Goal: Transaction & Acquisition: Book appointment/travel/reservation

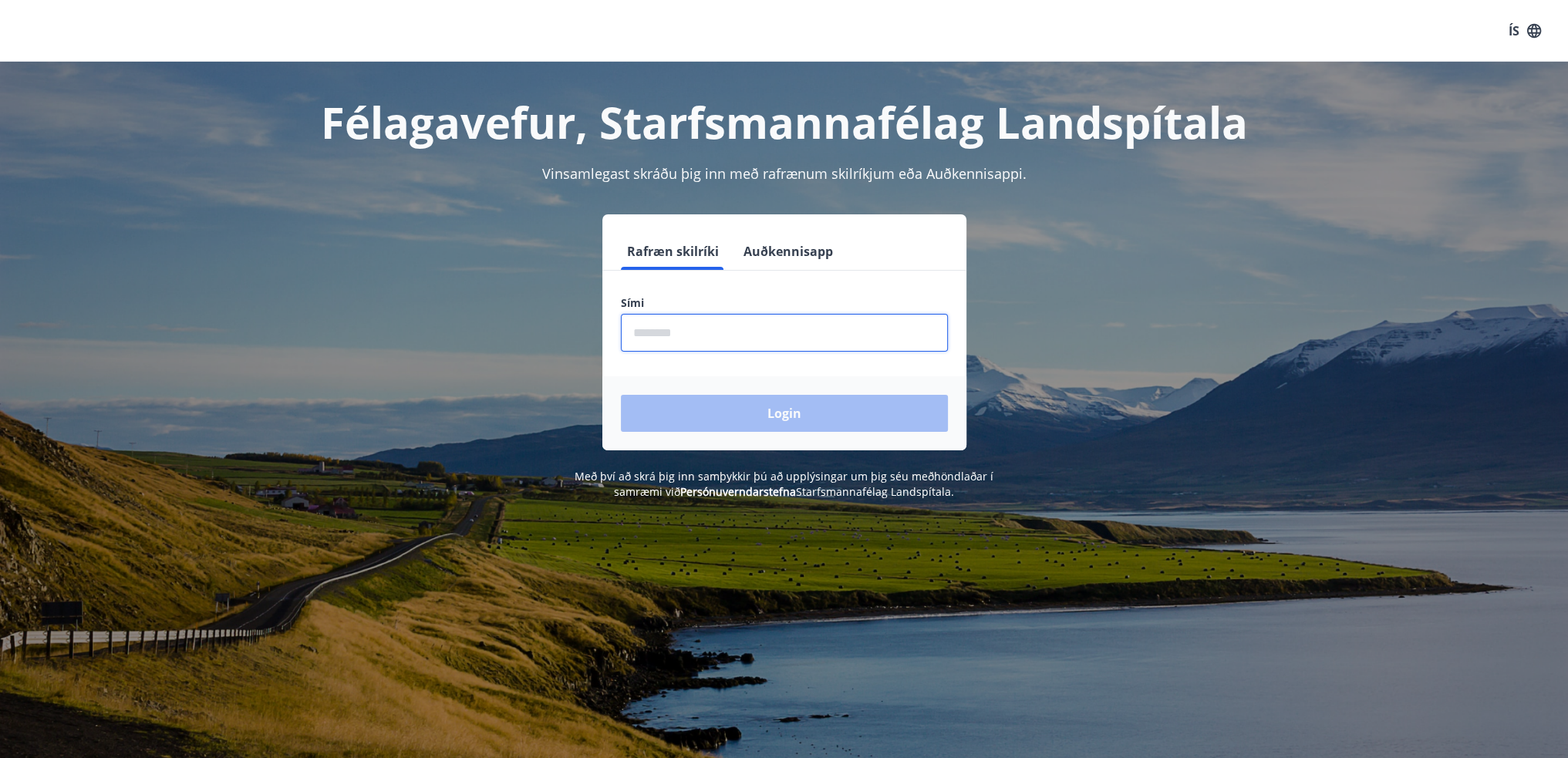
click at [691, 329] on input "phone" at bounding box center [784, 332] width 327 height 38
type input "********"
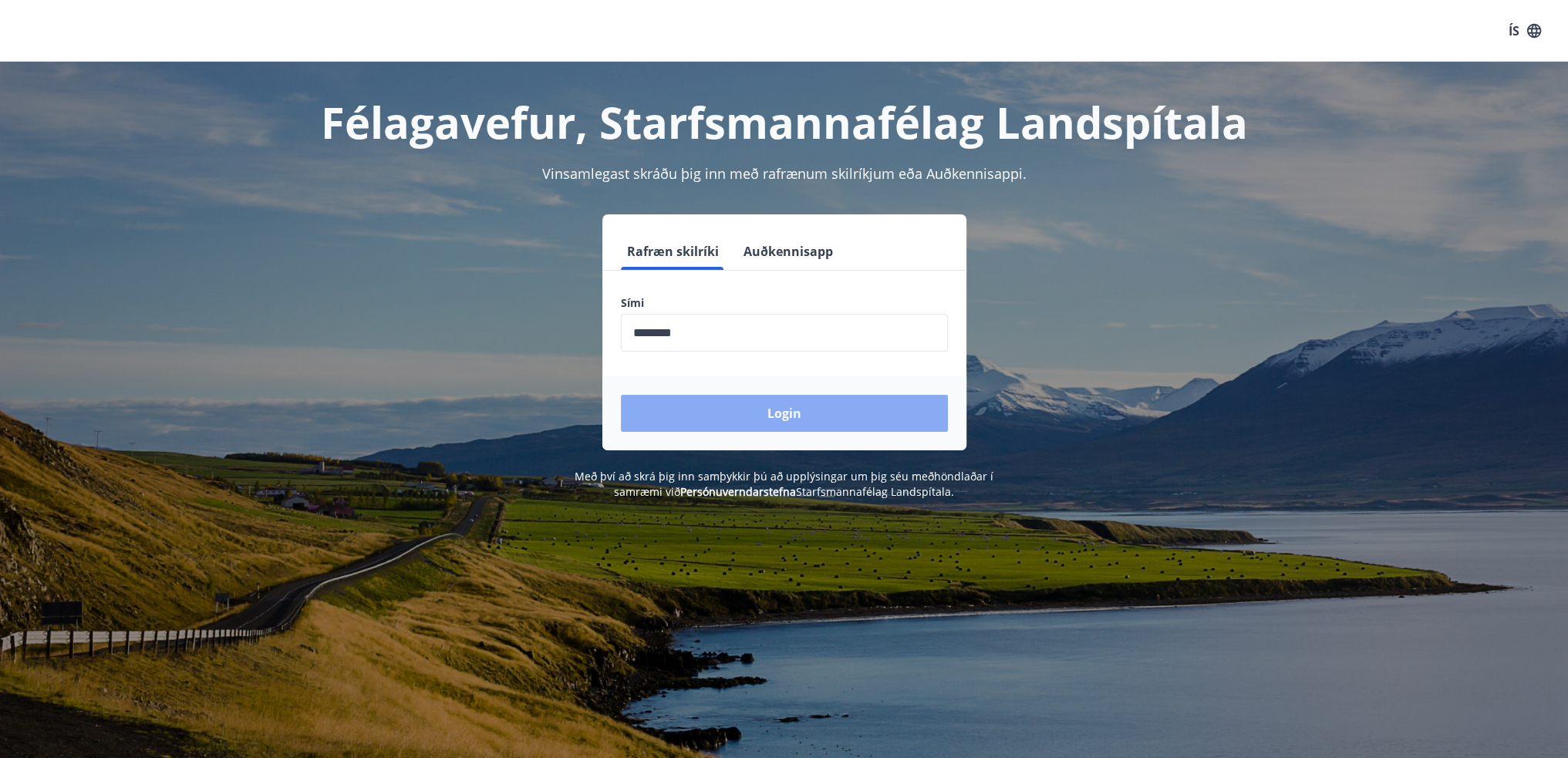
click at [734, 407] on button "Login" at bounding box center [784, 413] width 327 height 37
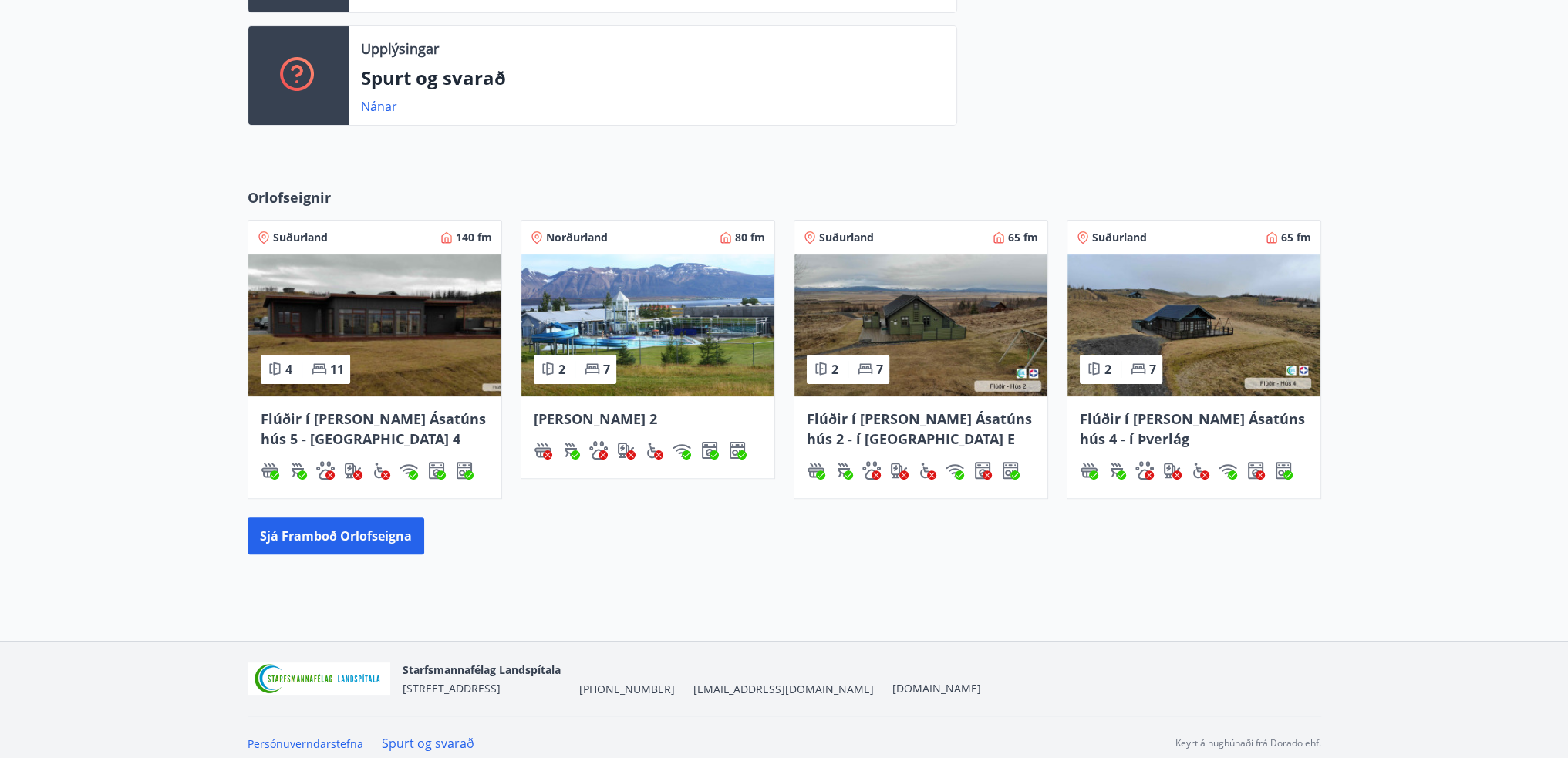
scroll to position [532, 0]
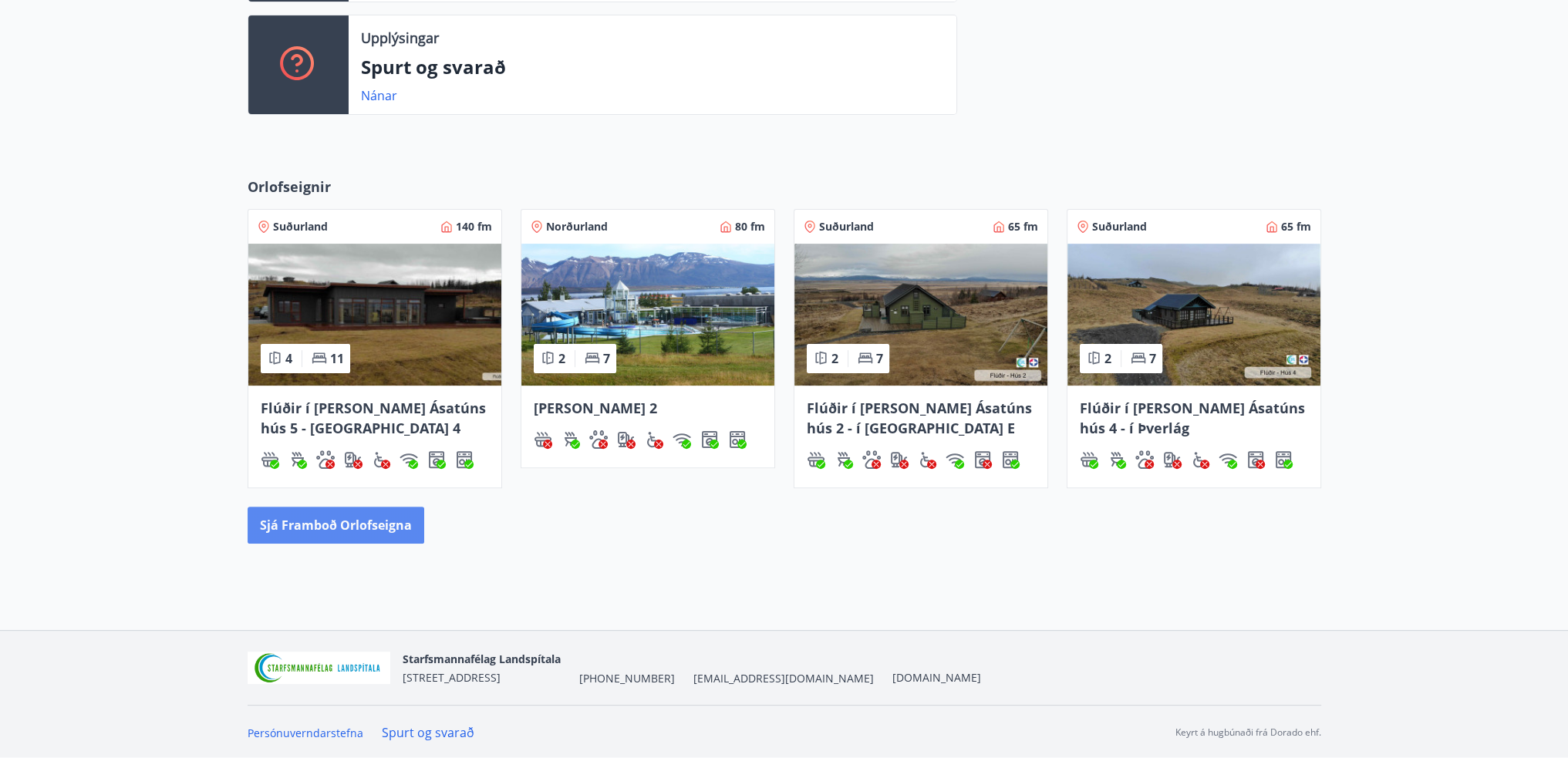
click at [379, 524] on button "Sjá framboð orlofseigna" at bounding box center [336, 525] width 177 height 37
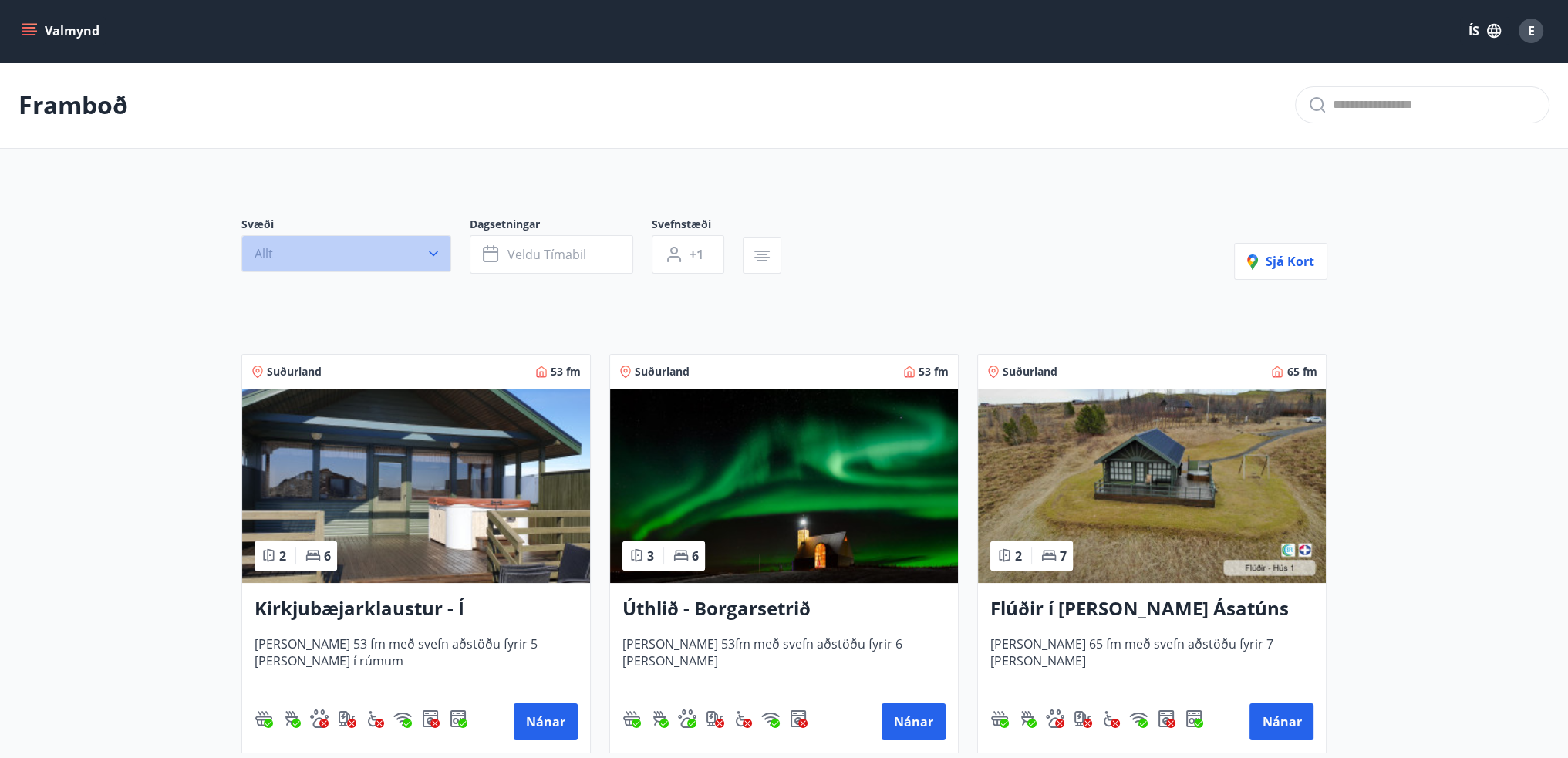
click at [429, 260] on icon "button" at bounding box center [433, 254] width 16 height 16
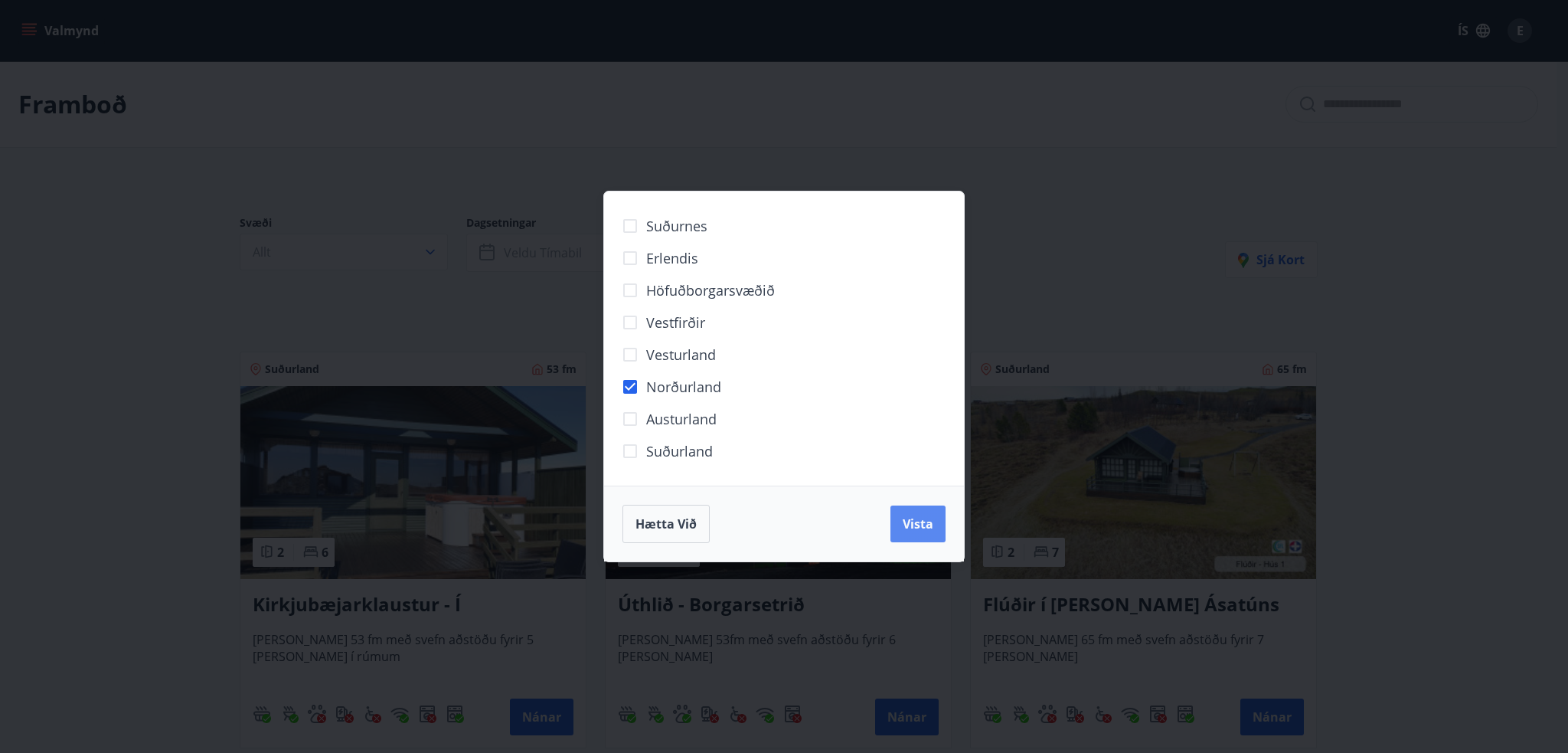
click at [906, 526] on span "Vista" at bounding box center [918, 524] width 31 height 17
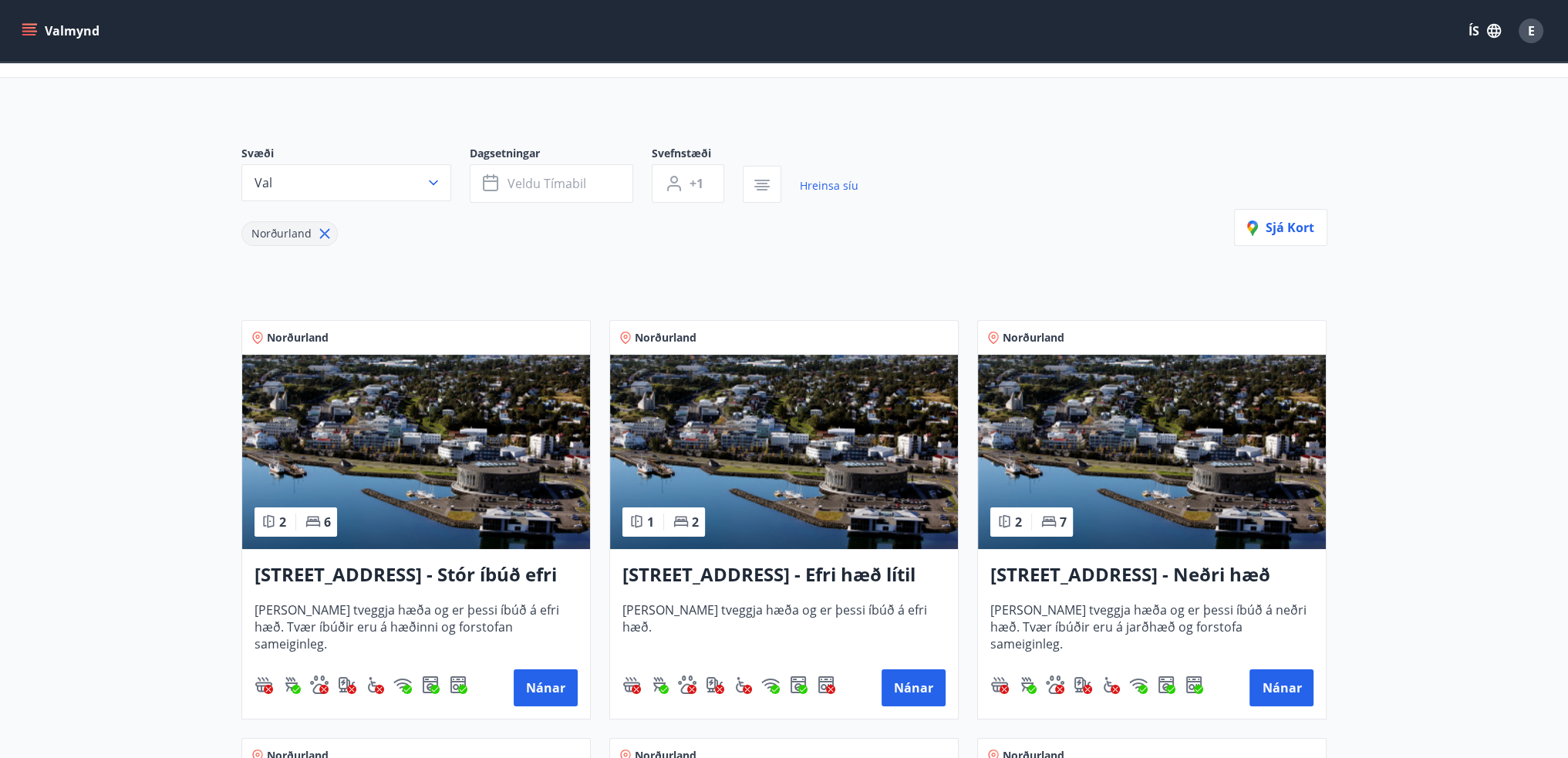
scroll to position [155, 0]
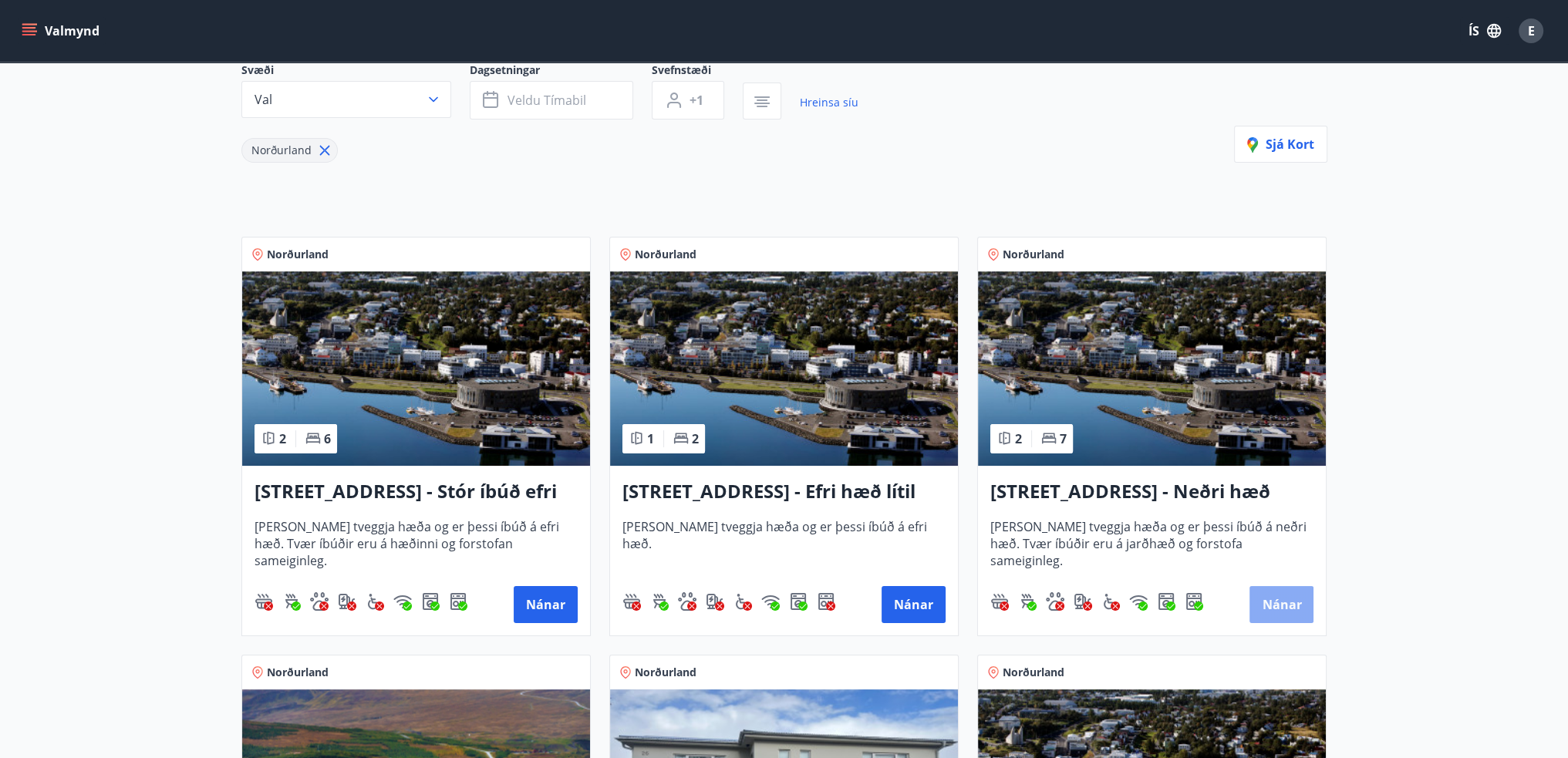
click at [1278, 616] on button "Nánar" at bounding box center [1281, 604] width 64 height 37
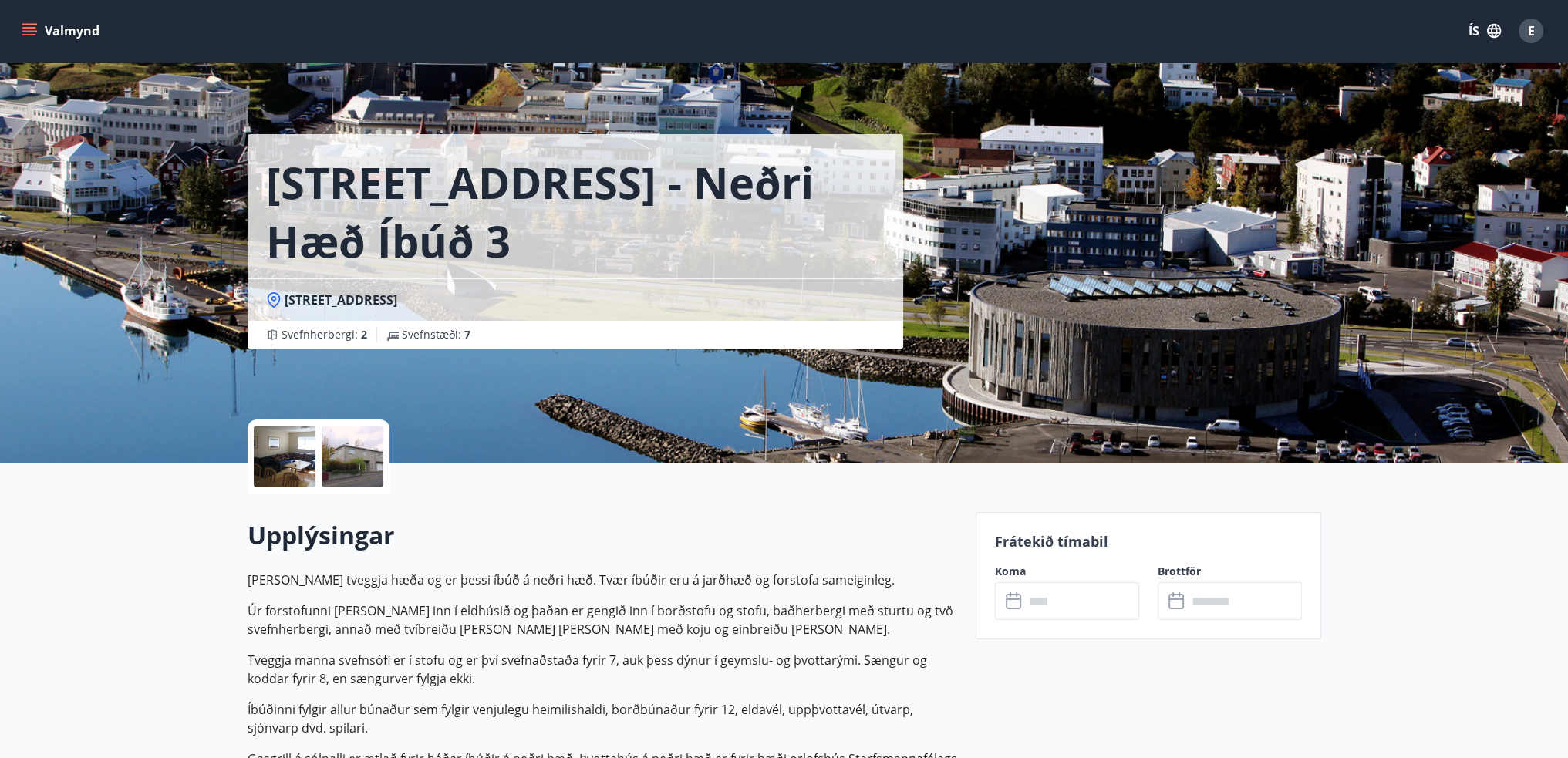
click at [1052, 593] on input "text" at bounding box center [1081, 601] width 115 height 38
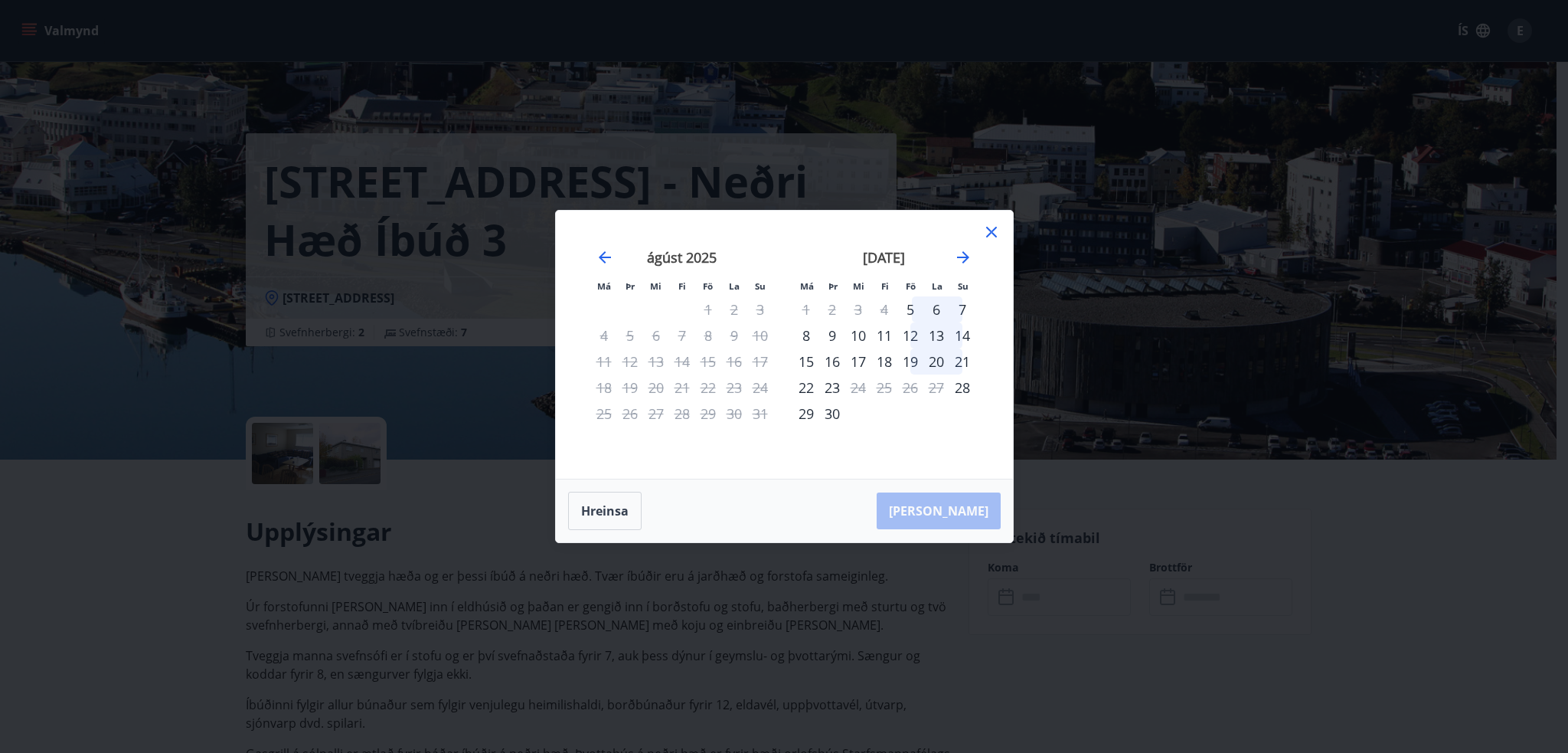
click at [997, 224] on icon at bounding box center [991, 232] width 18 height 18
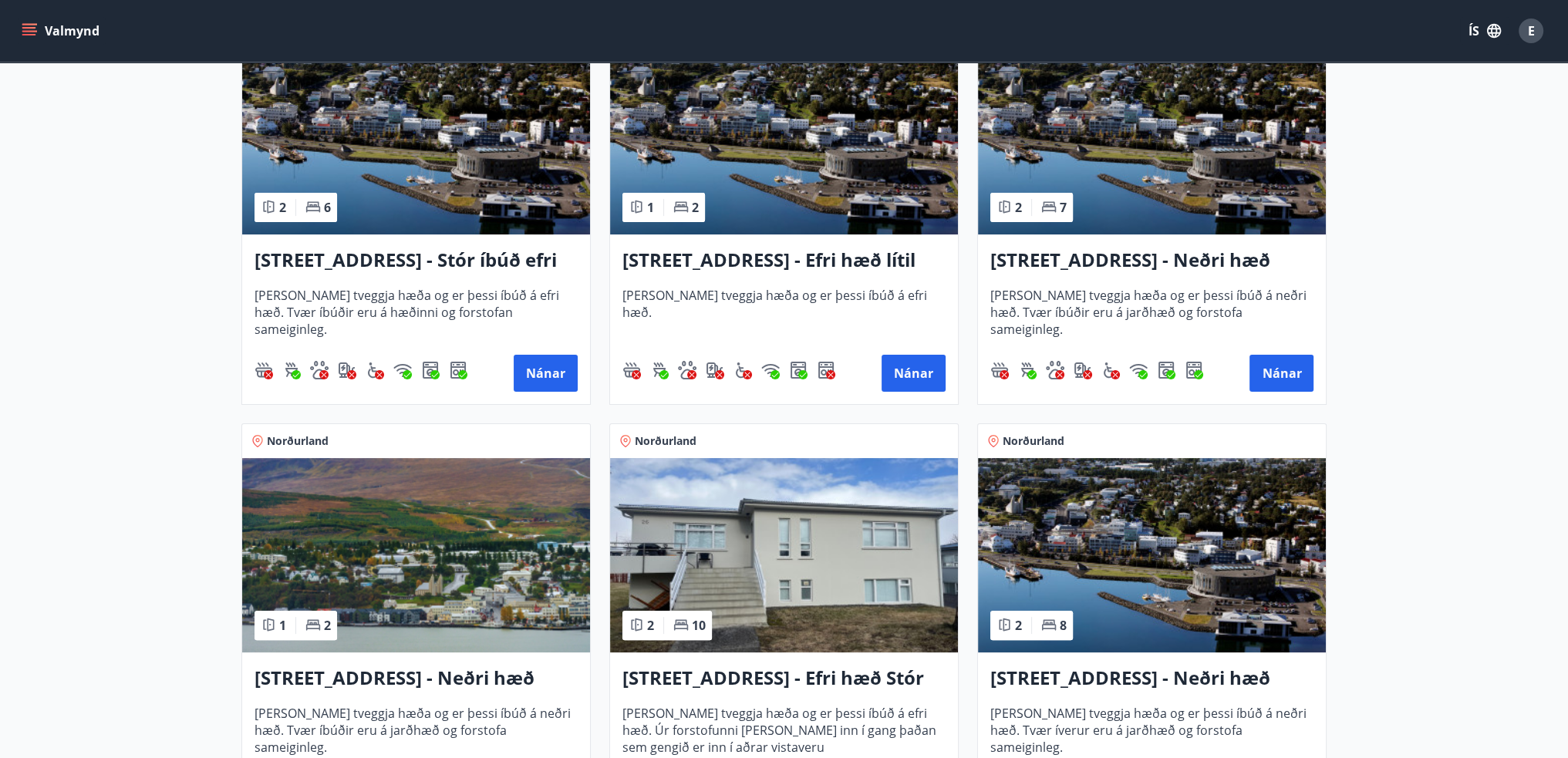
scroll to position [616, 0]
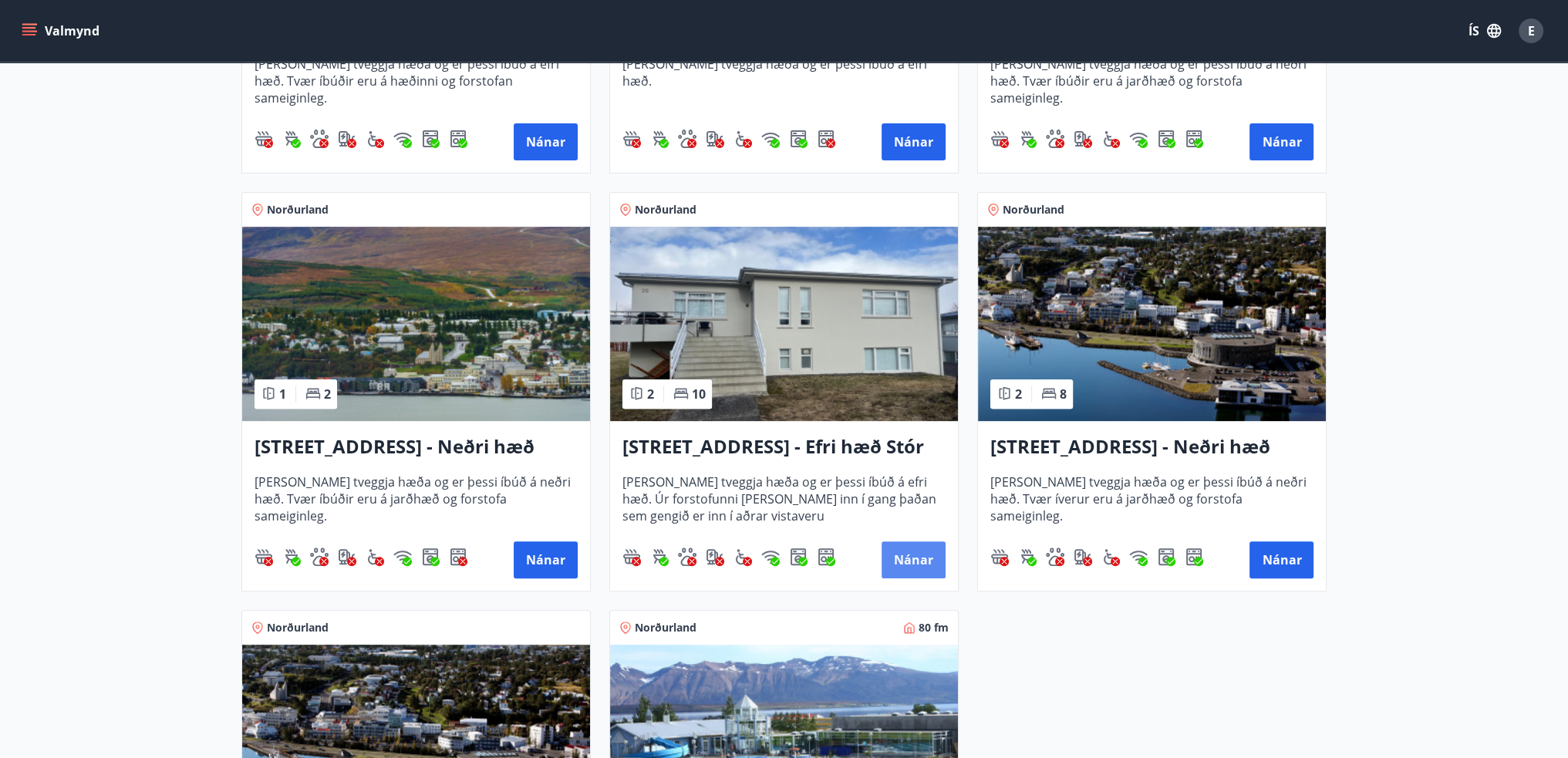
click at [904, 560] on button "Nánar" at bounding box center [914, 559] width 64 height 37
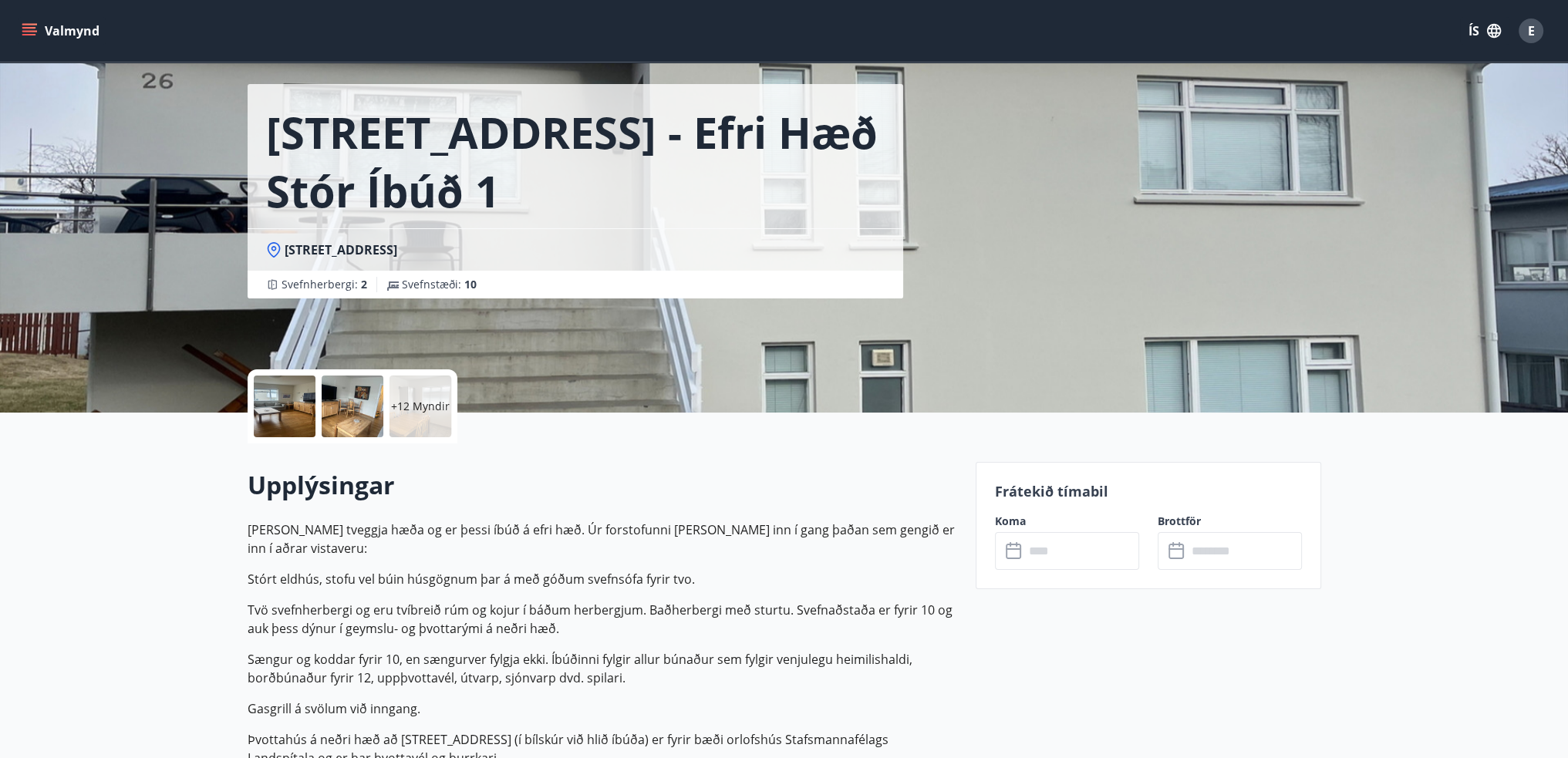
scroll to position [77, 0]
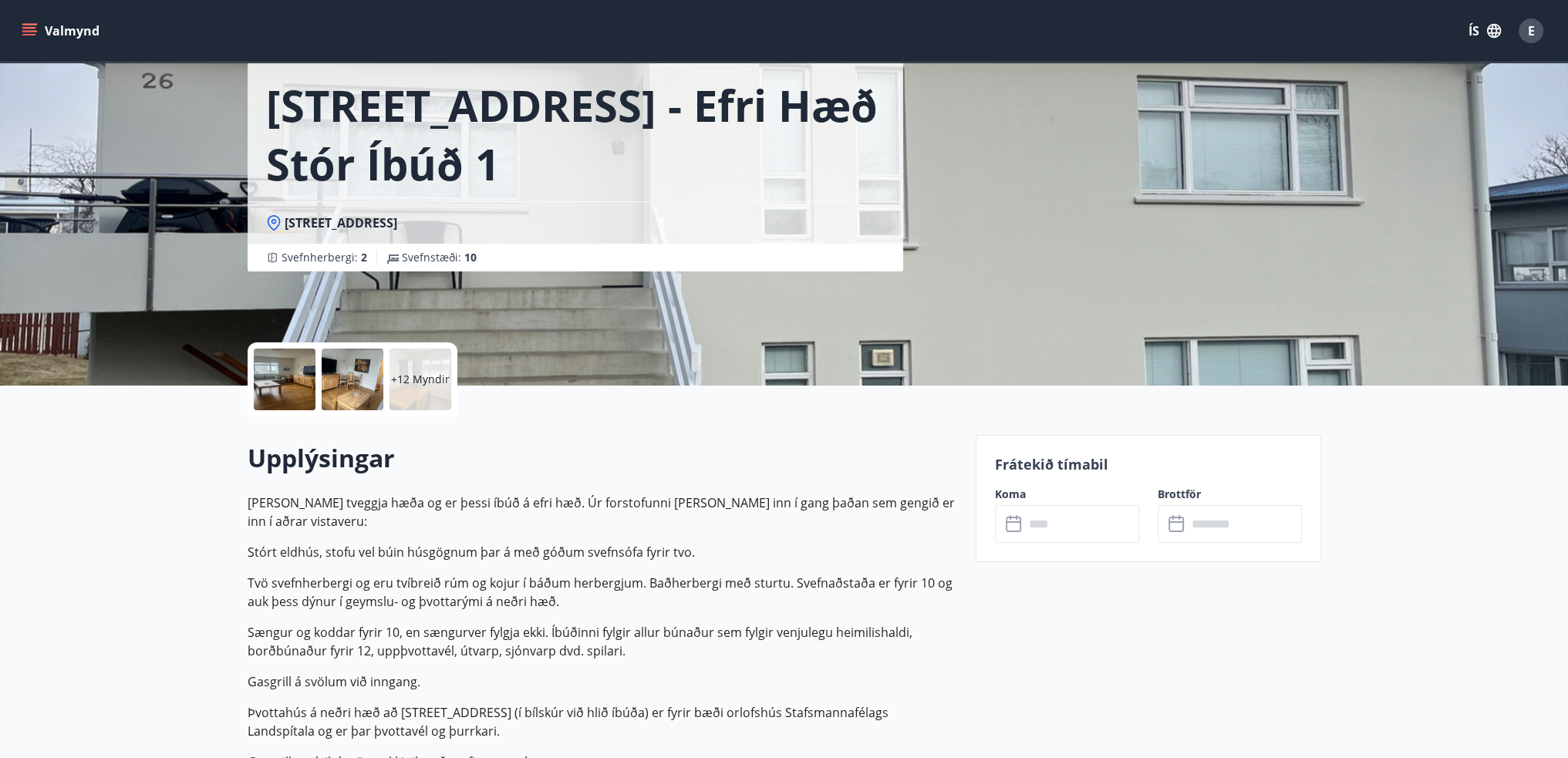
click at [1064, 515] on input "text" at bounding box center [1081, 524] width 115 height 38
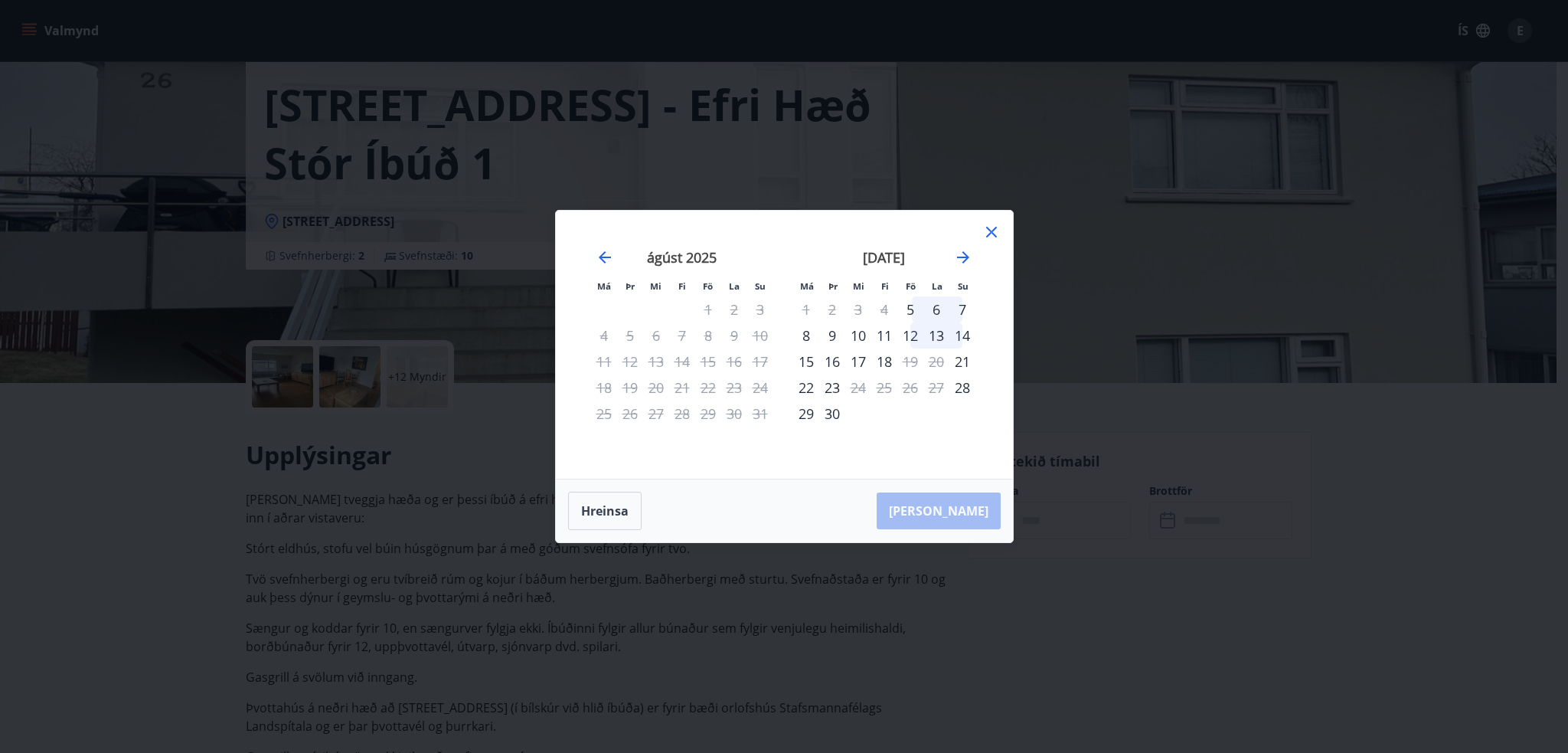
click at [995, 232] on icon at bounding box center [991, 232] width 18 height 18
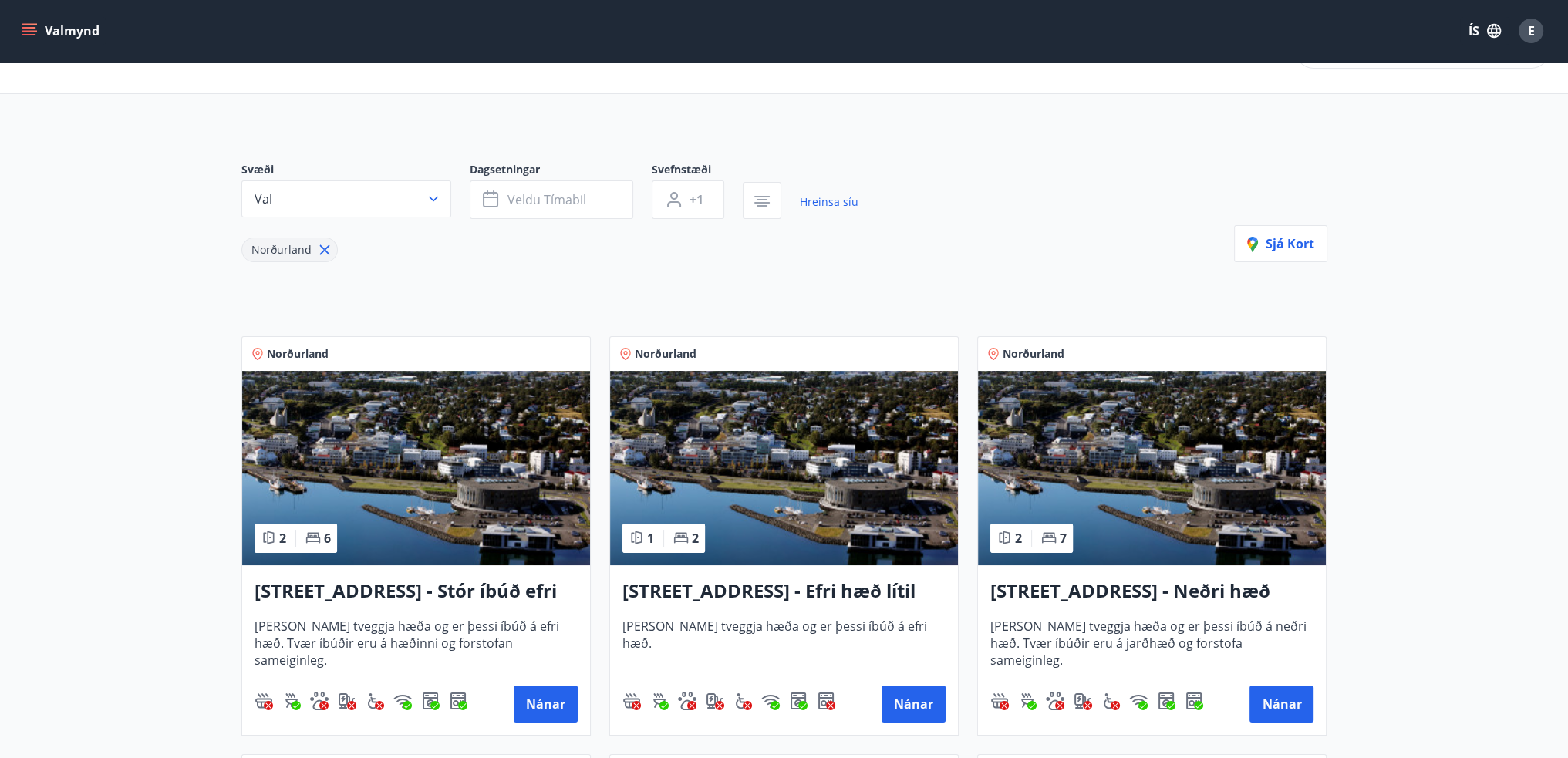
scroll to position [231, 0]
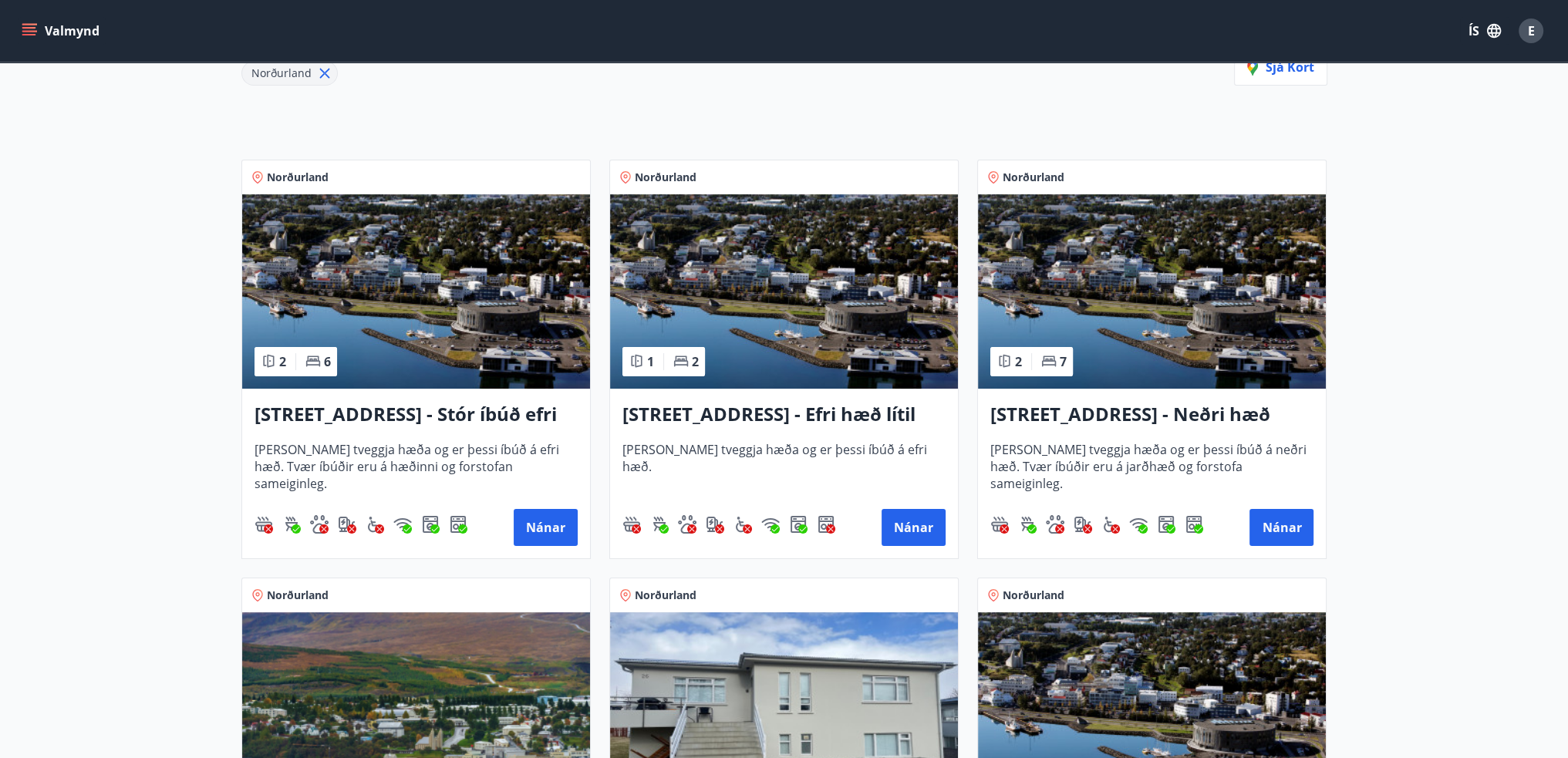
click at [366, 414] on h3 "Hrafnagilsstræti 23 - Stór íbúð efri hæð íbúð 1" at bounding box center [416, 414] width 323 height 28
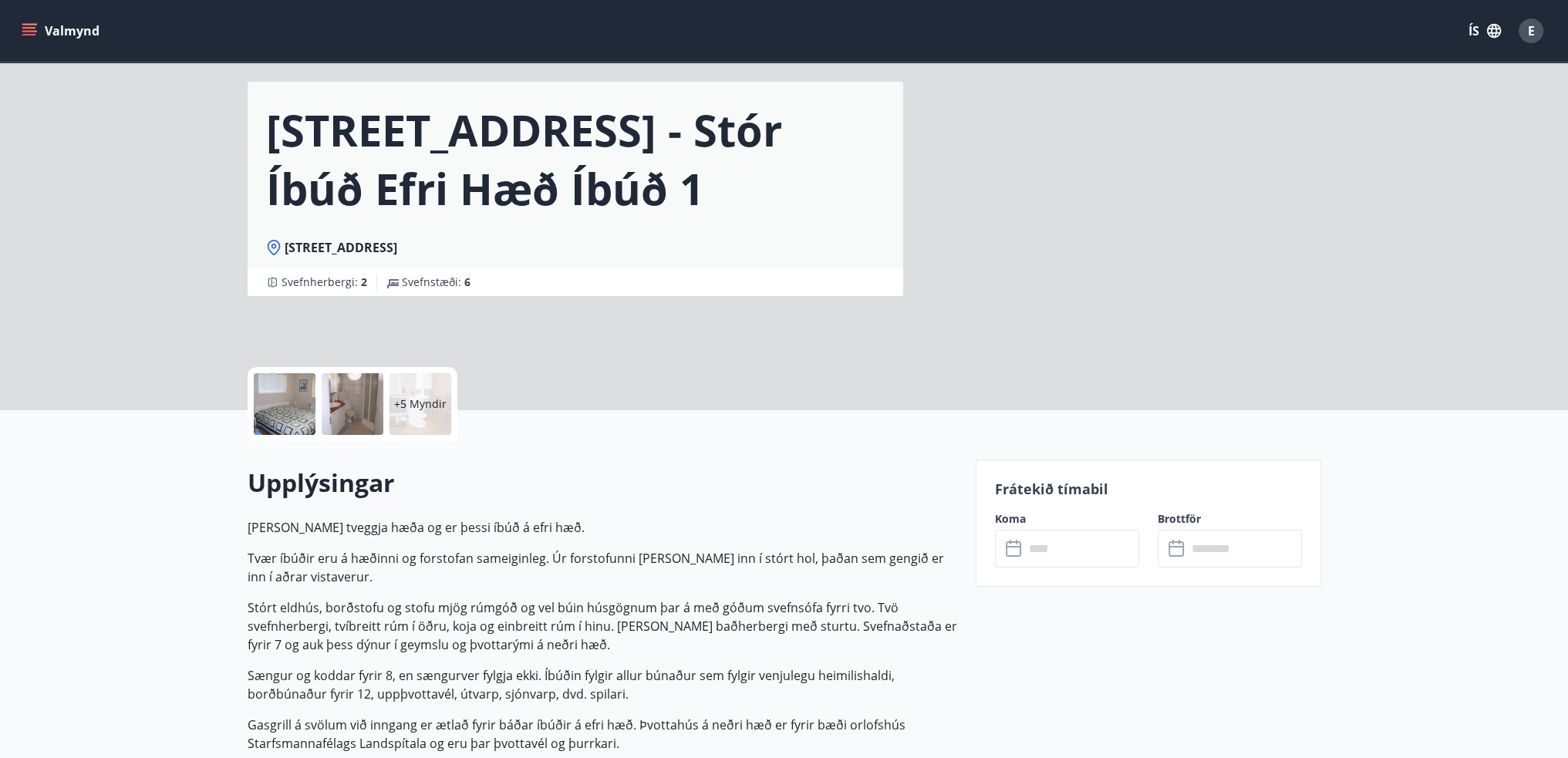
scroll to position [77, 0]
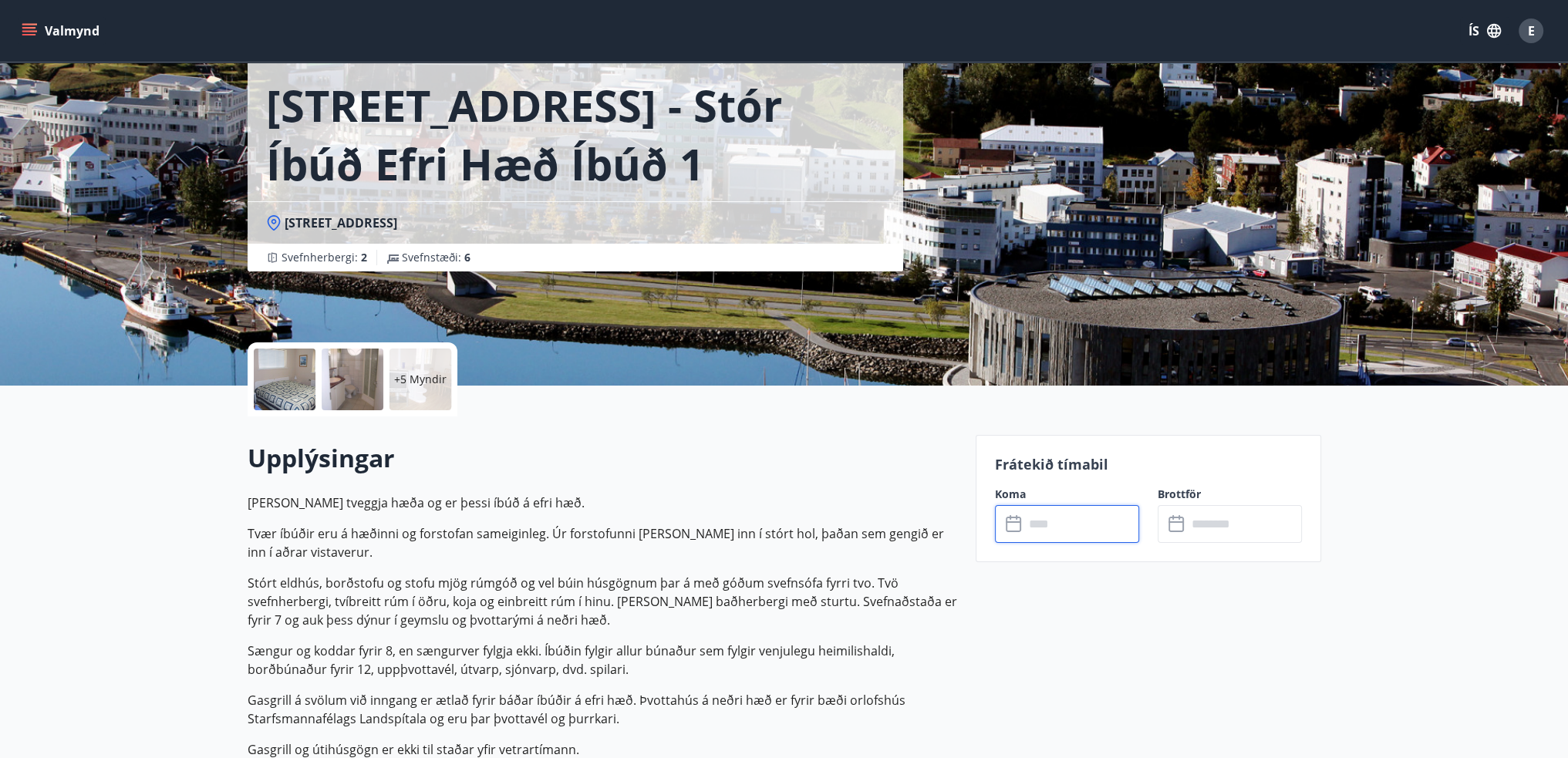
click at [1046, 528] on input "text" at bounding box center [1081, 524] width 115 height 38
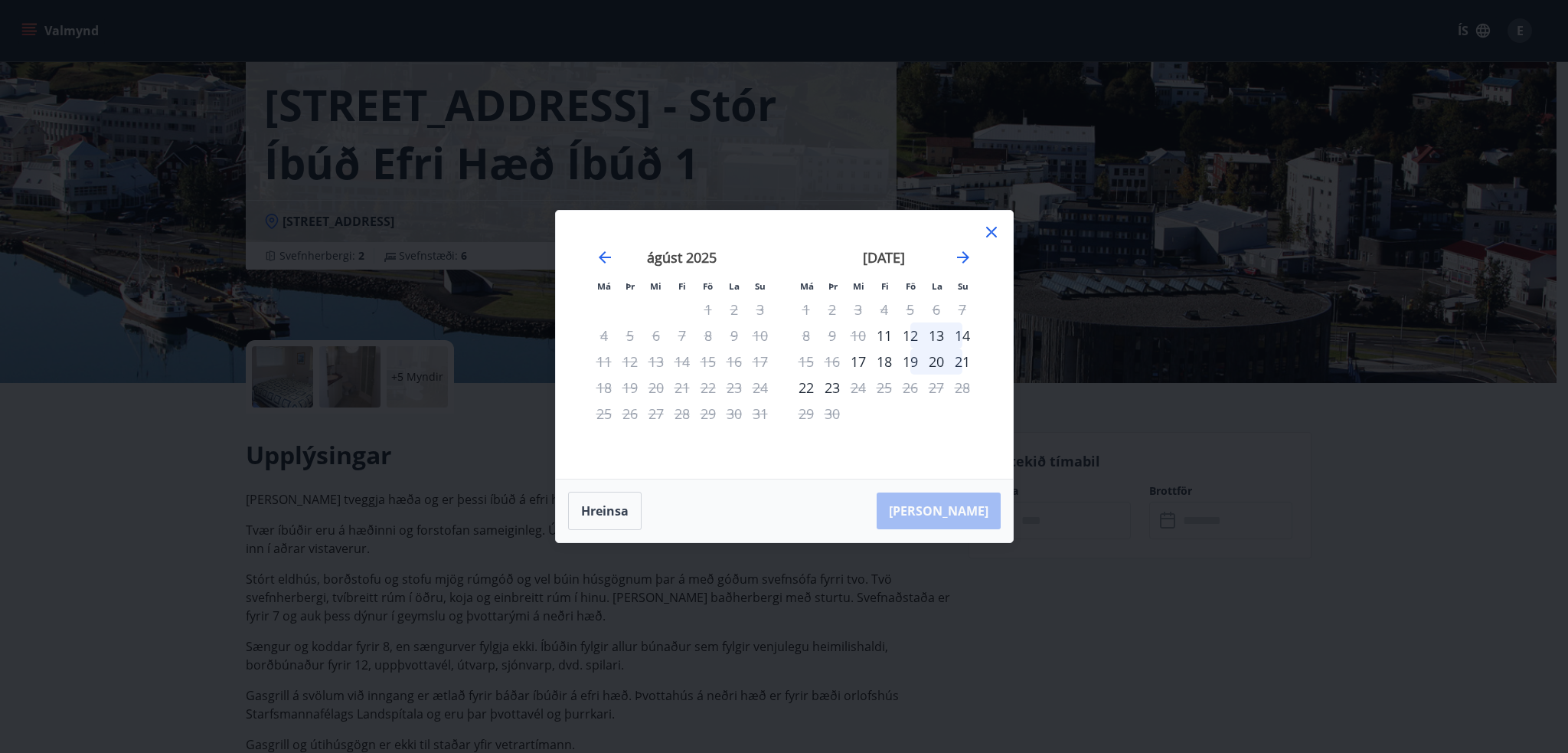
click at [990, 232] on icon at bounding box center [991, 232] width 11 height 11
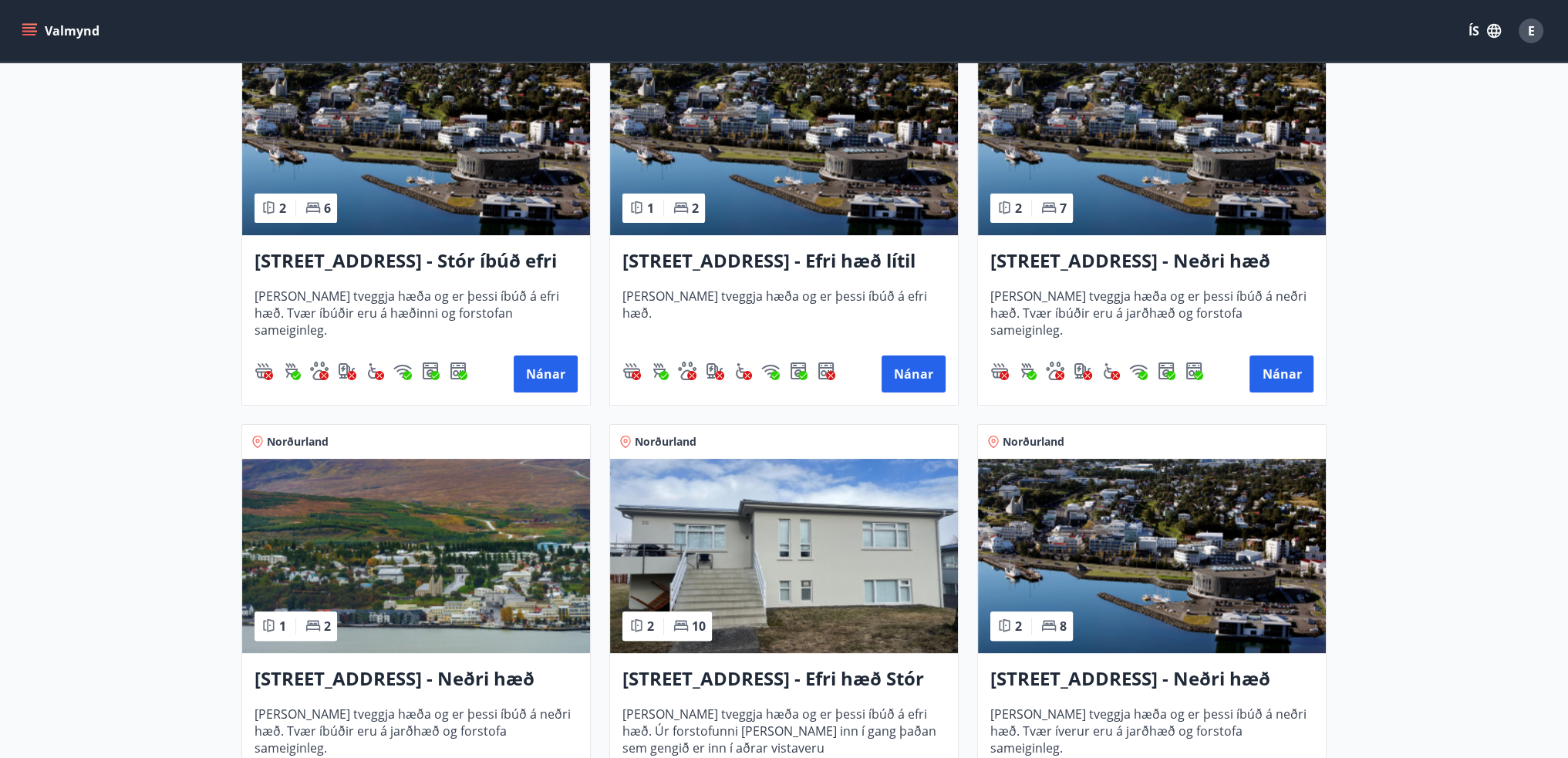
scroll to position [464, 0]
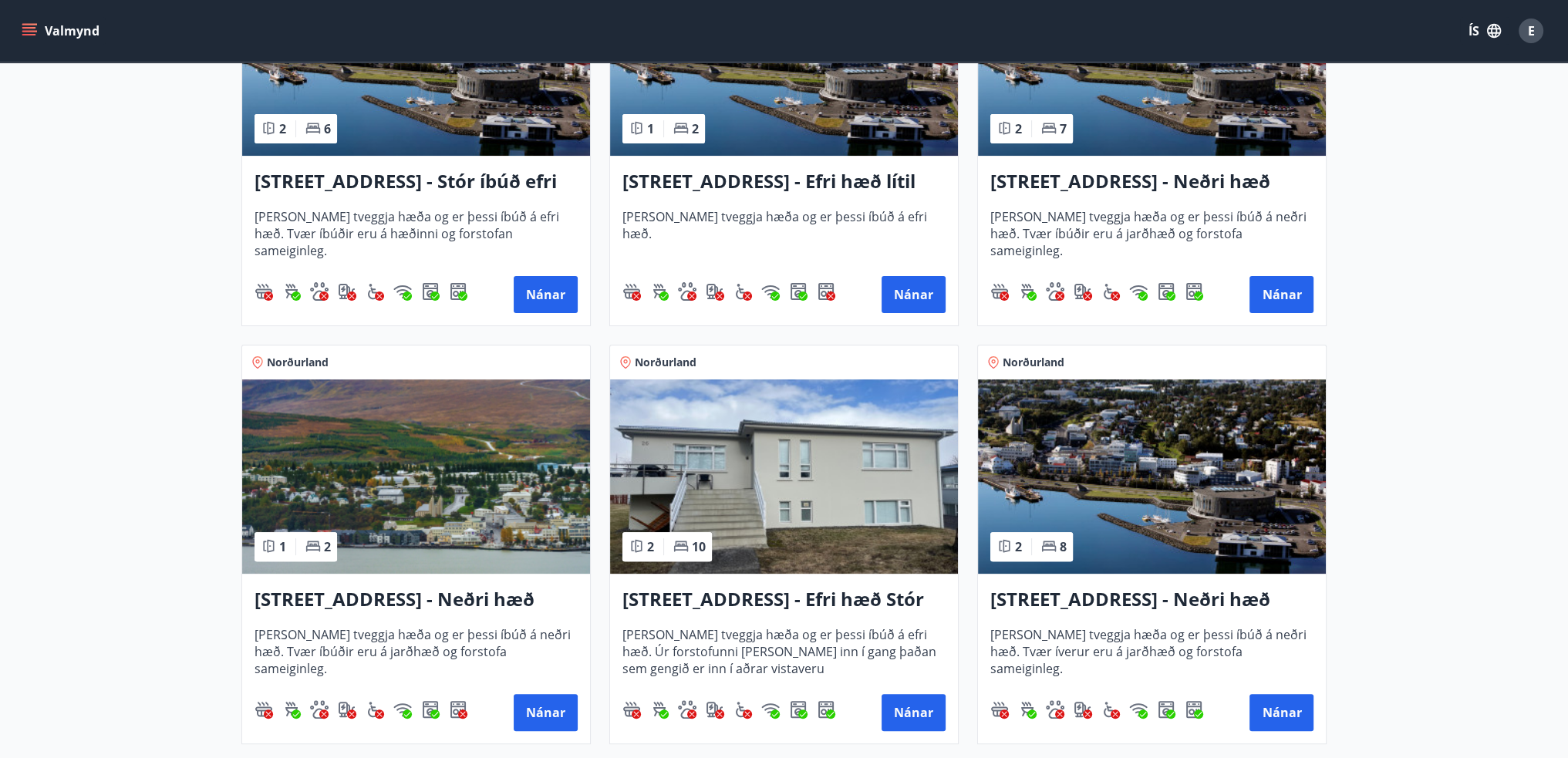
click at [1071, 559] on div "2 8" at bounding box center [1032, 546] width 83 height 29
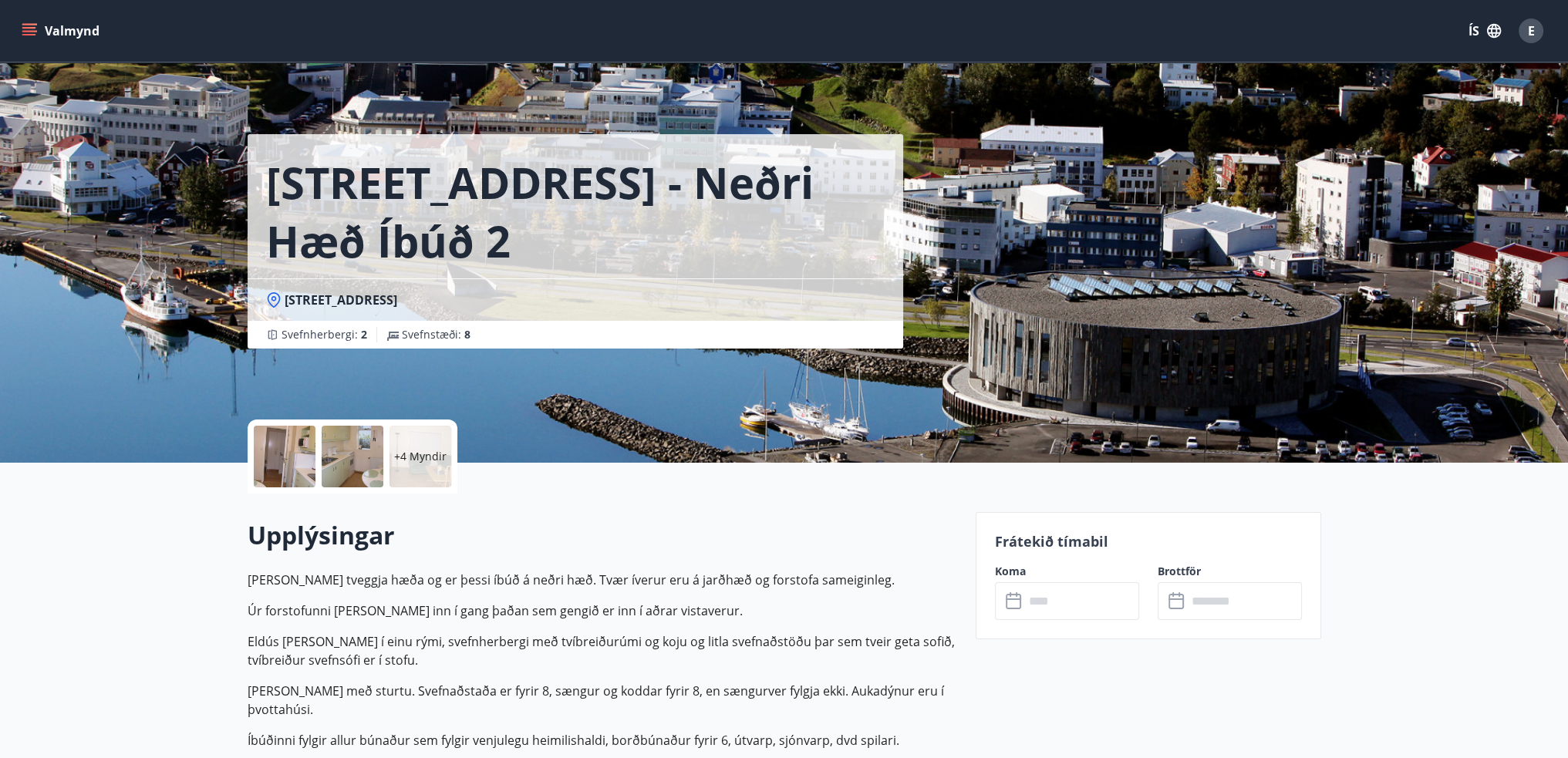
click at [1057, 599] on input "text" at bounding box center [1081, 601] width 115 height 38
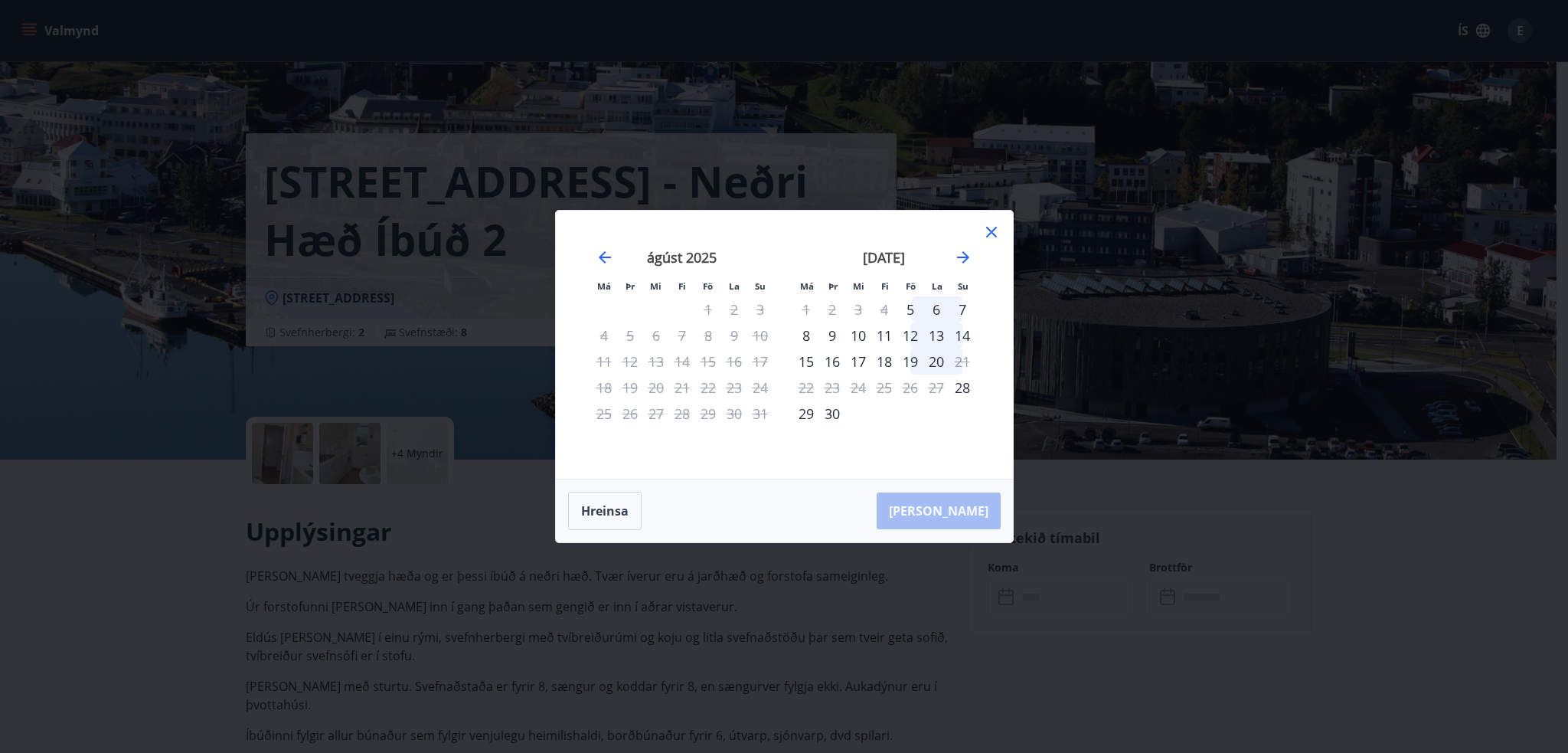
click at [995, 220] on div "Má Þr Mi Fi Fö La Su Má Þr Mi Fi Fö La Su júlí 2025 1 2 3 4 5 6 7 8 9 10 11 12 …" at bounding box center [784, 345] width 457 height 268
click at [991, 228] on icon at bounding box center [991, 232] width 18 height 18
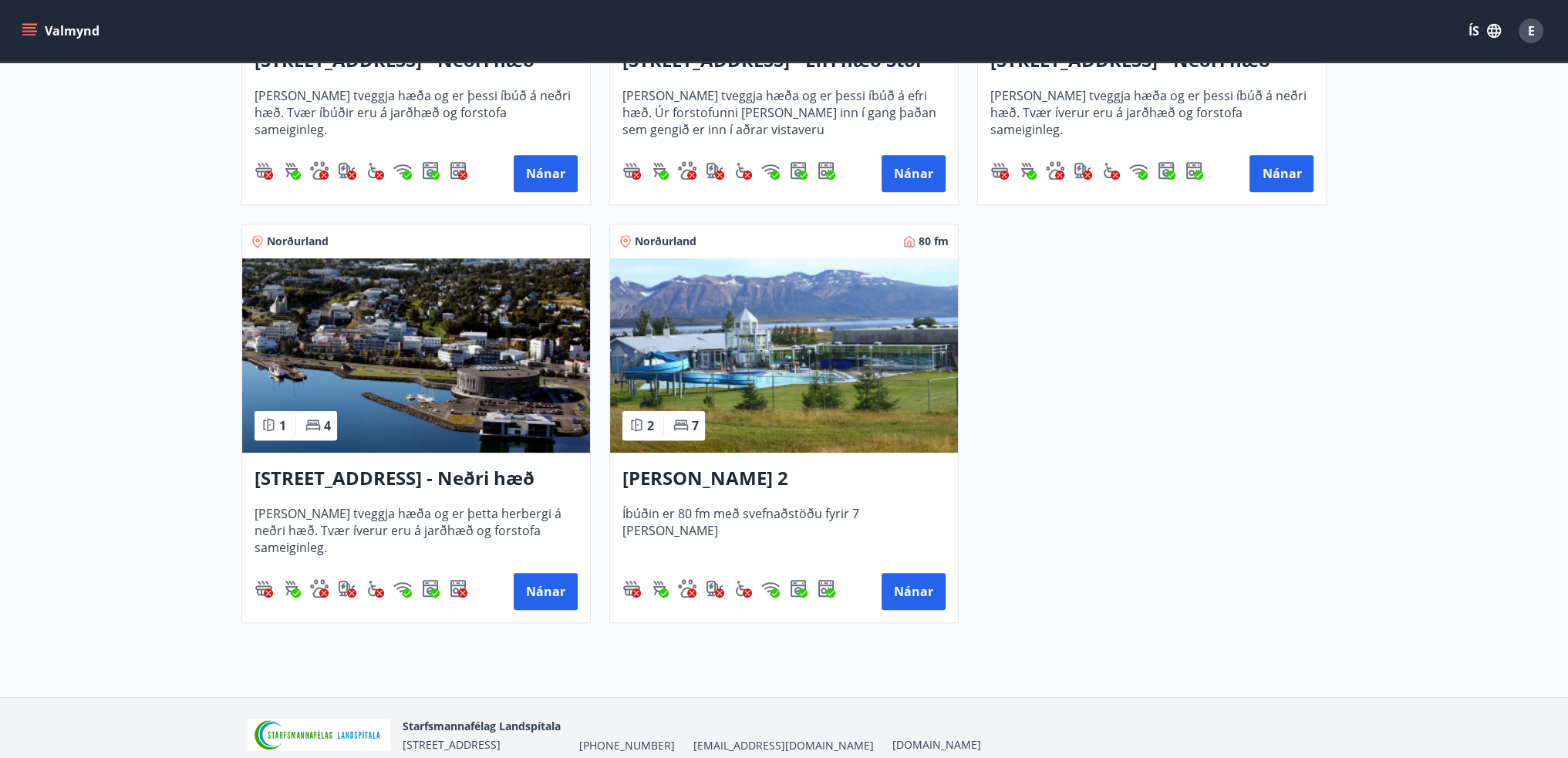
scroll to position [1004, 0]
click at [564, 591] on button "Nánar" at bounding box center [546, 591] width 64 height 37
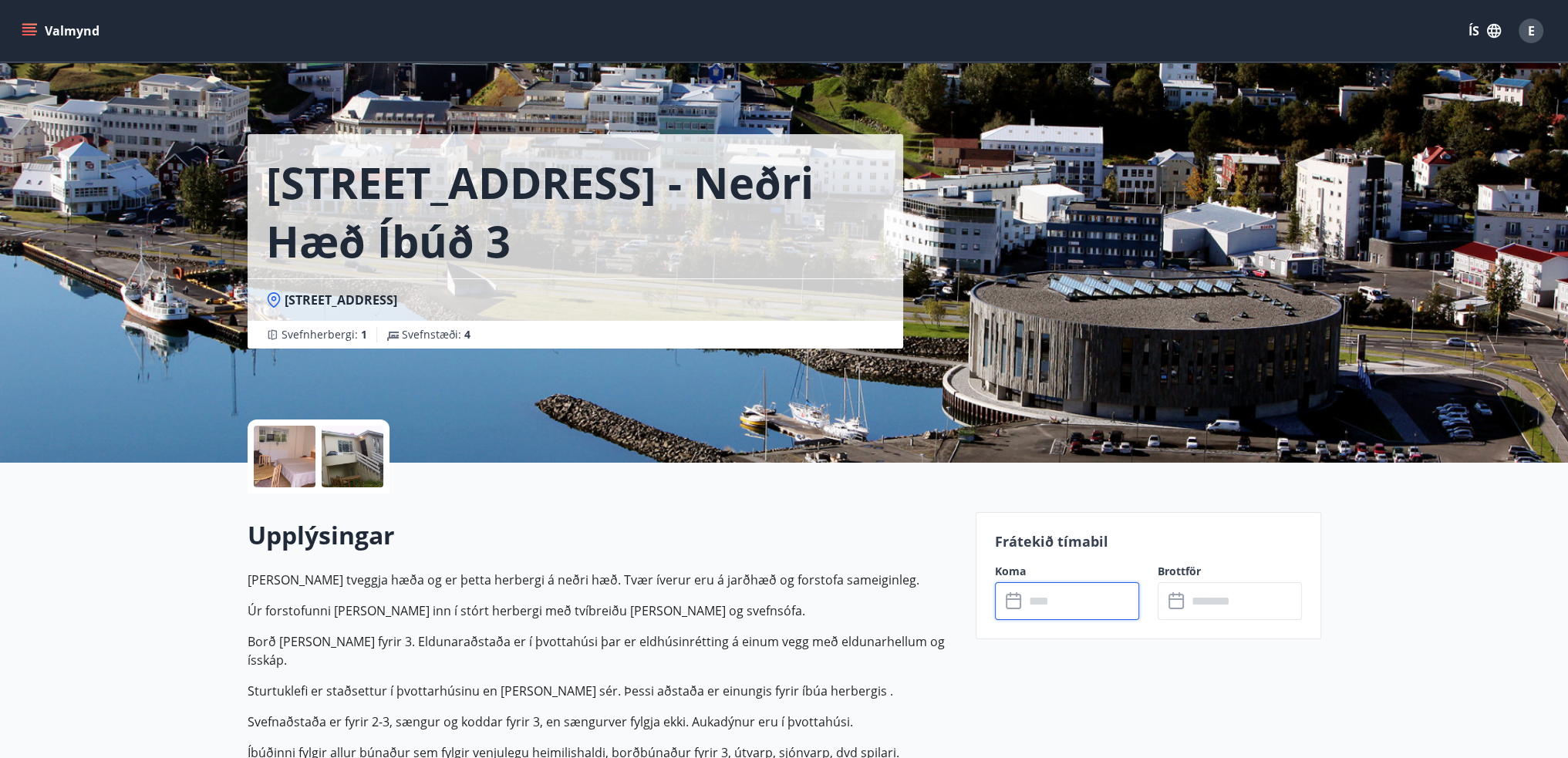
click at [1098, 599] on input "text" at bounding box center [1081, 601] width 115 height 38
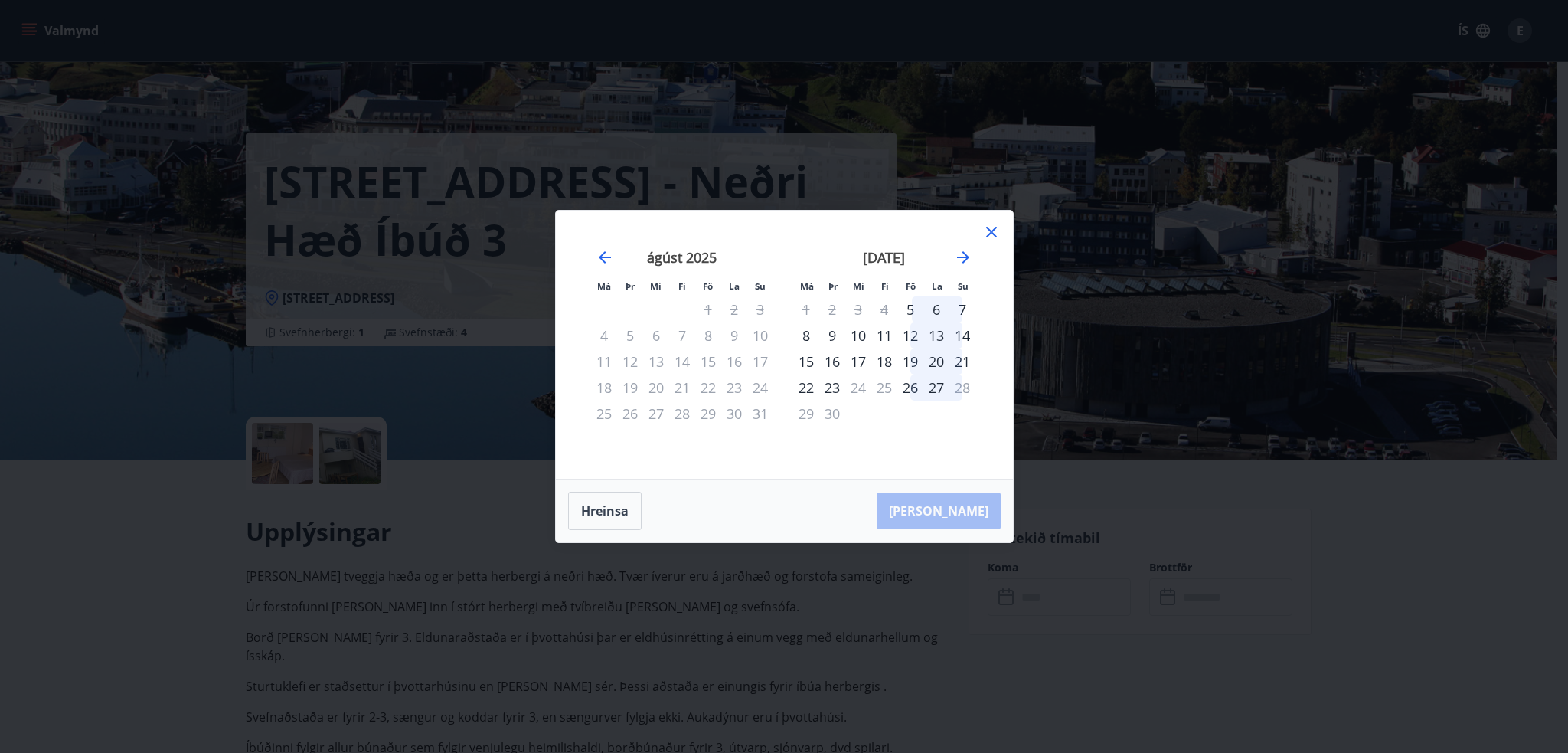
click at [995, 230] on icon at bounding box center [991, 232] width 18 height 18
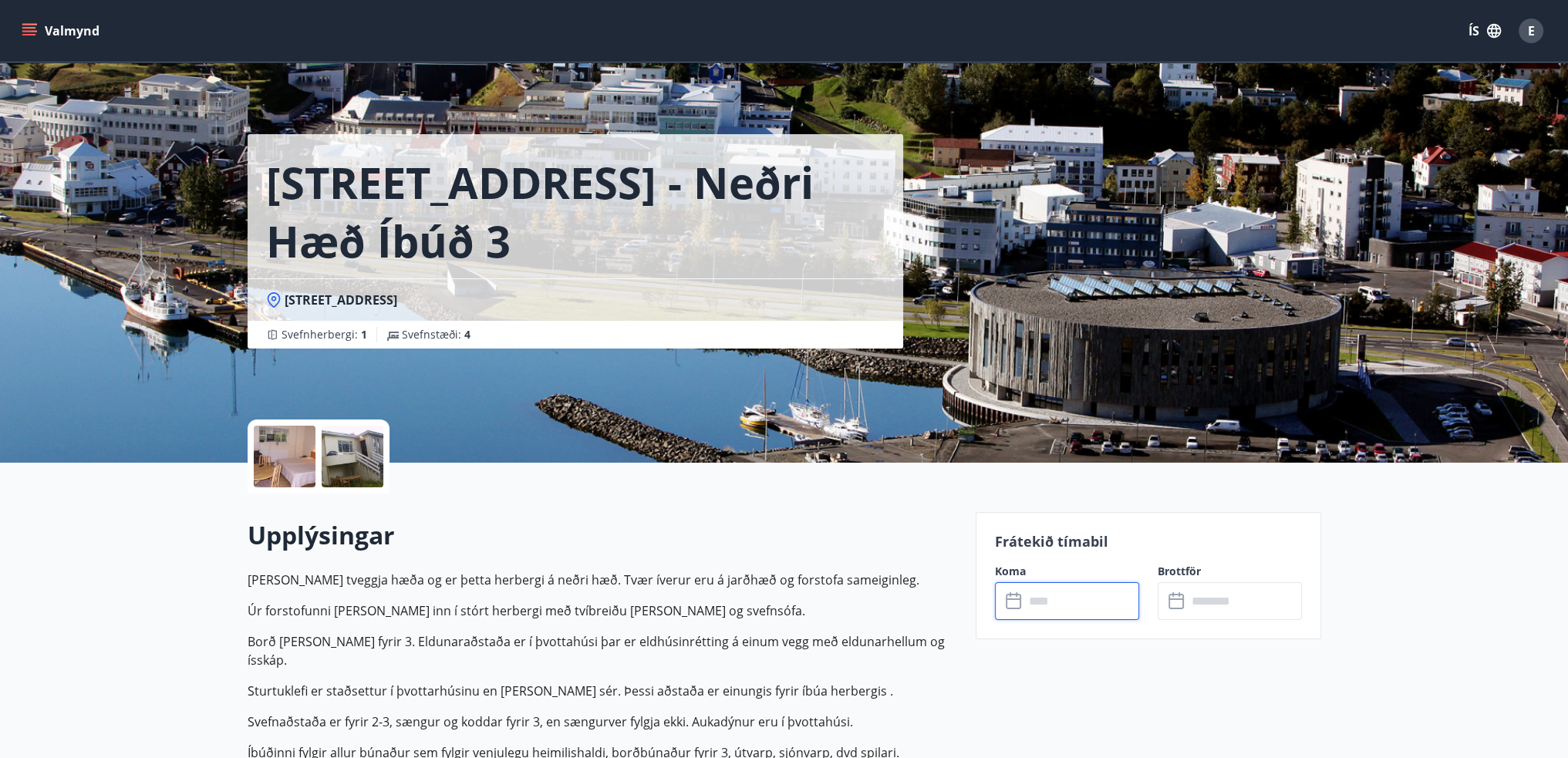
click at [1073, 612] on input "text" at bounding box center [1081, 601] width 115 height 38
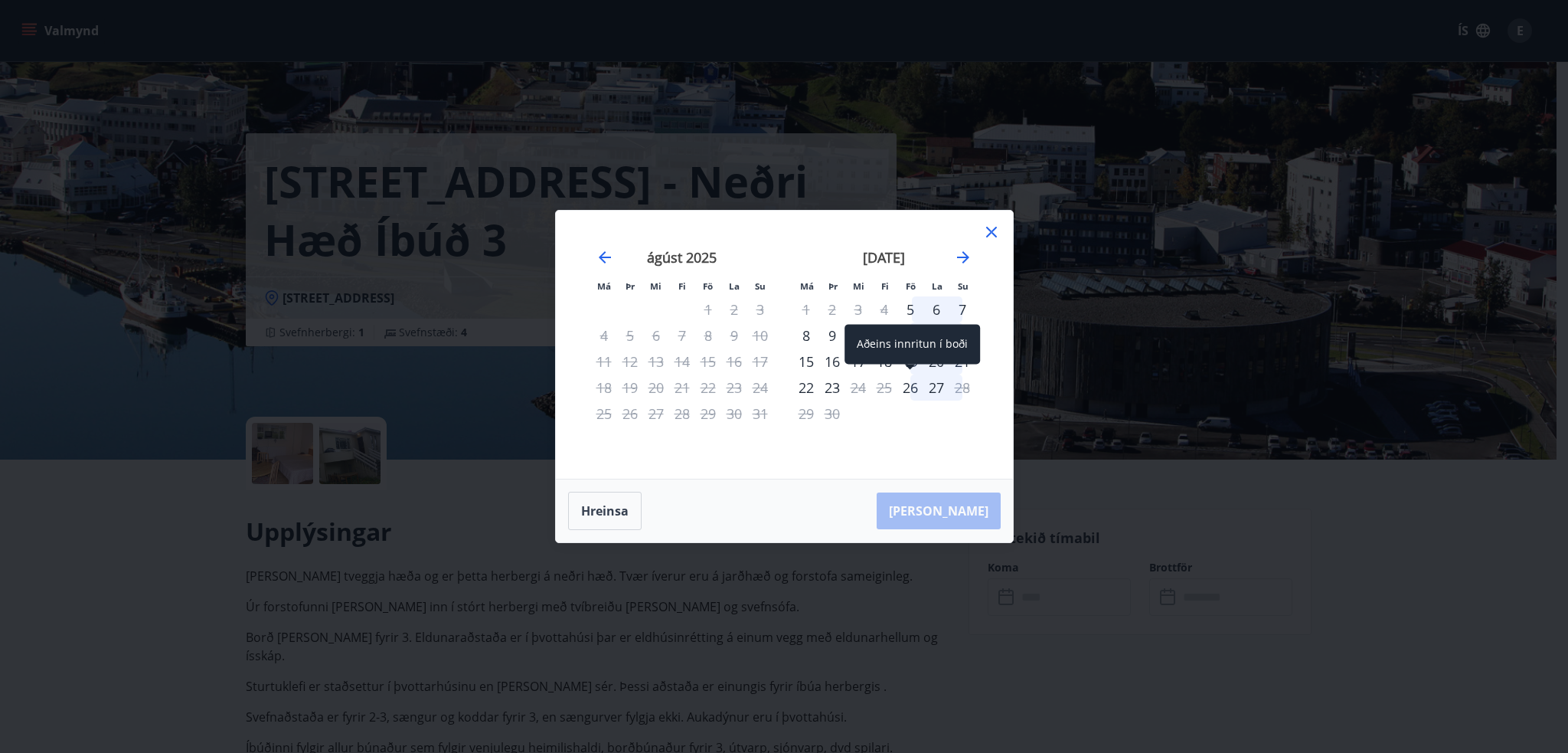
click at [906, 384] on div "26" at bounding box center [910, 388] width 26 height 26
click at [958, 388] on div "28" at bounding box center [962, 388] width 26 height 26
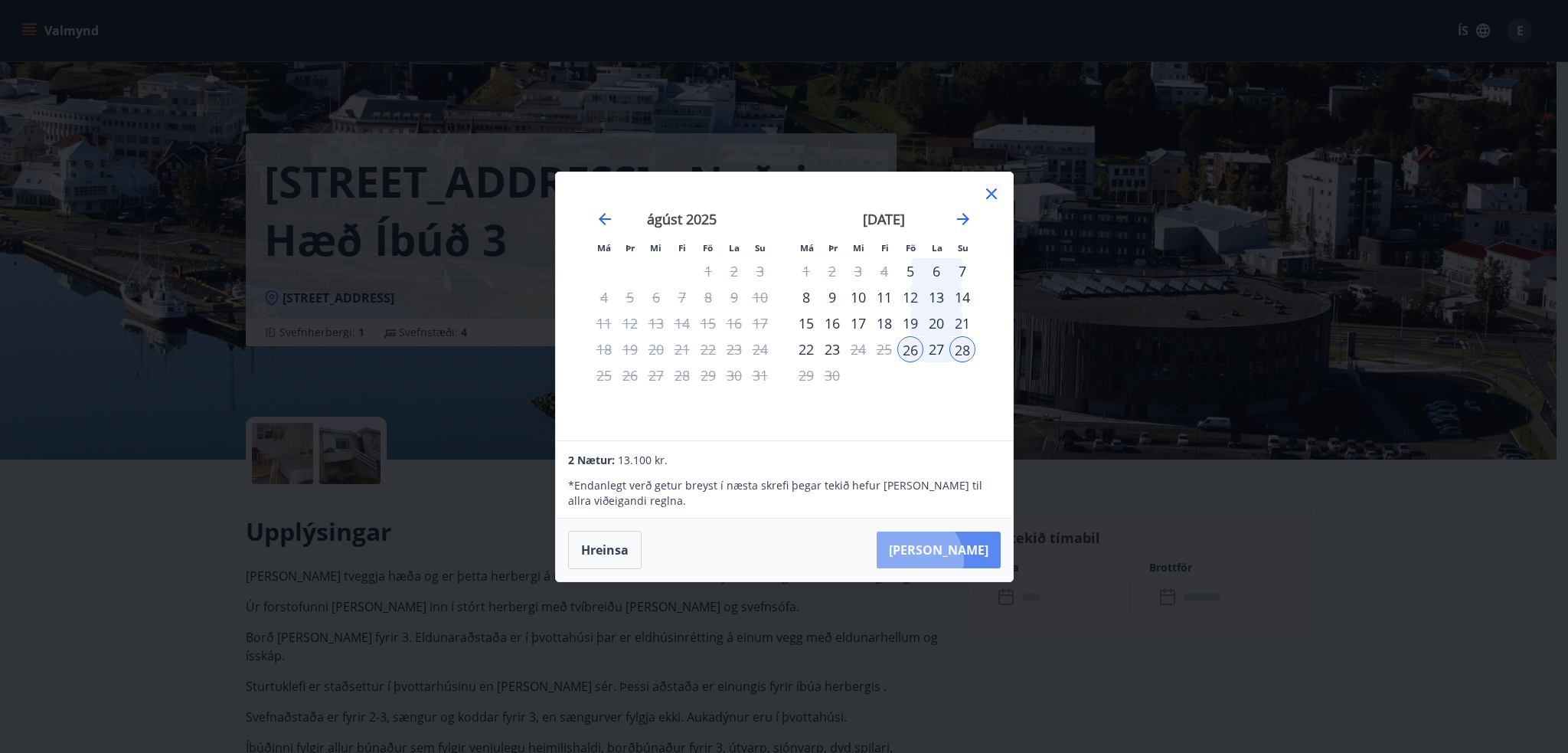
click at [964, 561] on button "Taka Frá" at bounding box center [939, 550] width 124 height 37
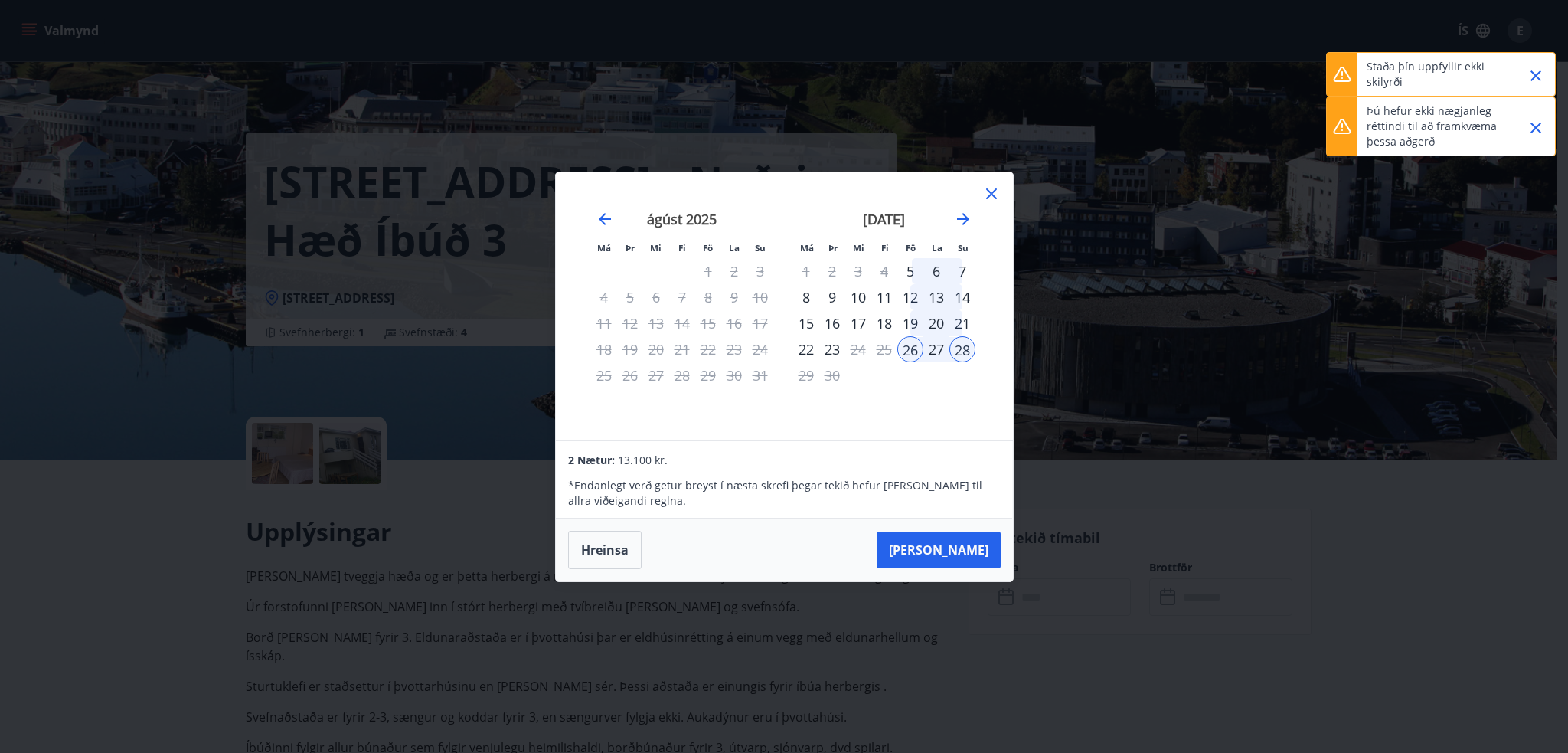
click at [990, 197] on icon at bounding box center [991, 193] width 18 height 18
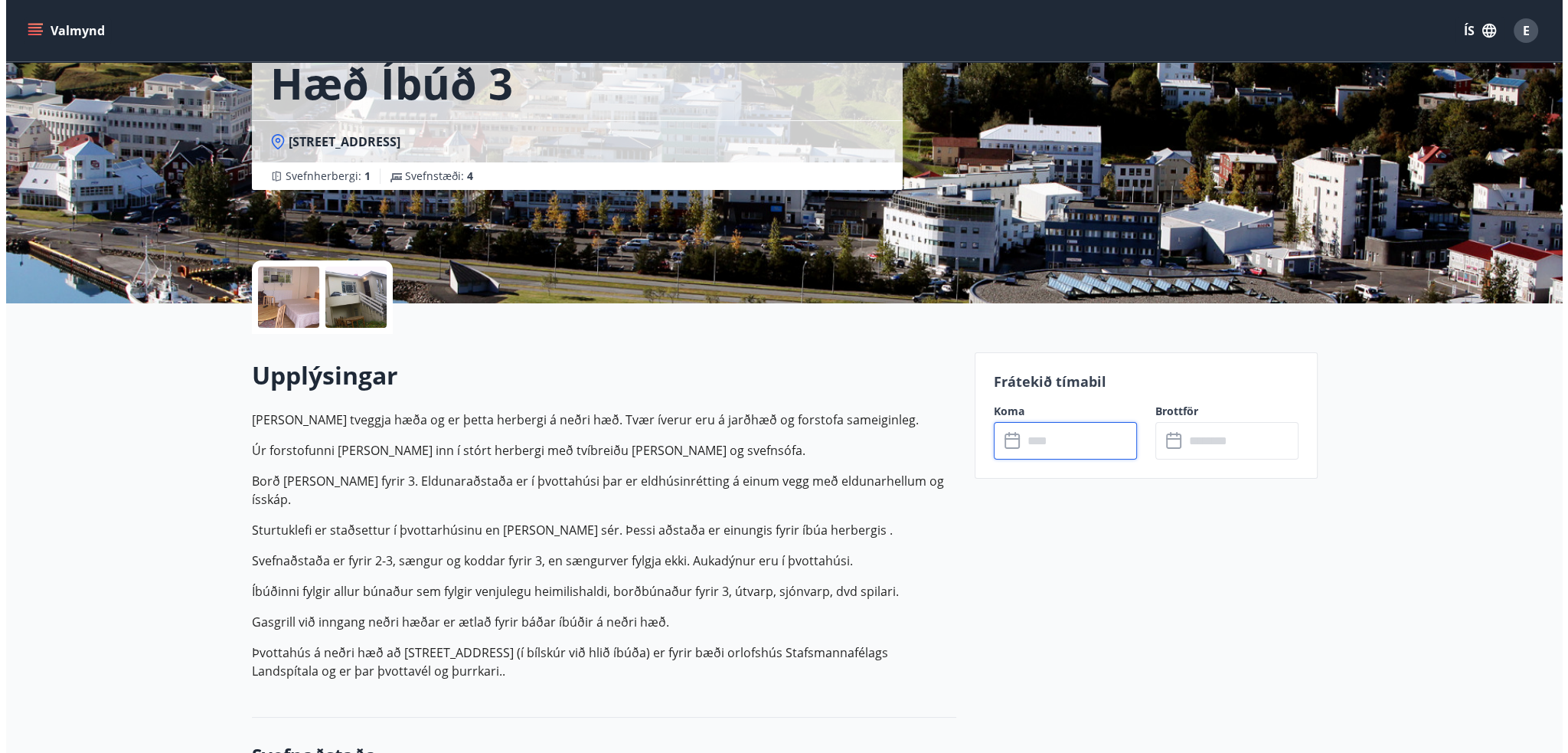
scroll to position [154, 0]
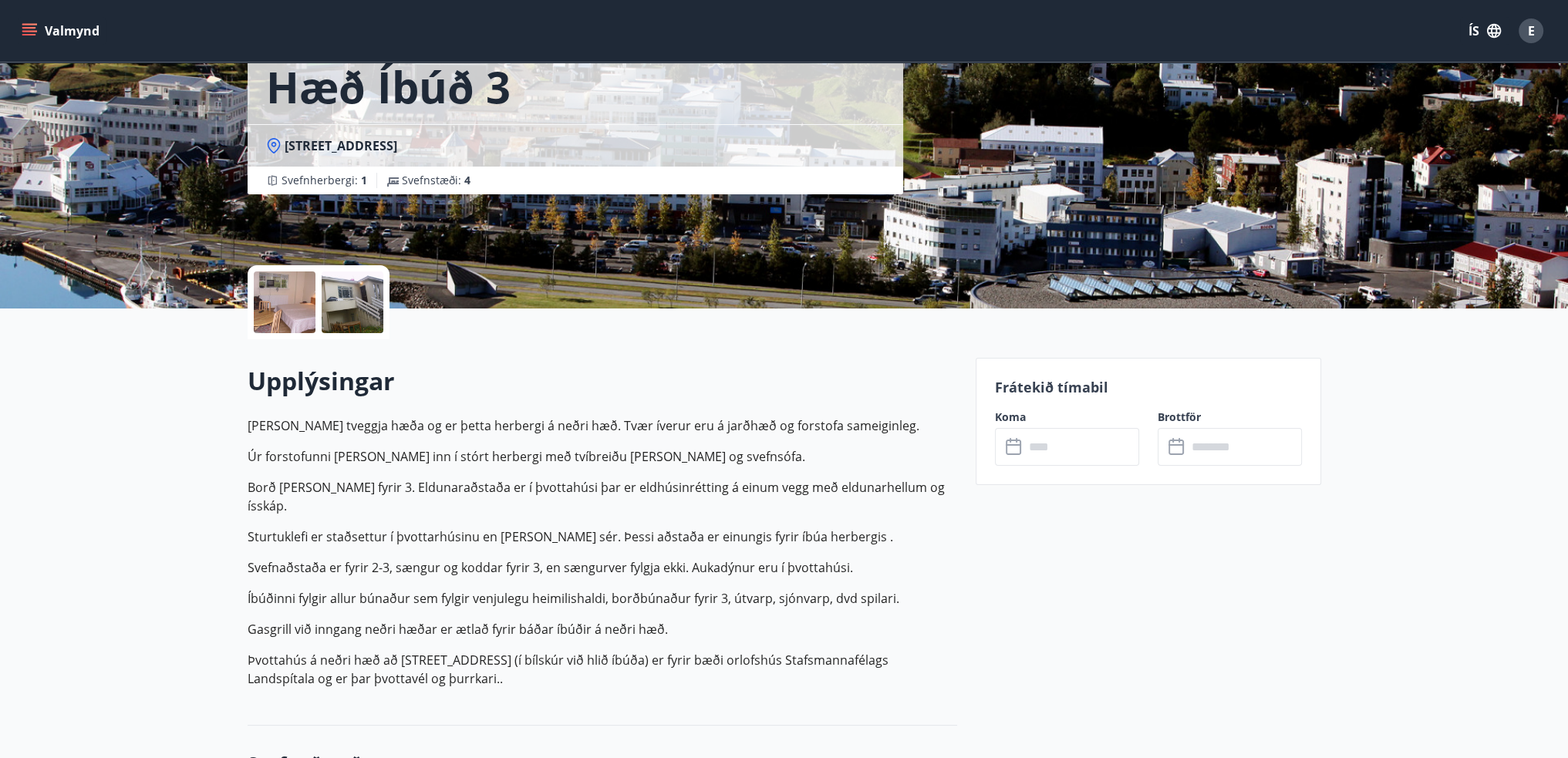
click at [275, 291] on div at bounding box center [284, 301] width 61 height 61
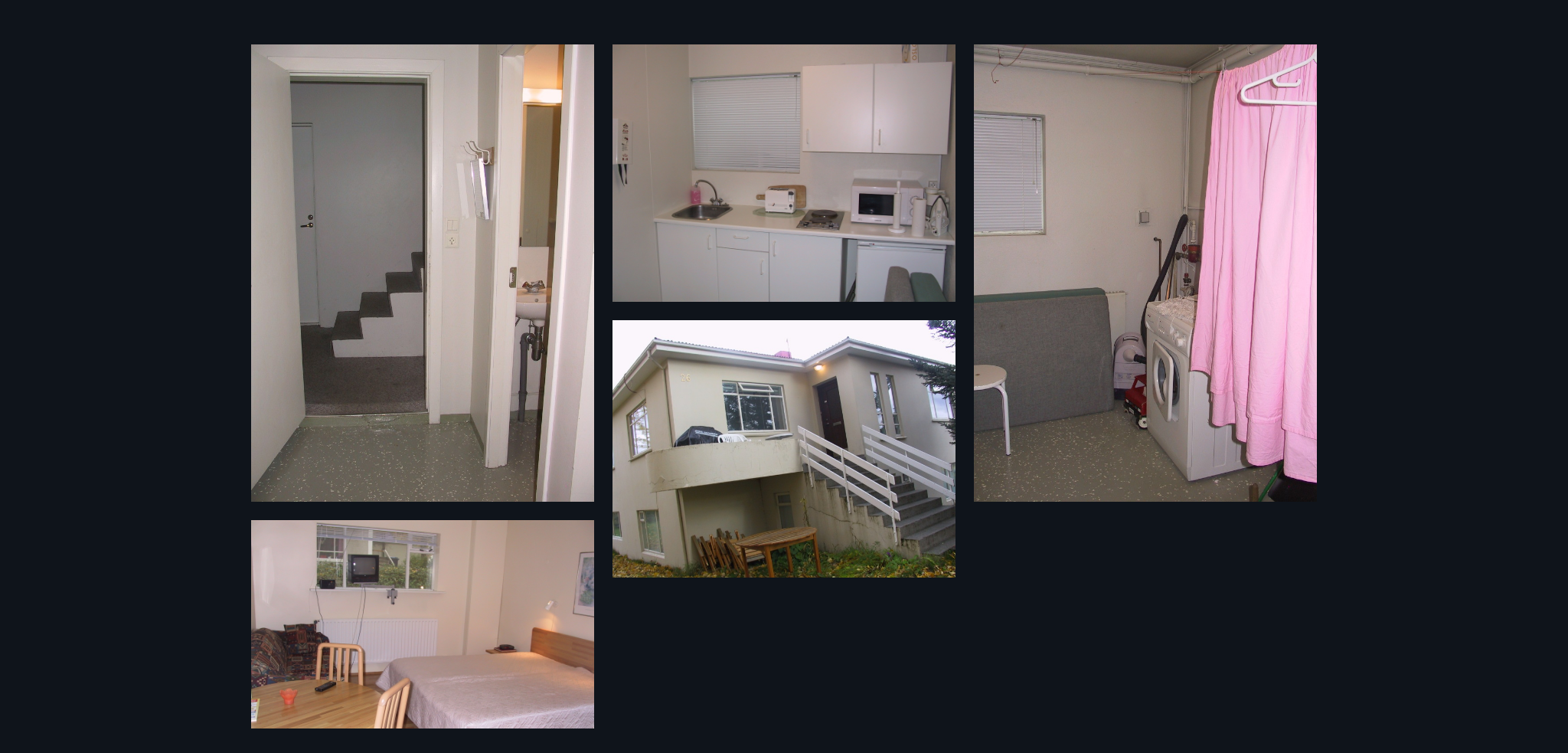
scroll to position [0, 0]
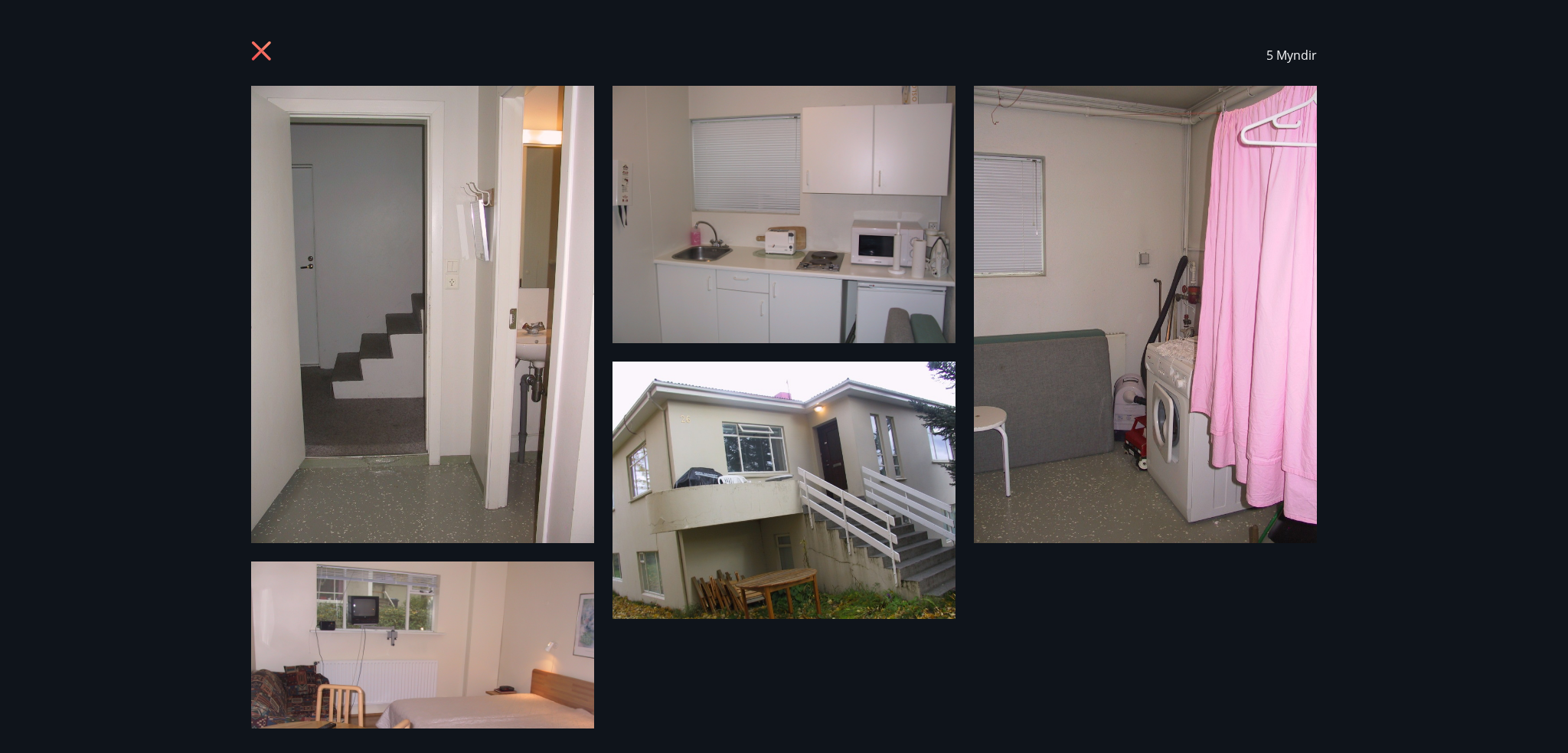
click at [452, 333] on img at bounding box center [423, 314] width 343 height 457
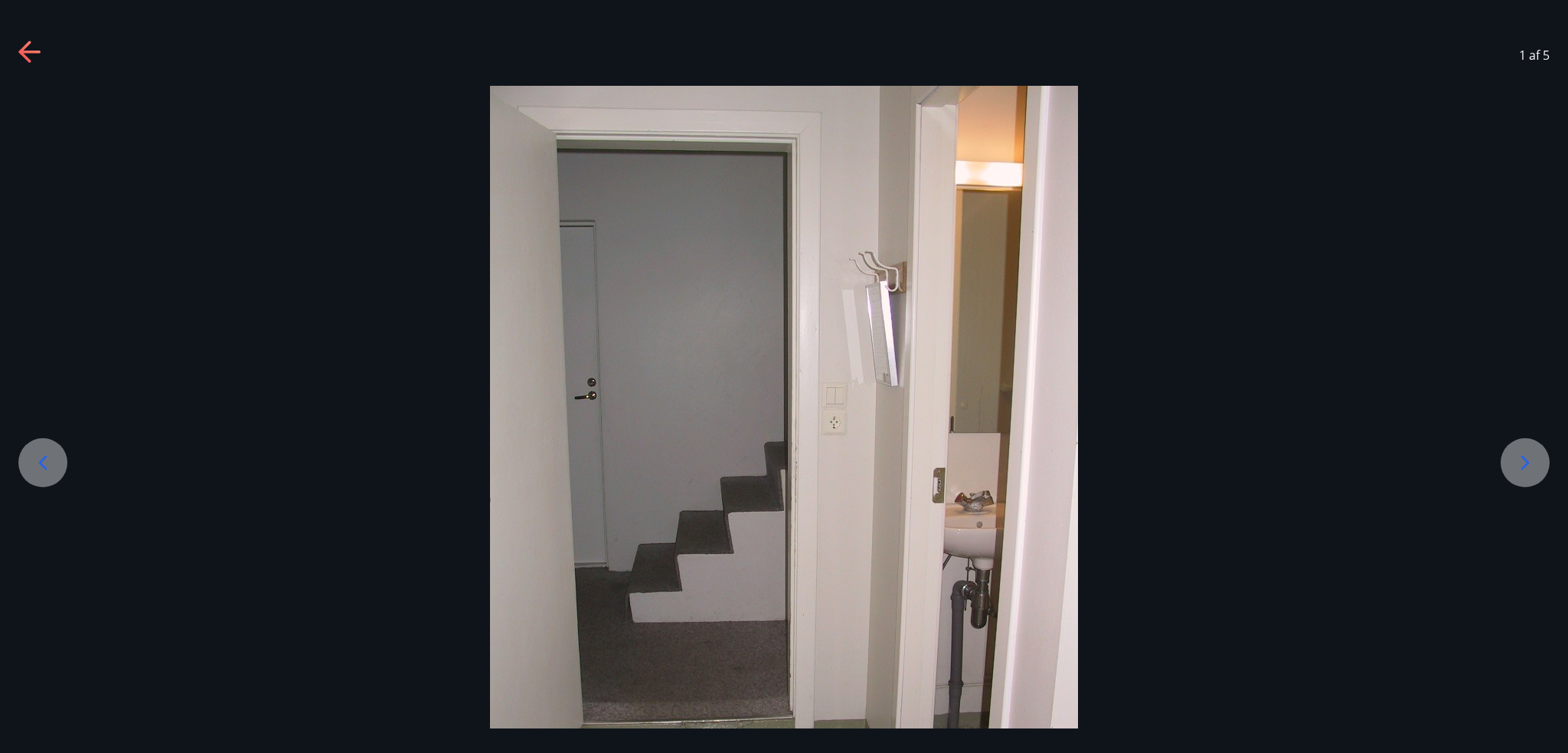
click at [1519, 459] on icon at bounding box center [1525, 462] width 25 height 25
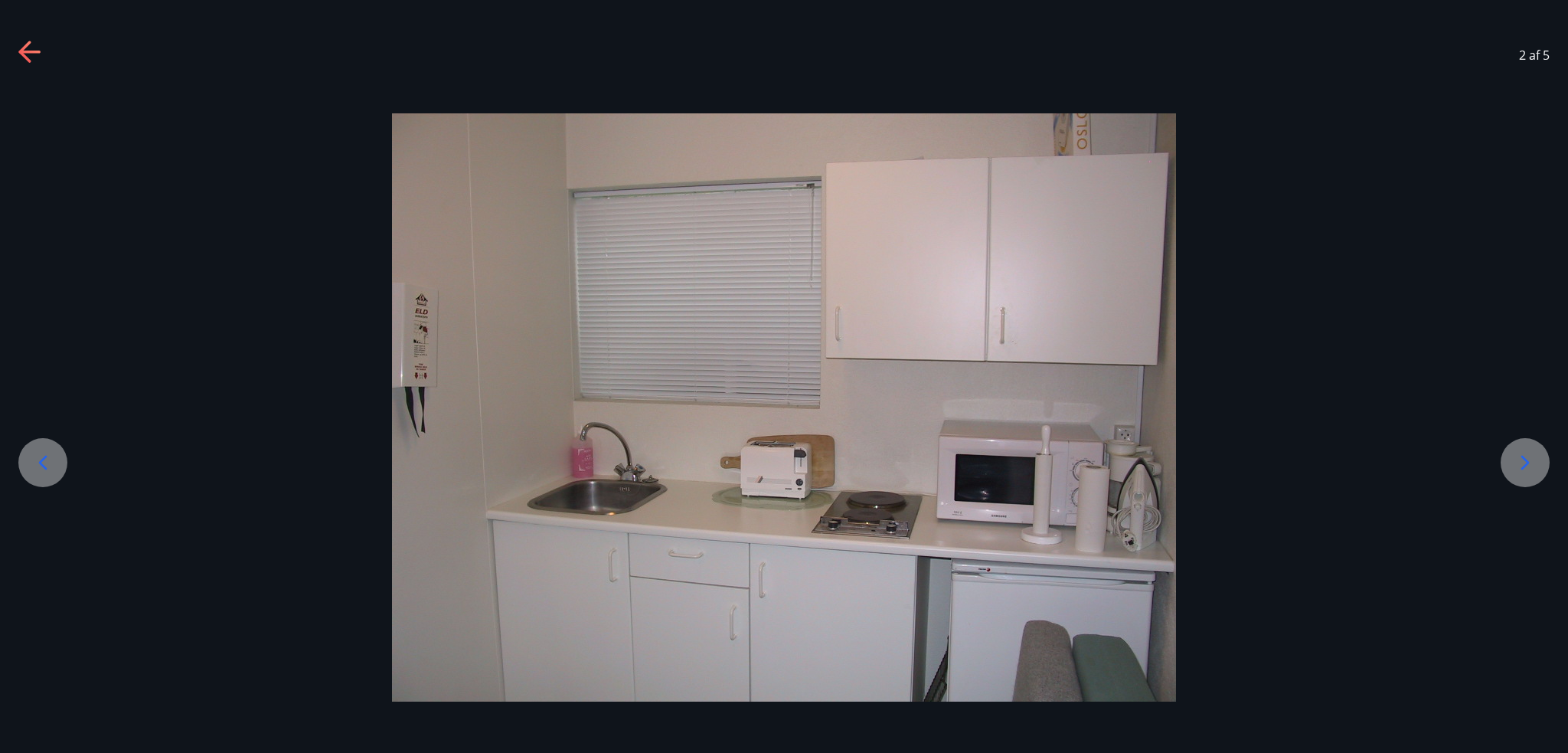
click at [1519, 459] on icon at bounding box center [1525, 462] width 25 height 25
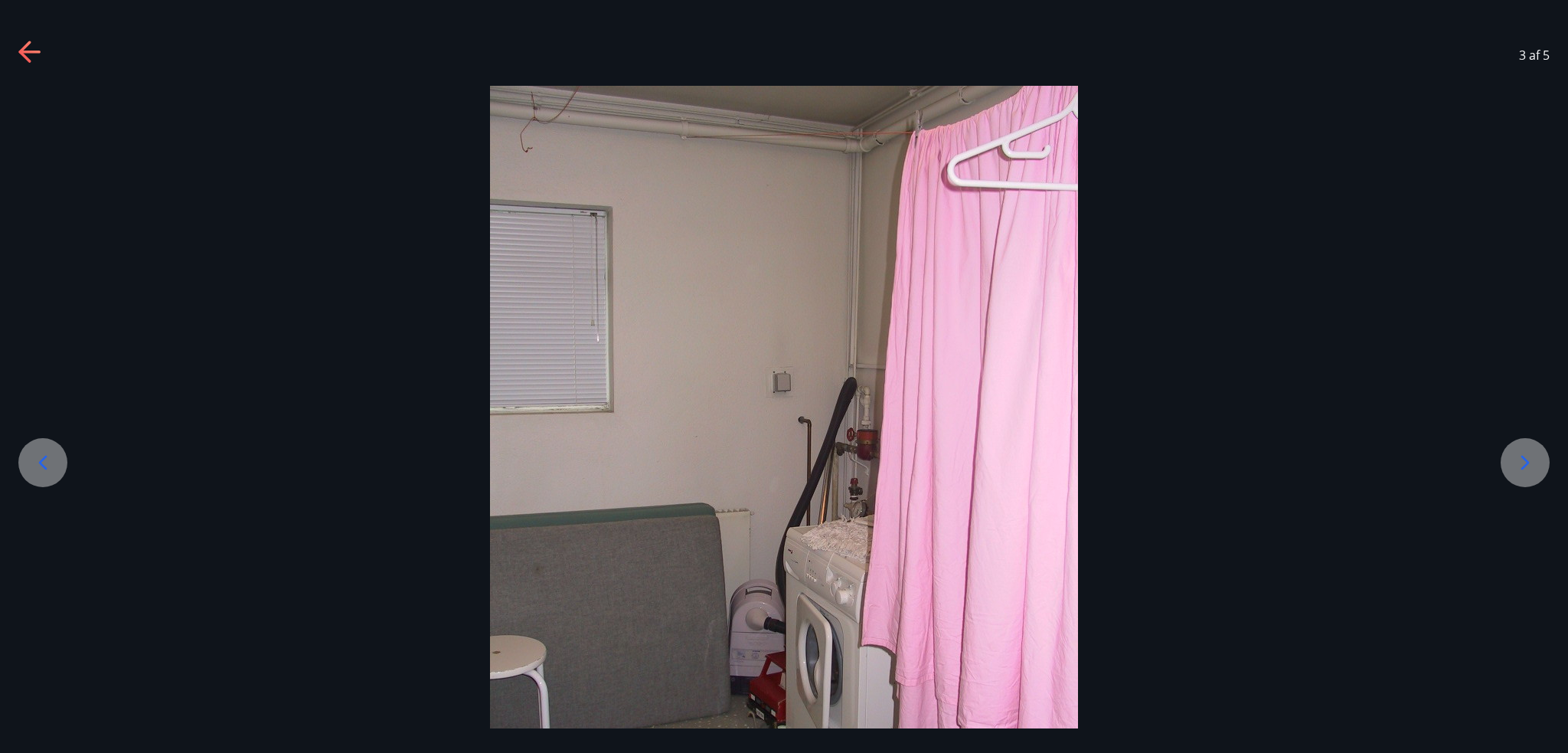
click at [1519, 459] on icon at bounding box center [1525, 462] width 25 height 25
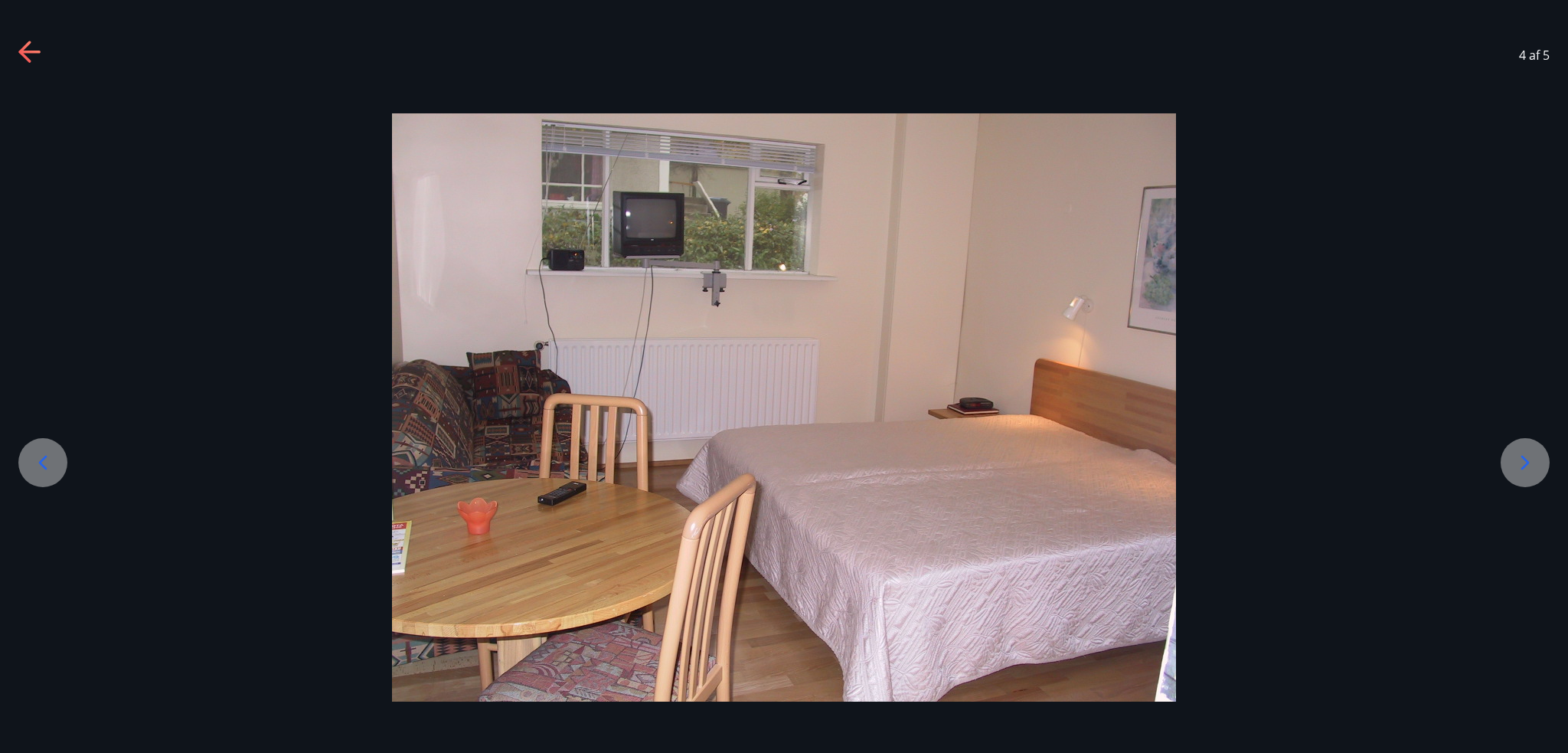
click at [1519, 459] on icon at bounding box center [1525, 462] width 25 height 25
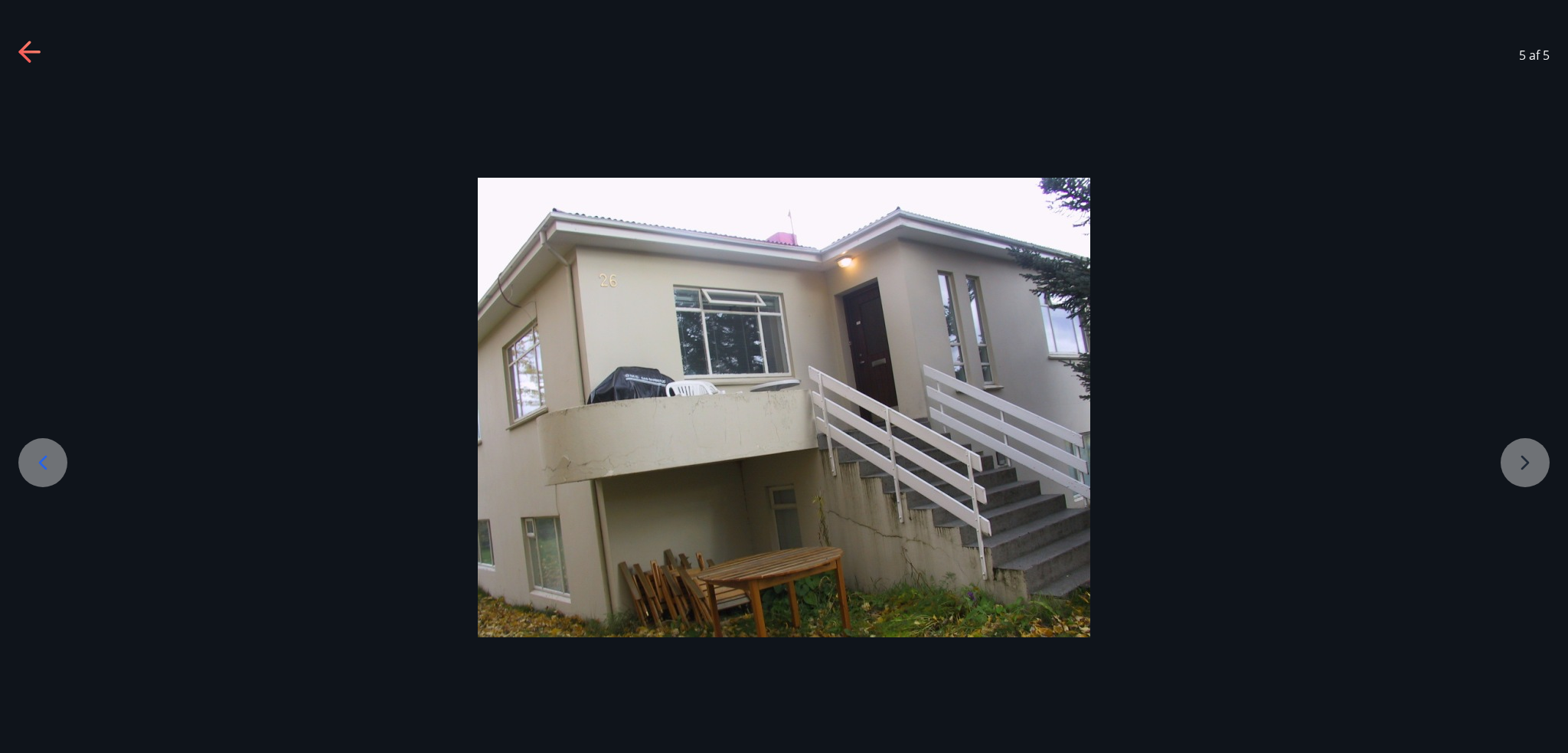
drag, startPoint x: 21, startPoint y: 54, endPoint x: 65, endPoint y: 87, distance: 55.0
click at [21, 54] on icon at bounding box center [30, 52] width 25 height 25
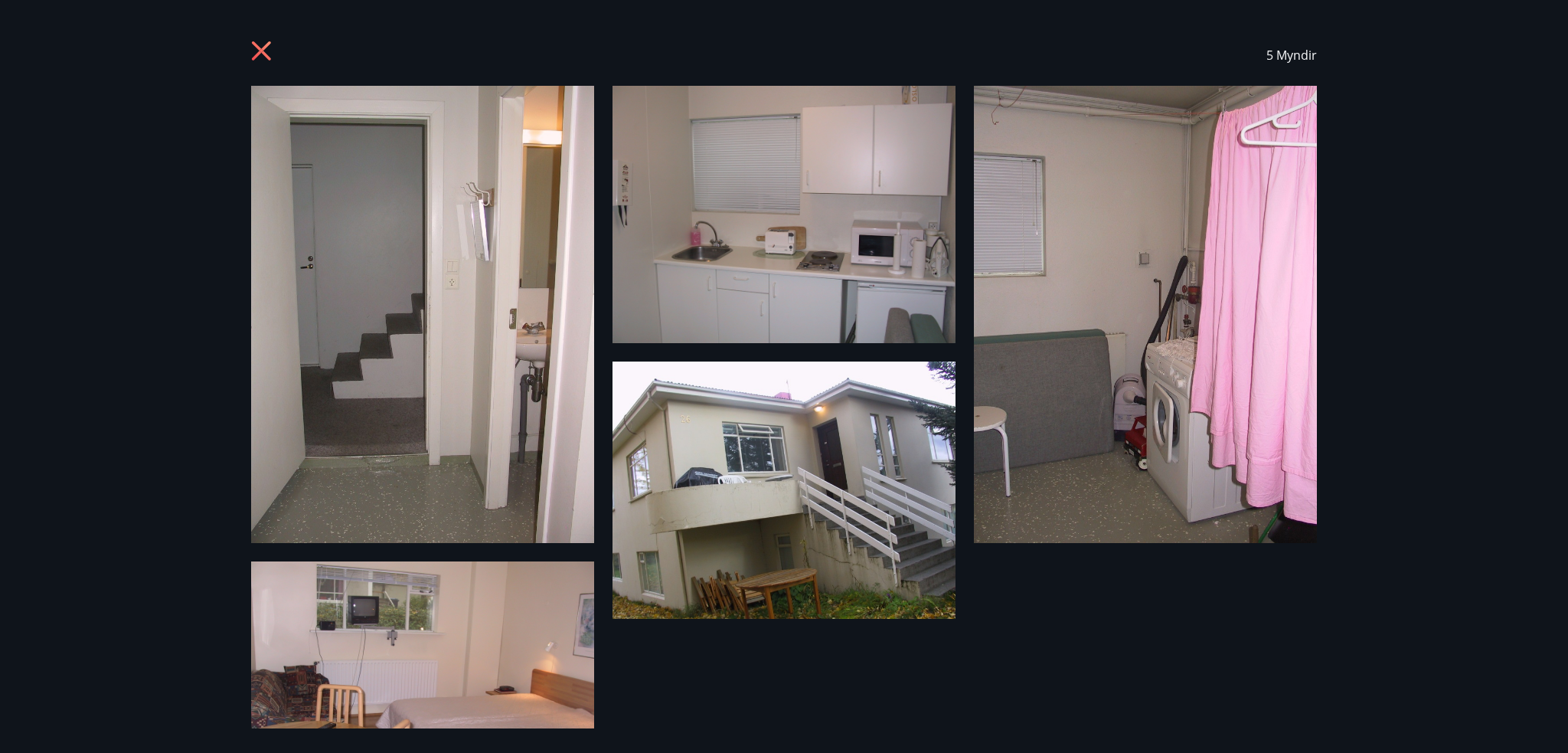
click at [263, 51] on icon at bounding box center [261, 51] width 19 height 19
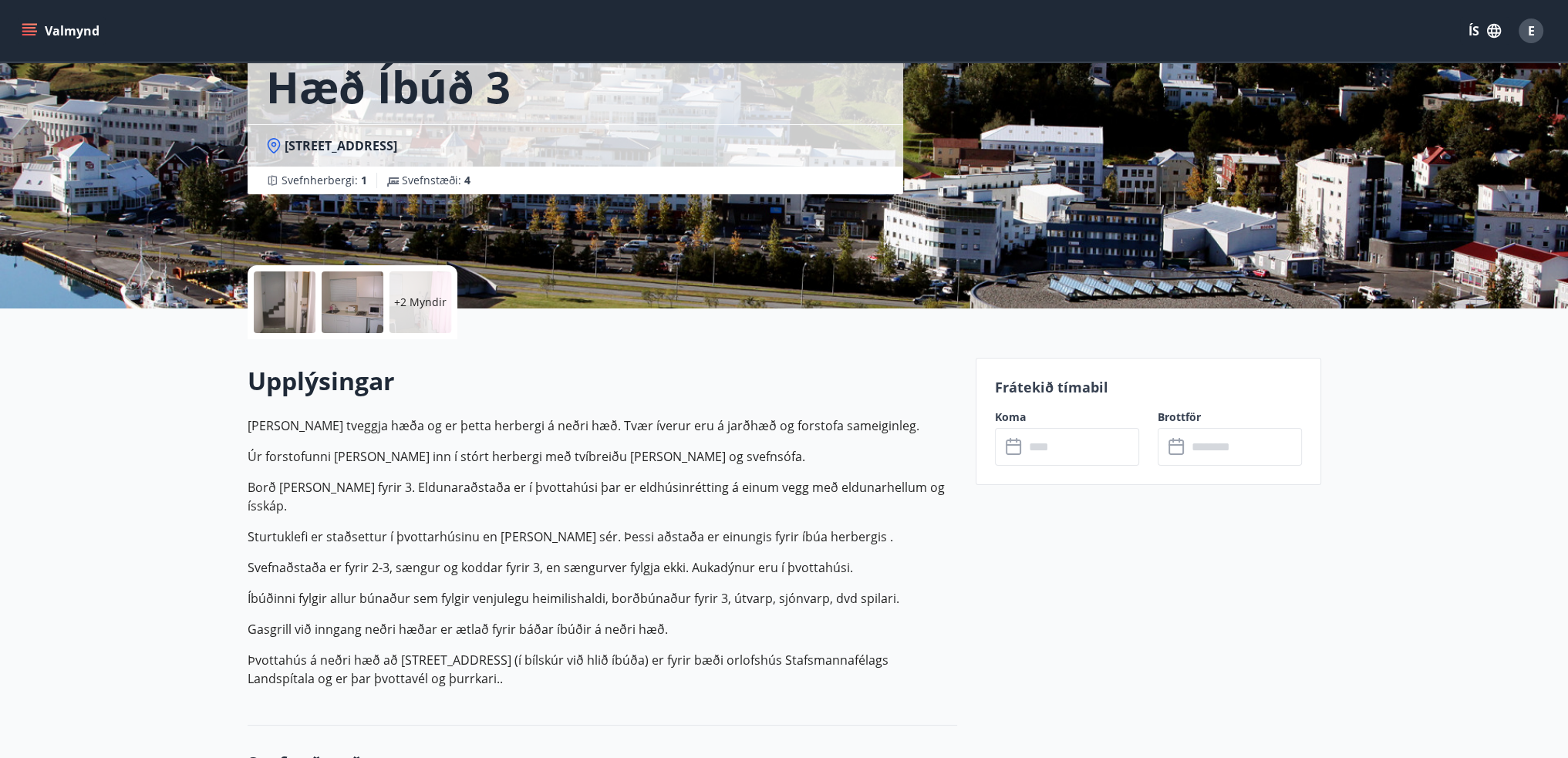
click at [1078, 453] on input "text" at bounding box center [1081, 447] width 115 height 38
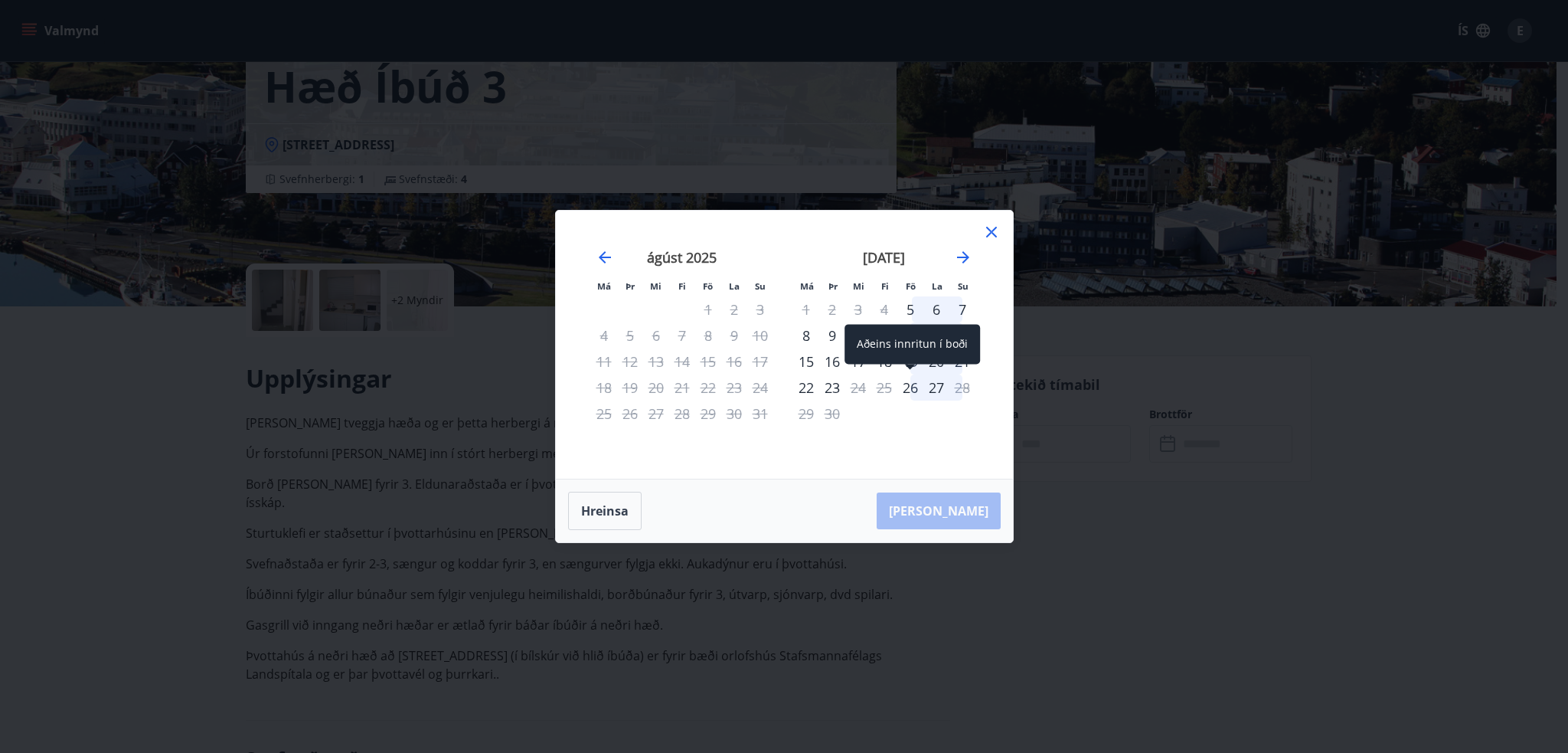
click at [910, 383] on div "26" at bounding box center [910, 388] width 26 height 26
click at [960, 385] on div "28" at bounding box center [962, 388] width 26 height 26
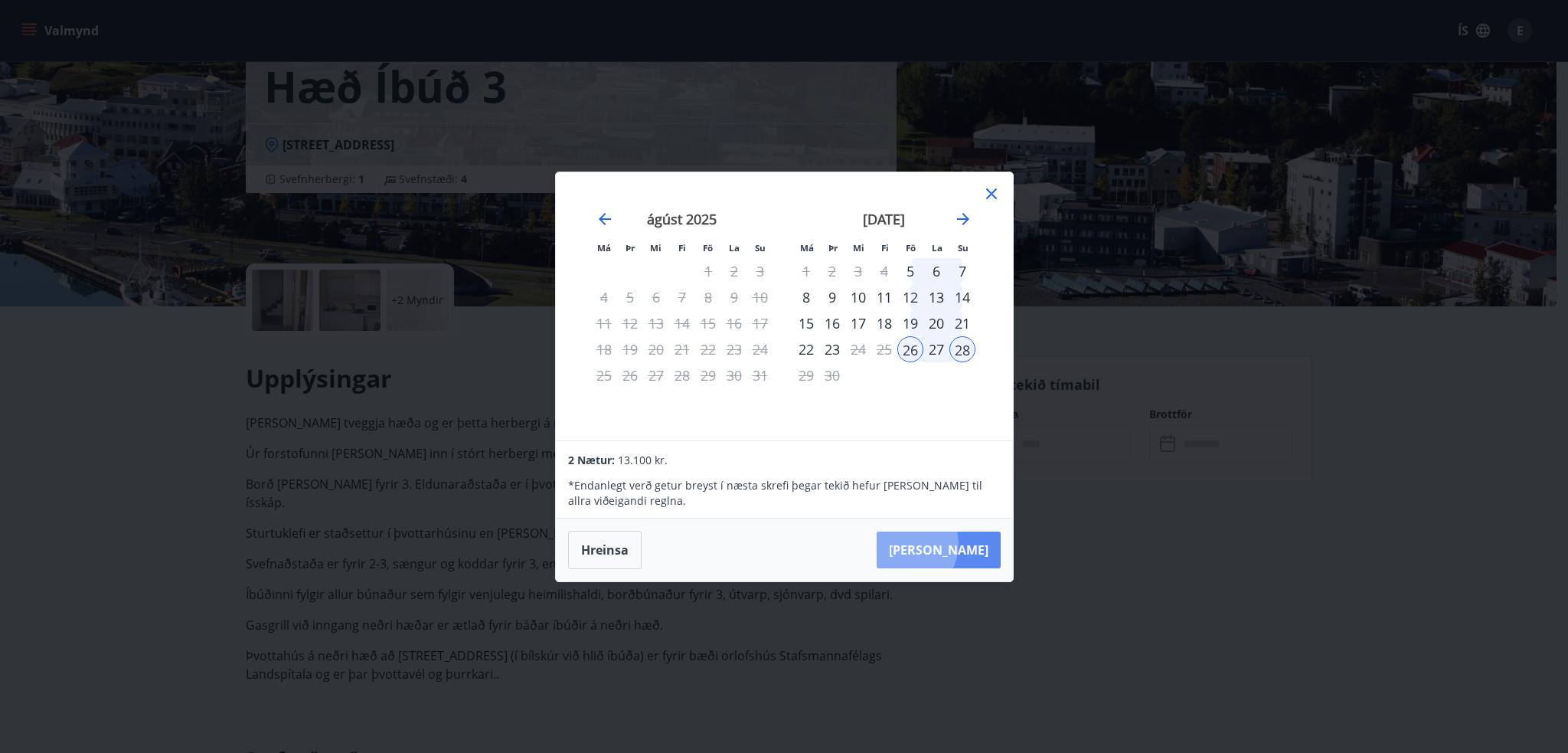
click at [952, 545] on button "Taka Frá" at bounding box center [939, 550] width 124 height 37
click at [956, 551] on button "Taka Frá" at bounding box center [939, 550] width 124 height 37
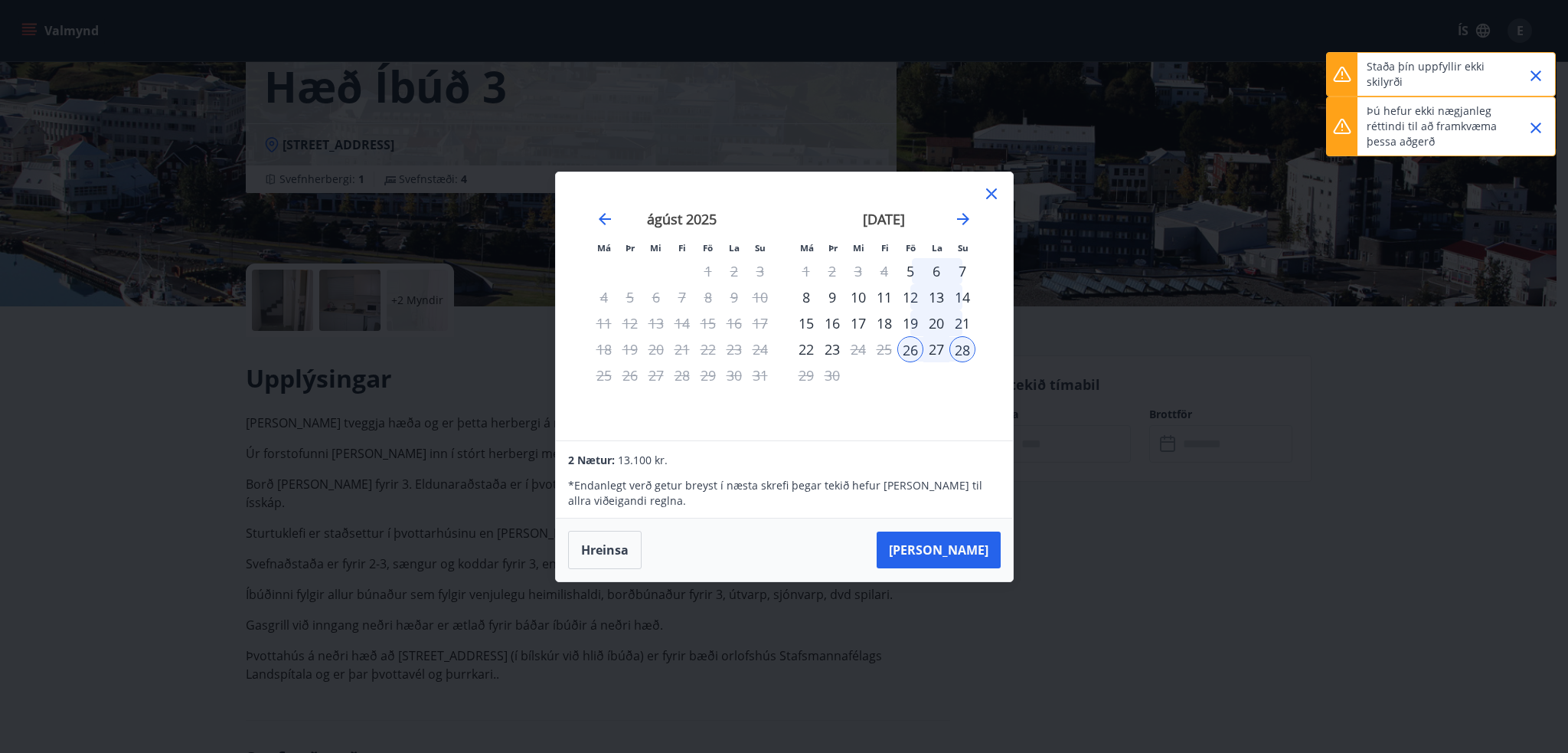
click at [1117, 487] on div "Má Þr Mi Fi Fö La Su Má Þr Mi Fi Fö La Su júlí 2025 1 2 3 4 5 6 7 8 9 10 11 12 …" at bounding box center [784, 376] width 1568 height 753
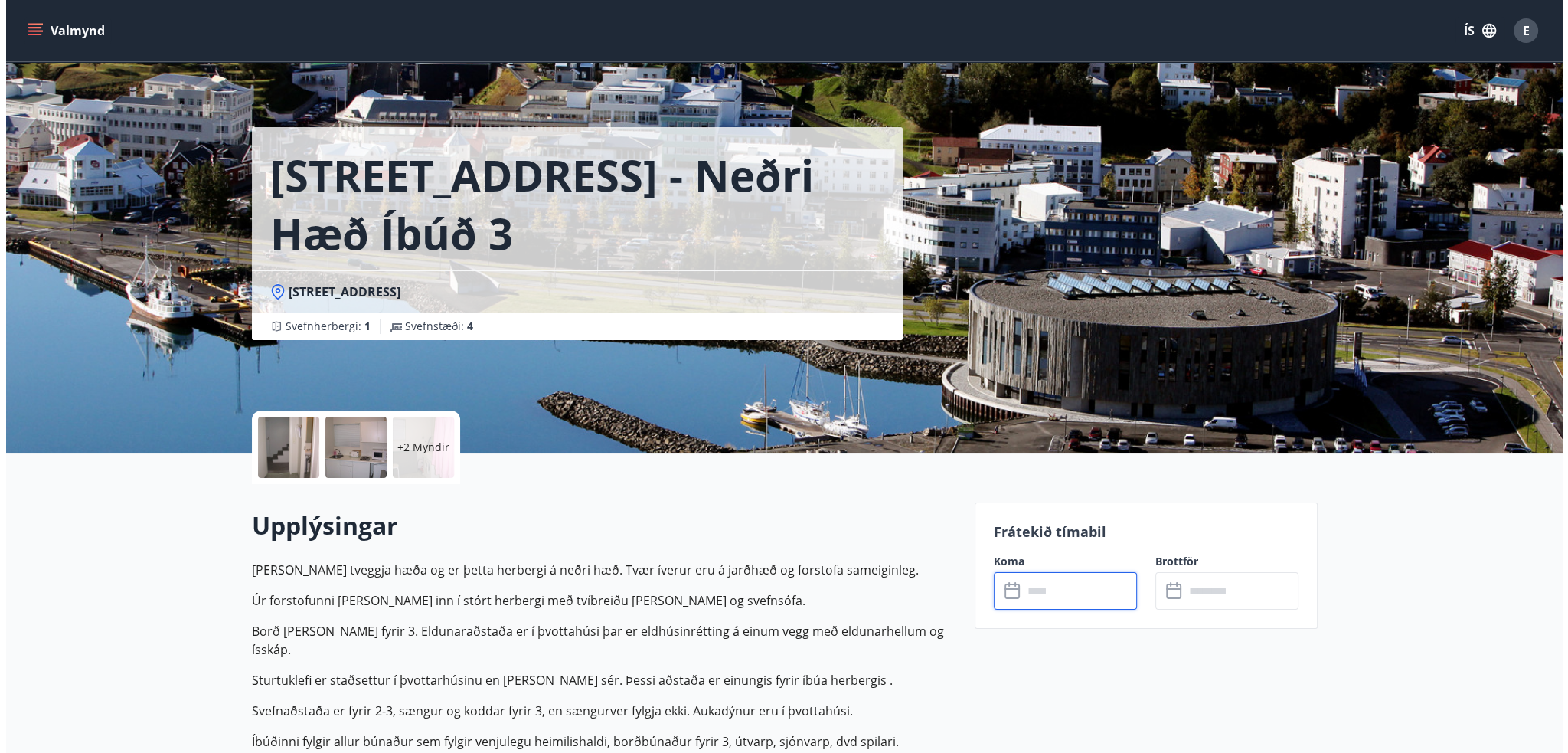
scroll to position [160, 0]
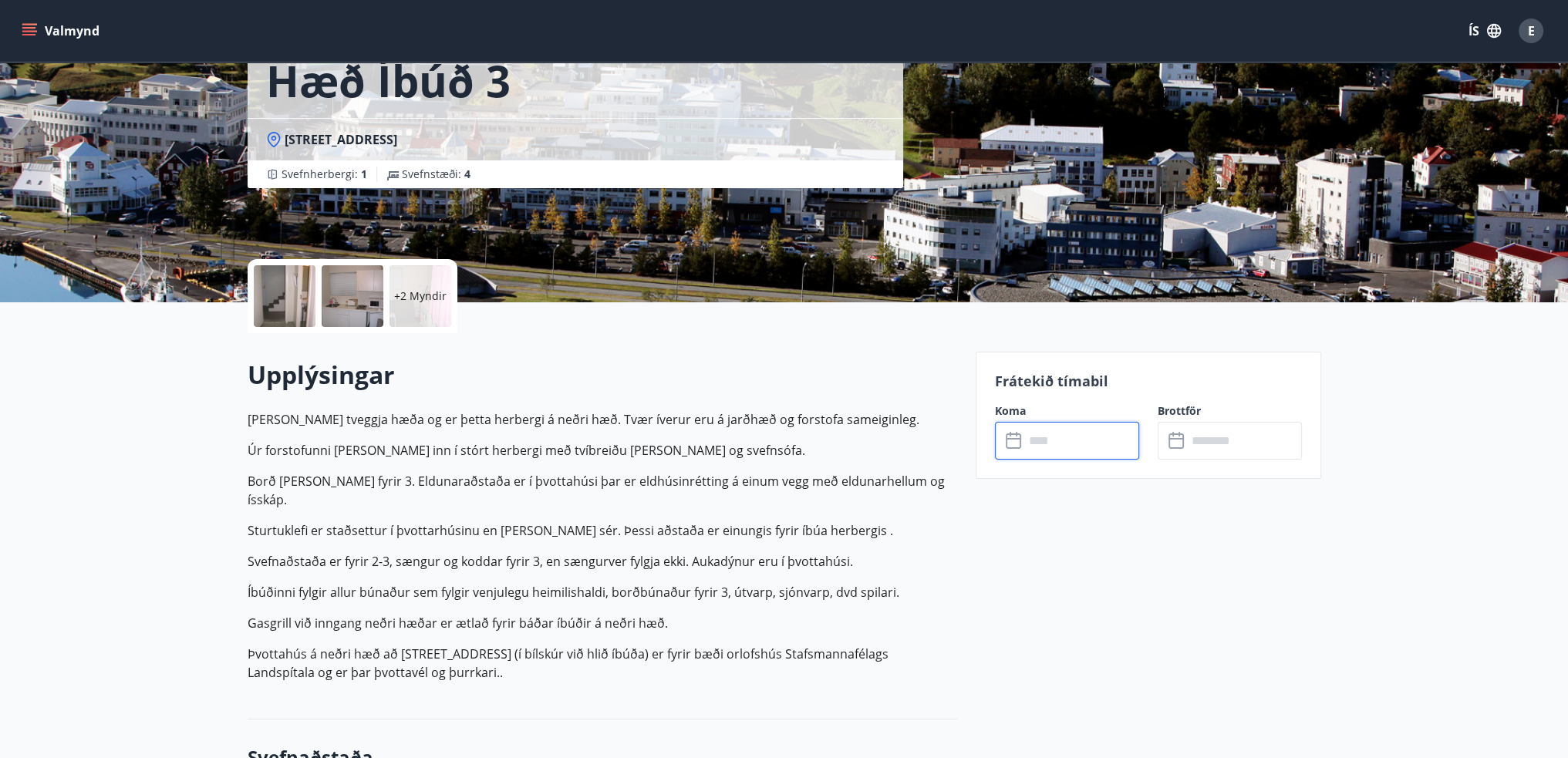
click at [1072, 434] on input "text" at bounding box center [1081, 441] width 115 height 38
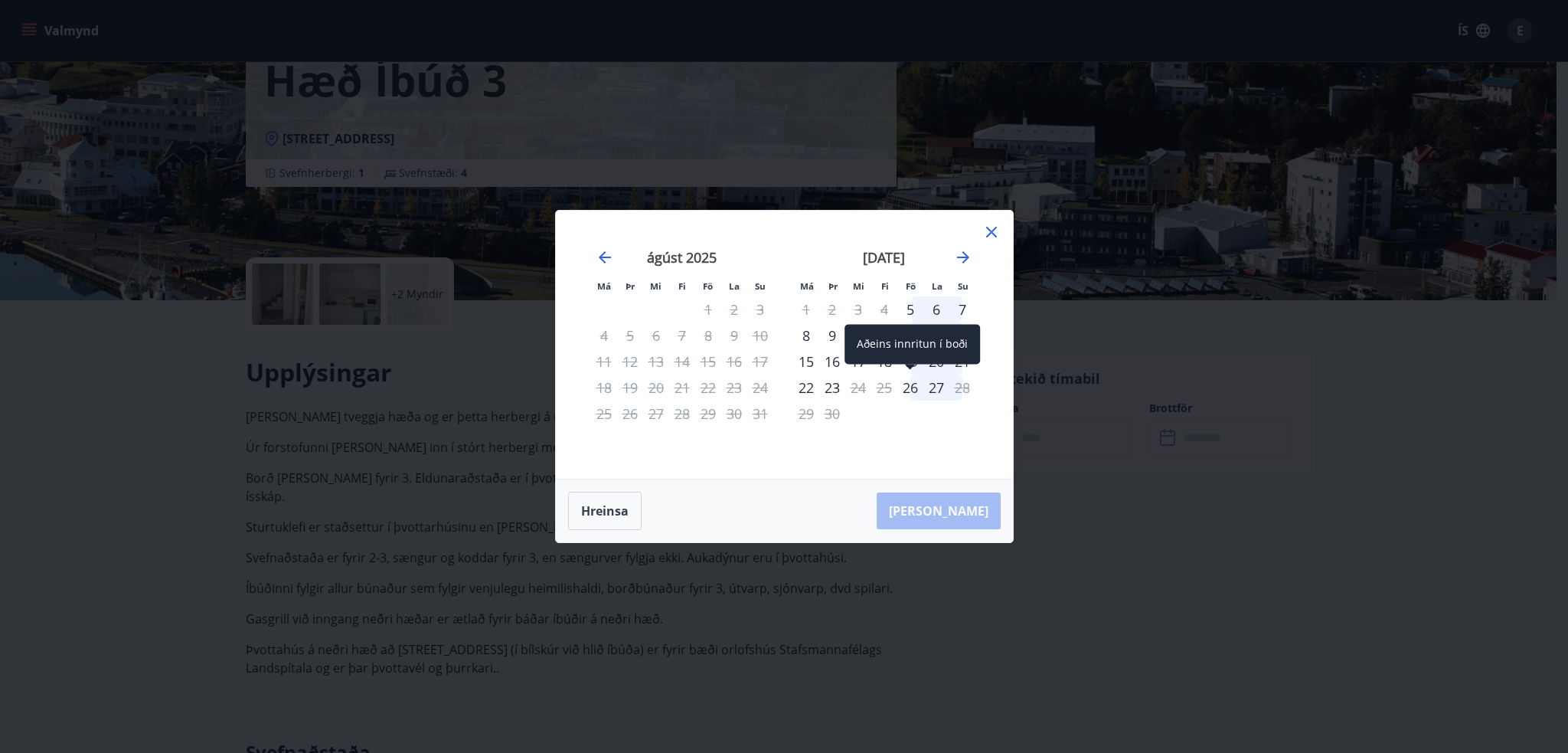
click at [916, 395] on div "26" at bounding box center [910, 388] width 26 height 26
click at [962, 390] on div "28" at bounding box center [962, 388] width 26 height 26
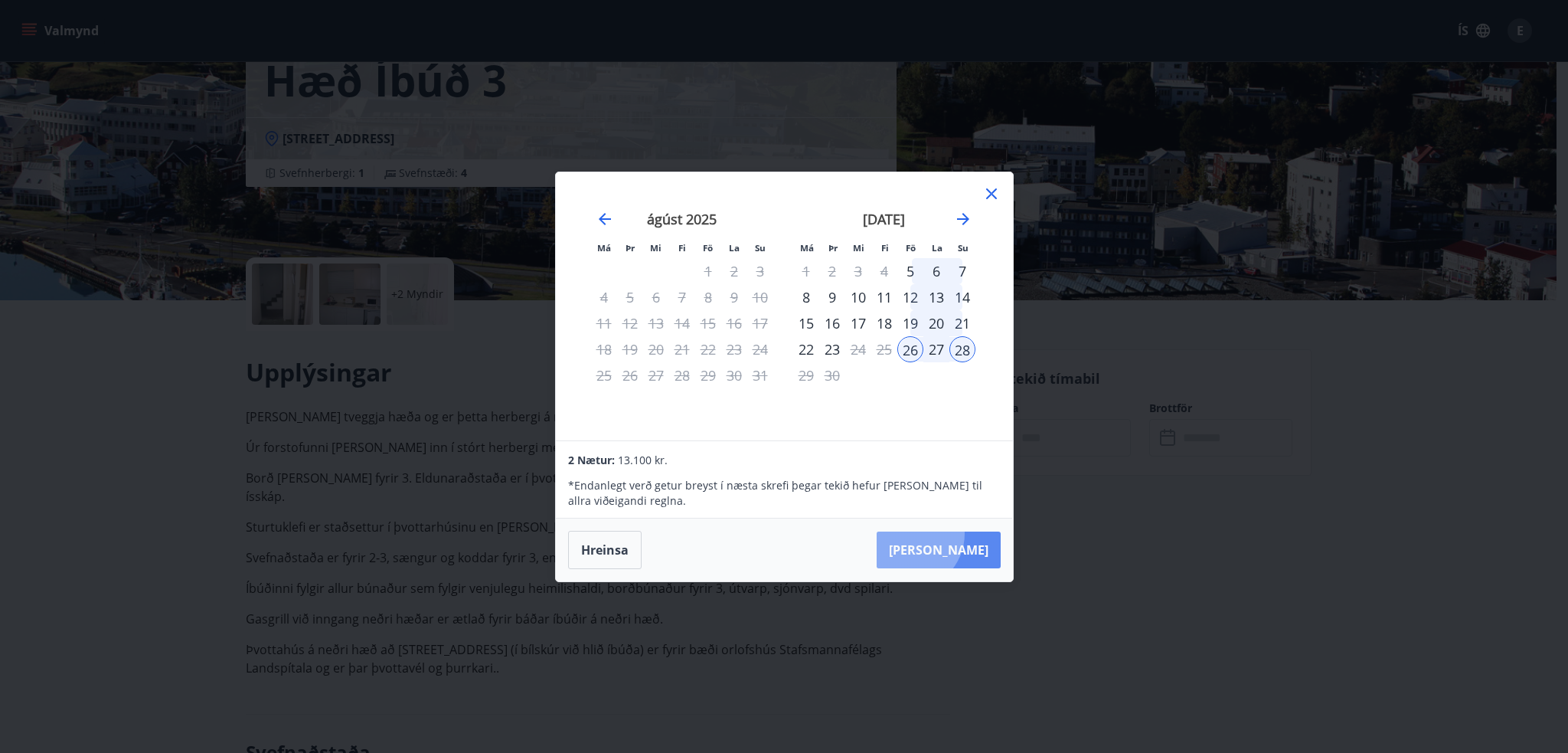
click at [956, 533] on button "Taka Frá" at bounding box center [939, 550] width 124 height 37
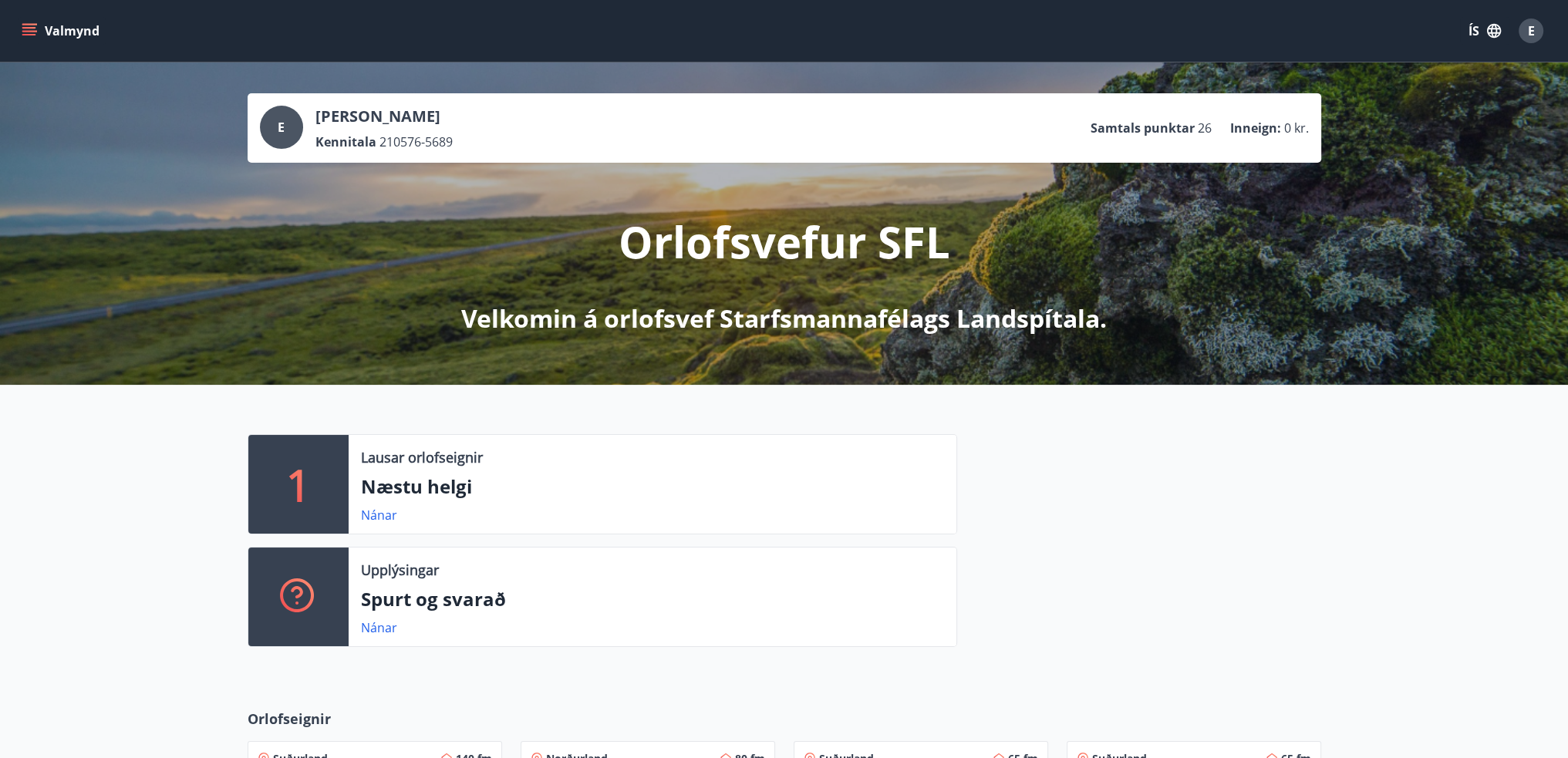
click at [27, 27] on icon "menu" at bounding box center [29, 28] width 14 height 2
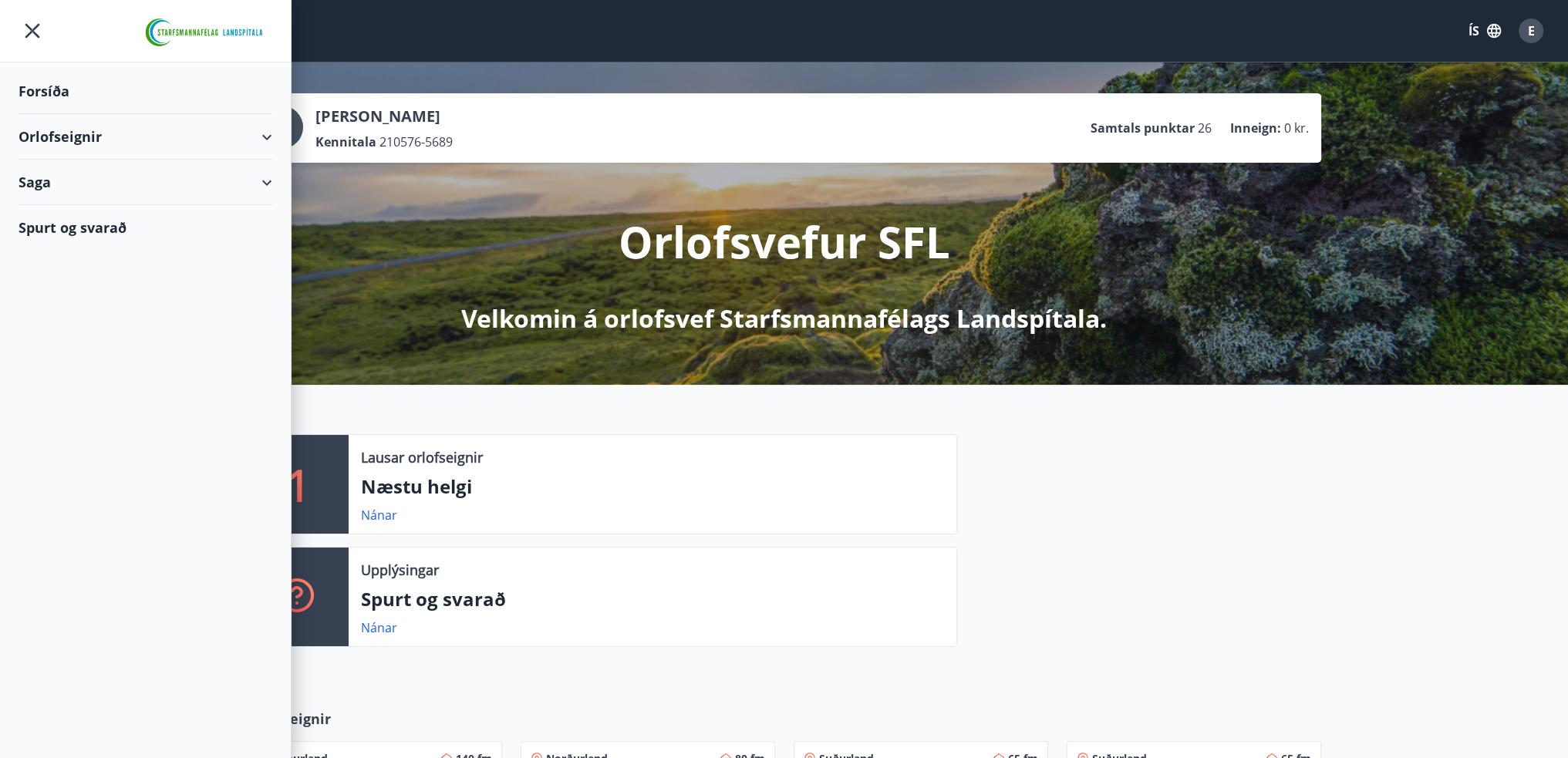
click at [90, 141] on div "Orlofseignir" at bounding box center [145, 136] width 254 height 46
click at [69, 174] on div "Framboð" at bounding box center [145, 176] width 229 height 33
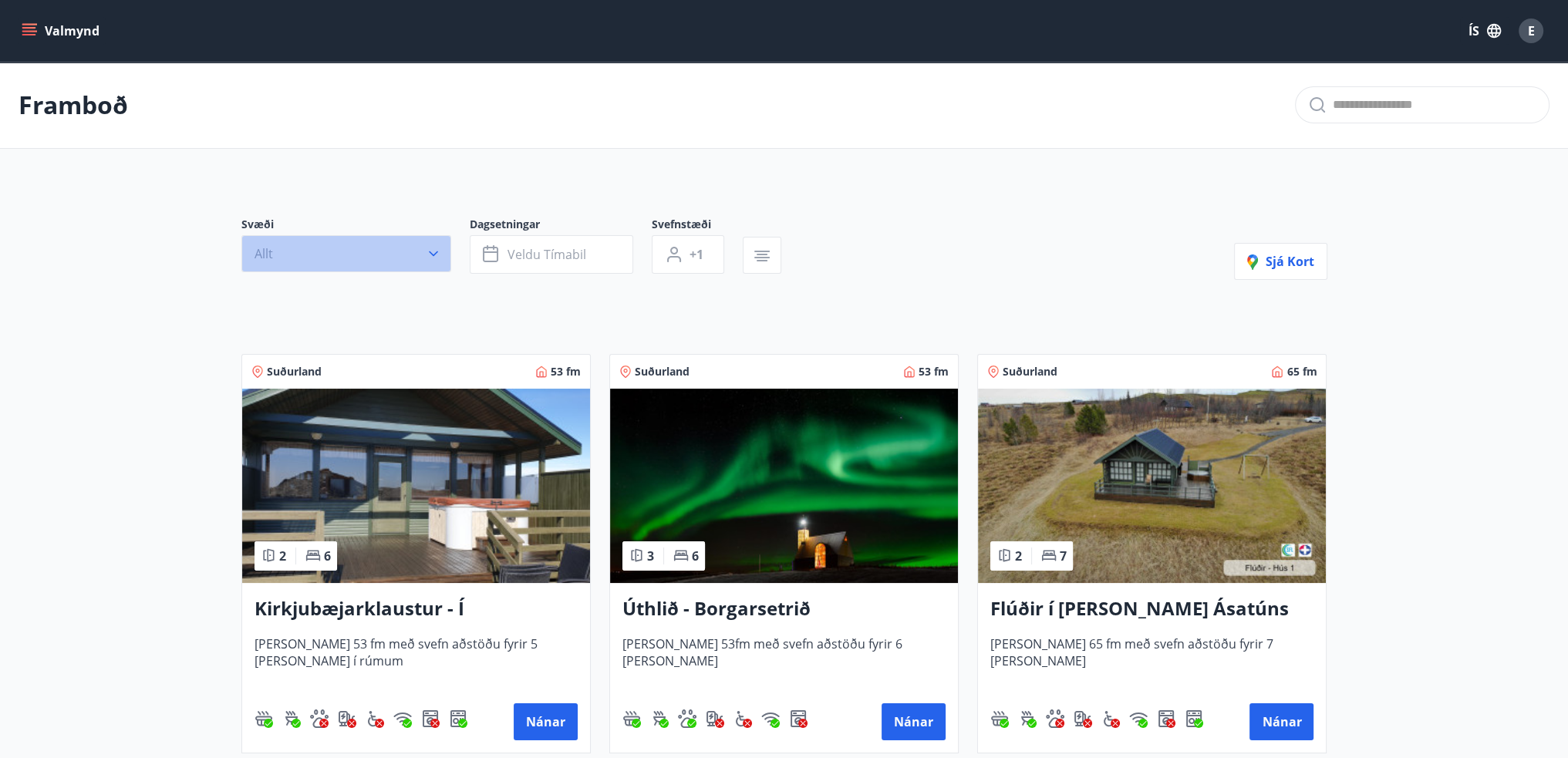
click at [437, 261] on icon "button" at bounding box center [433, 254] width 16 height 16
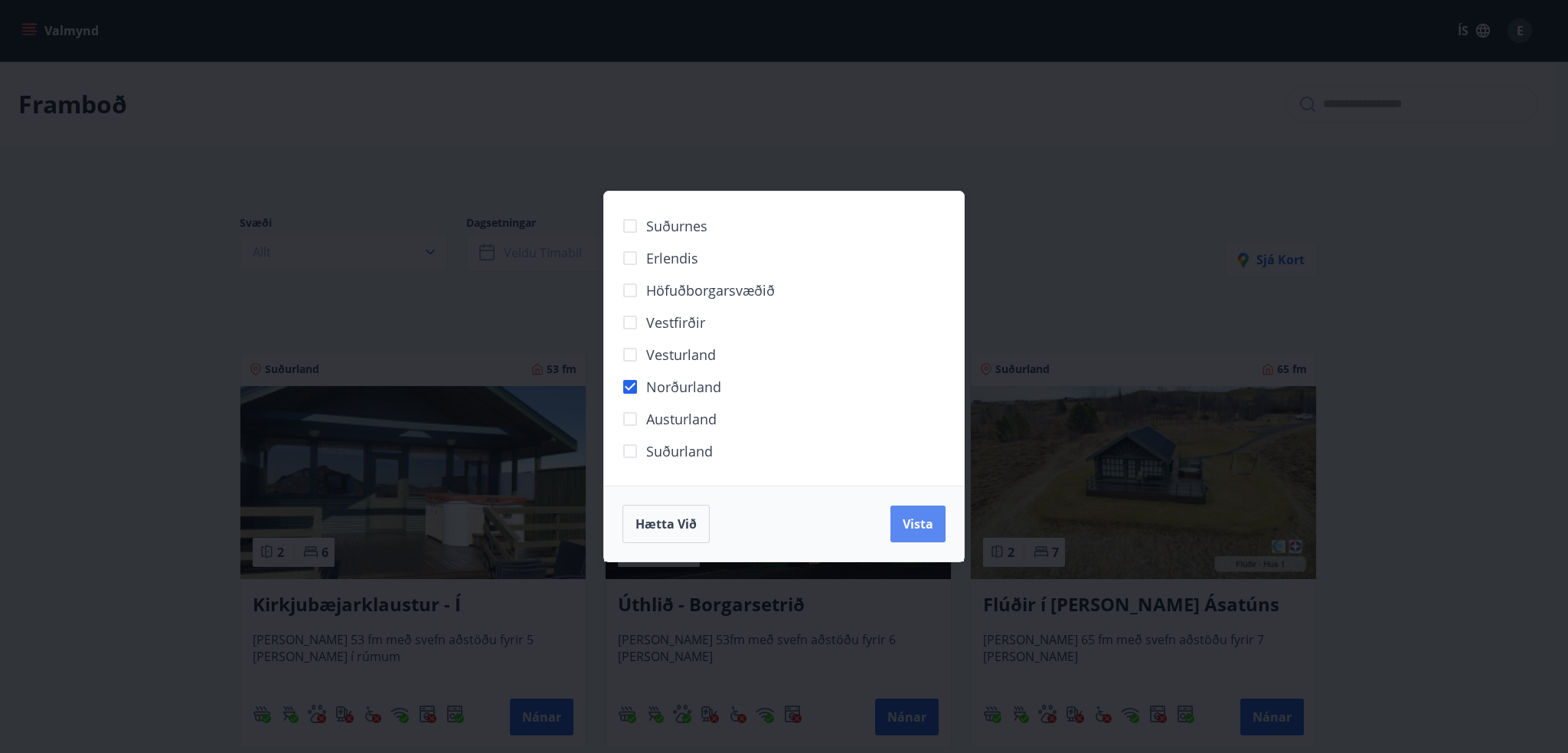
click at [932, 527] on span "Vista" at bounding box center [918, 524] width 31 height 17
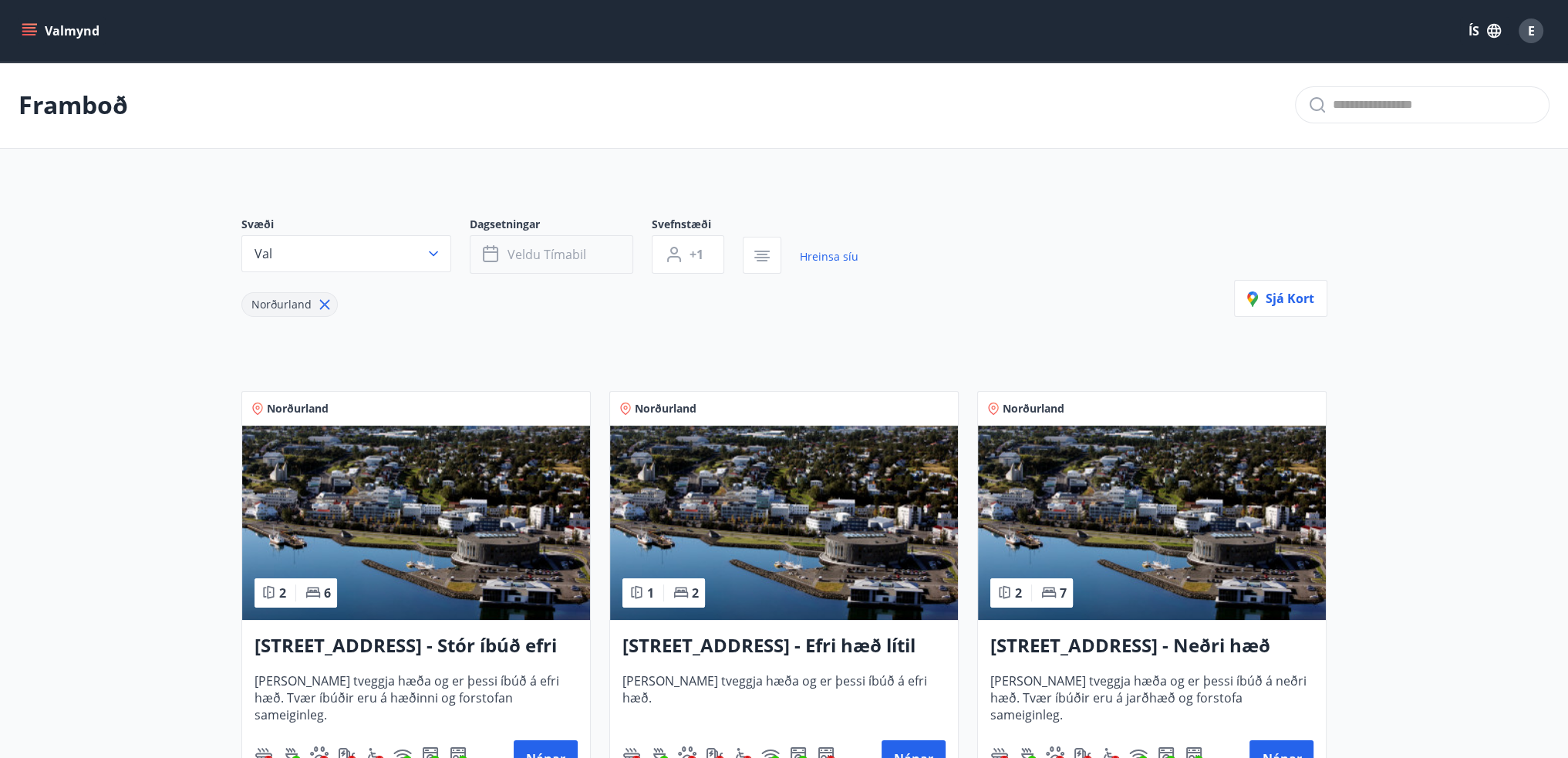
click at [552, 257] on span "Veldu tímabil" at bounding box center [547, 255] width 79 height 17
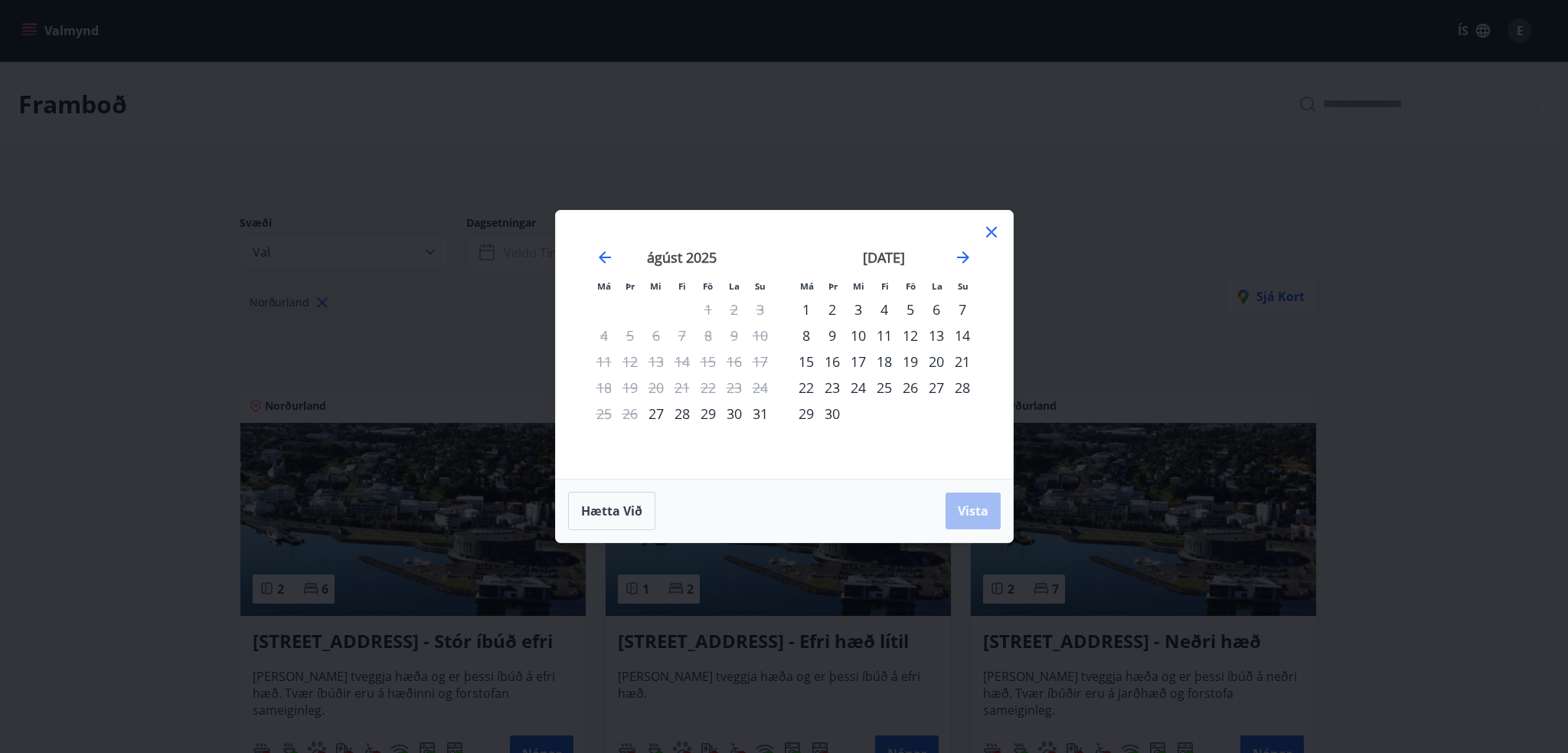
click at [908, 391] on div "26" at bounding box center [910, 388] width 26 height 26
click at [968, 383] on div "28" at bounding box center [962, 388] width 26 height 26
click at [976, 503] on span "Vista" at bounding box center [973, 511] width 31 height 17
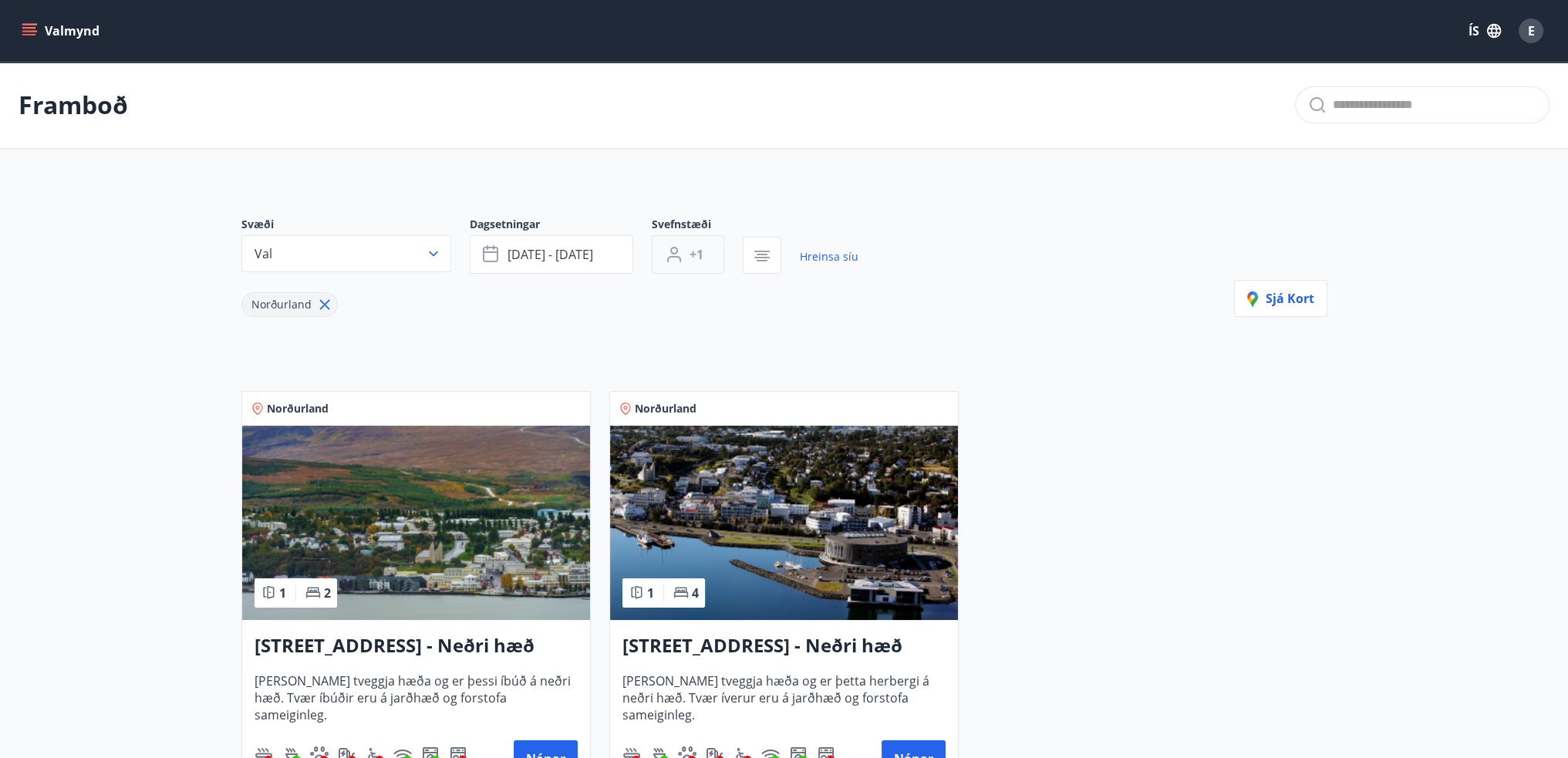
click at [705, 262] on button "+1" at bounding box center [688, 254] width 73 height 39
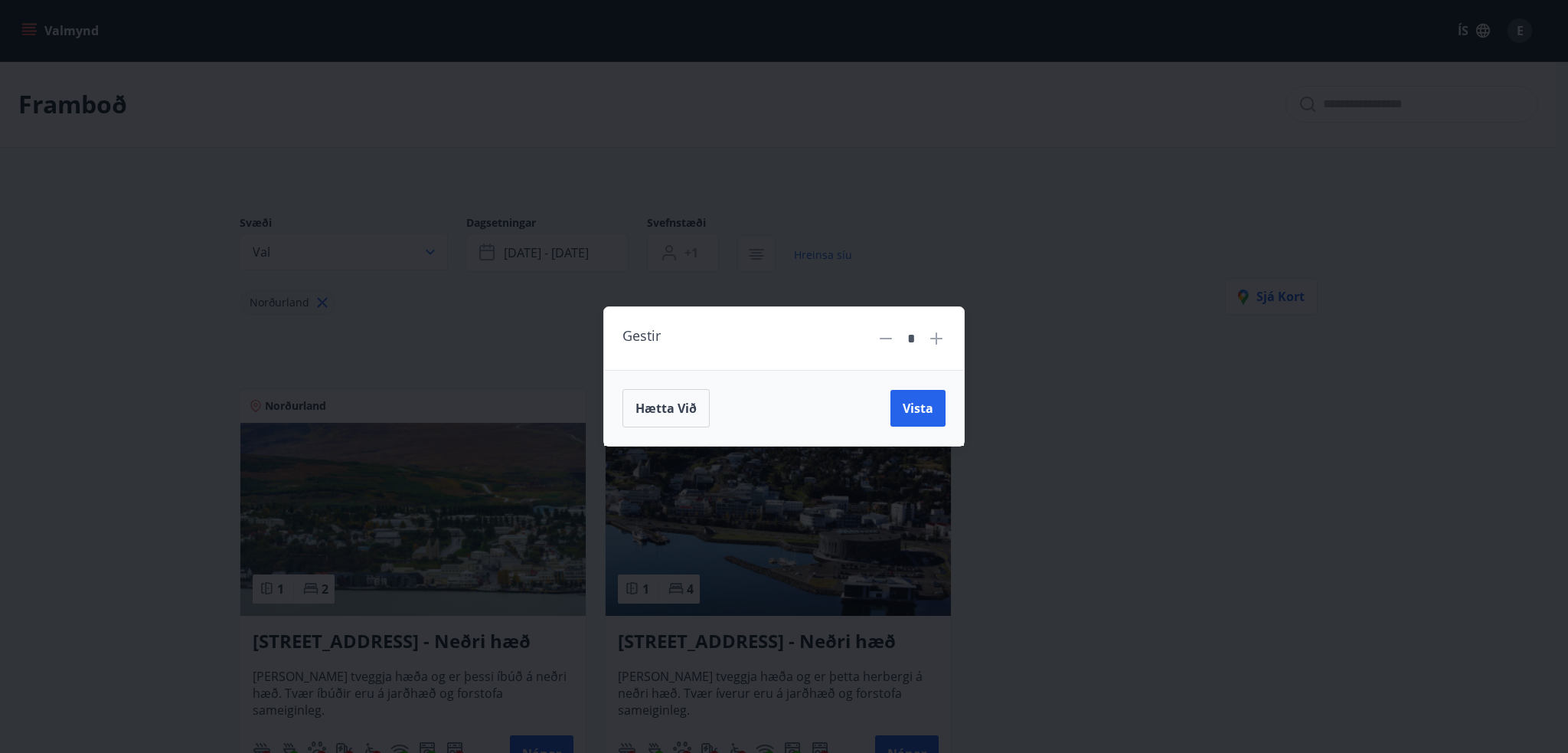
click at [939, 340] on icon at bounding box center [936, 338] width 18 height 18
type input "*"
click at [917, 411] on span "Vista" at bounding box center [918, 408] width 31 height 17
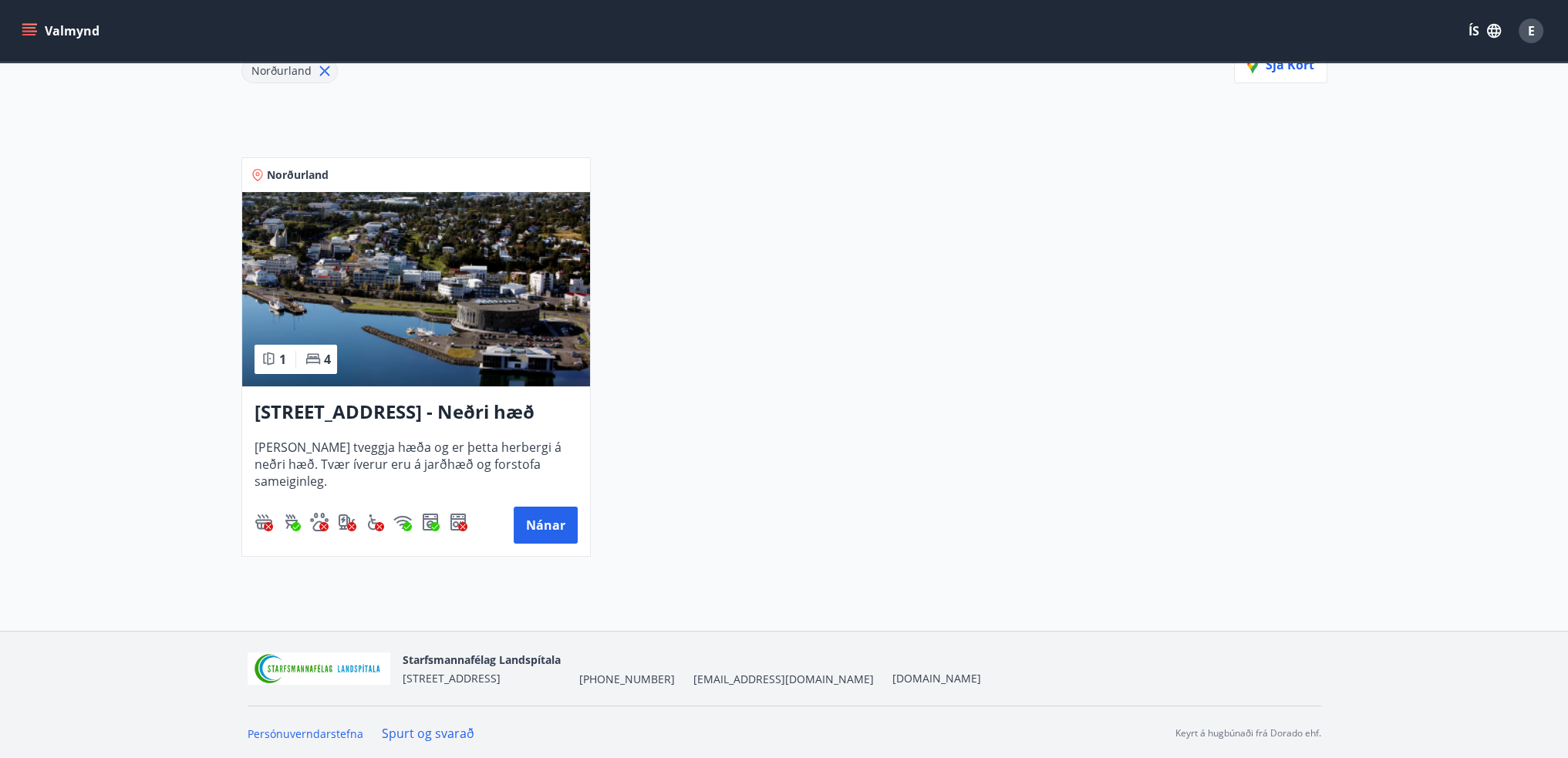
scroll to position [234, 0]
click at [379, 426] on div "Hrafnagilsstræti 26 - Neðri hæð íbúð 3 Húsið er tveggja hæða og er þetta herber…" at bounding box center [415, 471] width 348 height 169
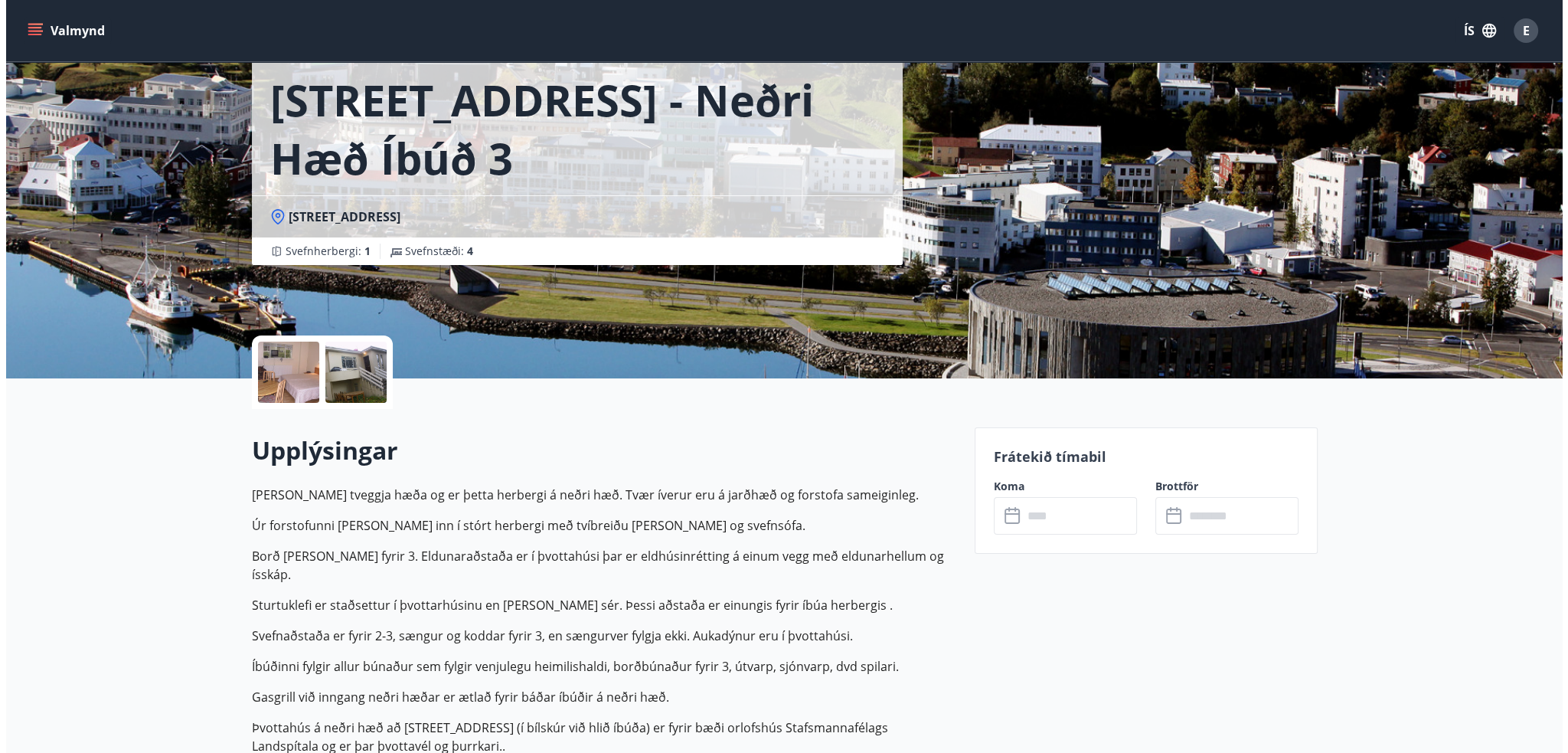
scroll to position [230, 0]
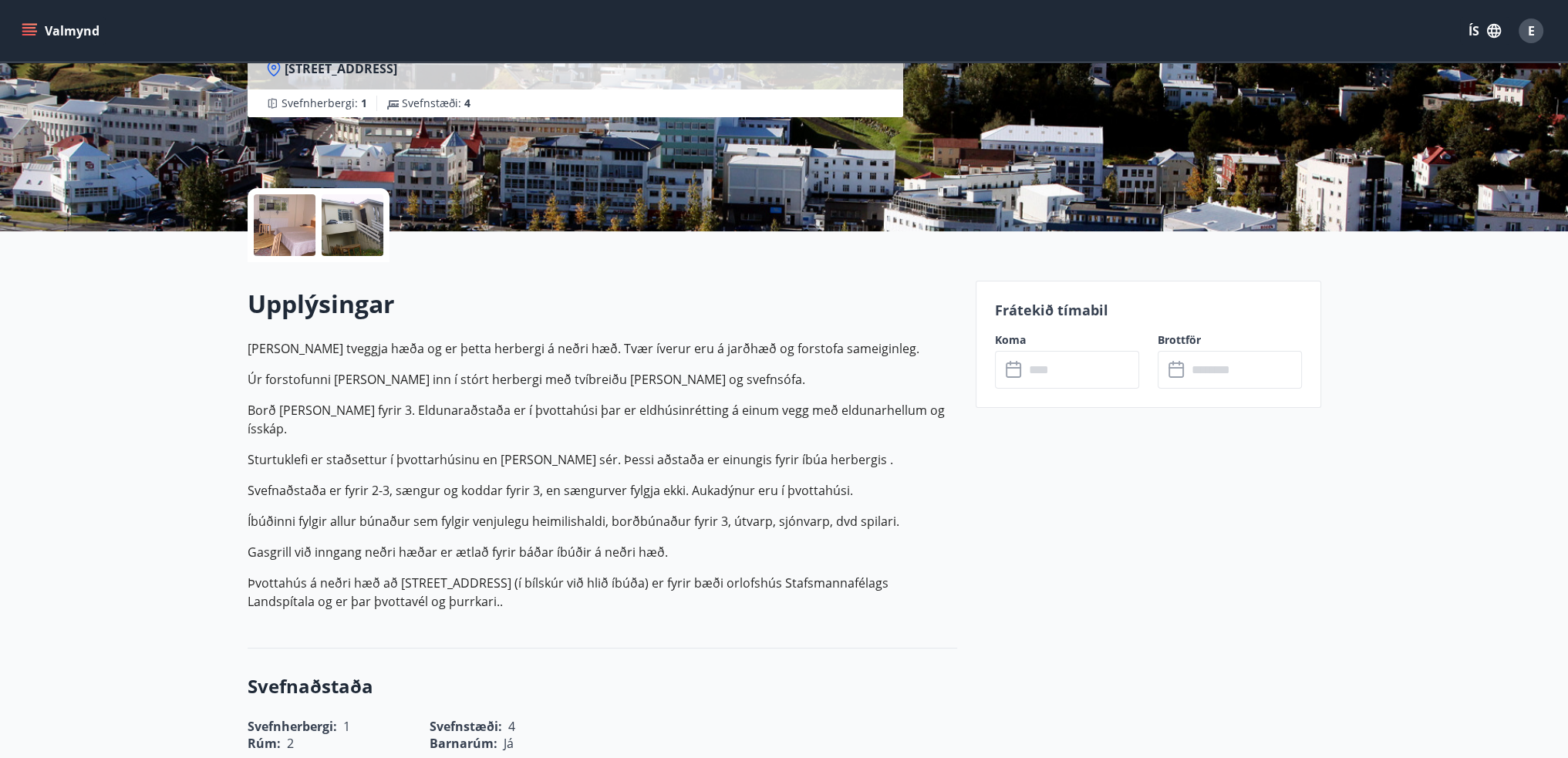
click at [286, 226] on div at bounding box center [284, 224] width 61 height 61
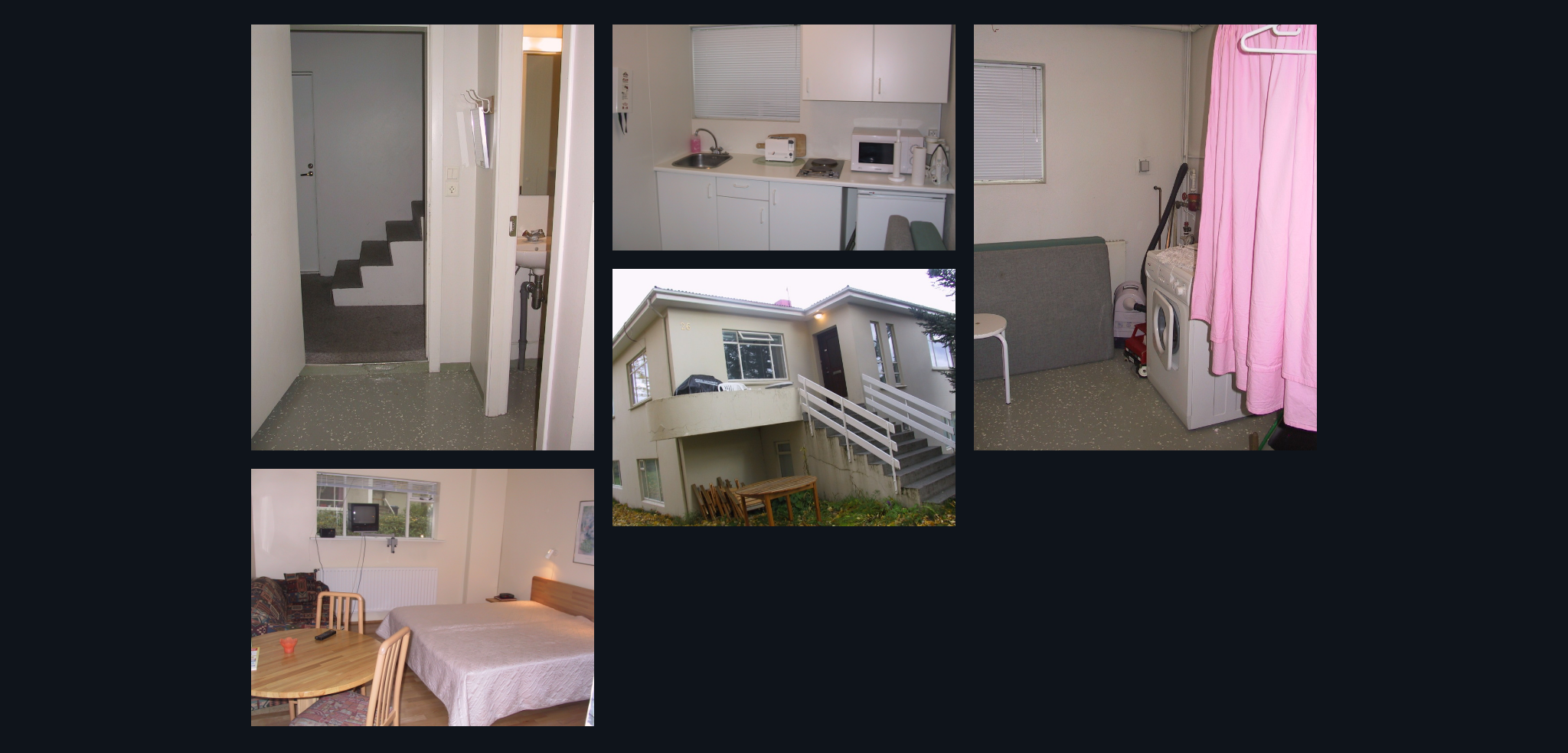
scroll to position [95, 0]
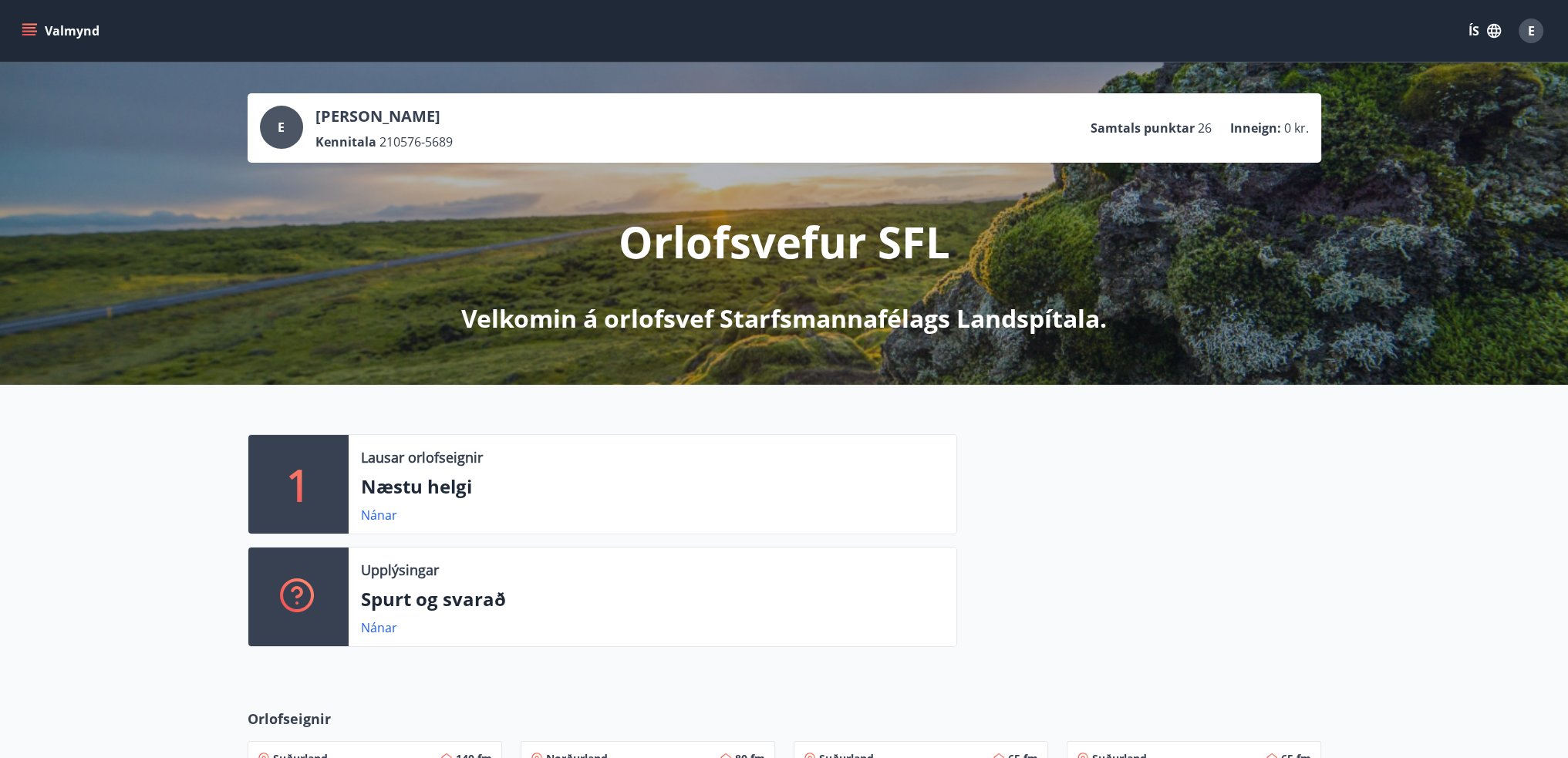
click at [26, 37] on icon "menu" at bounding box center [29, 31] width 16 height 16
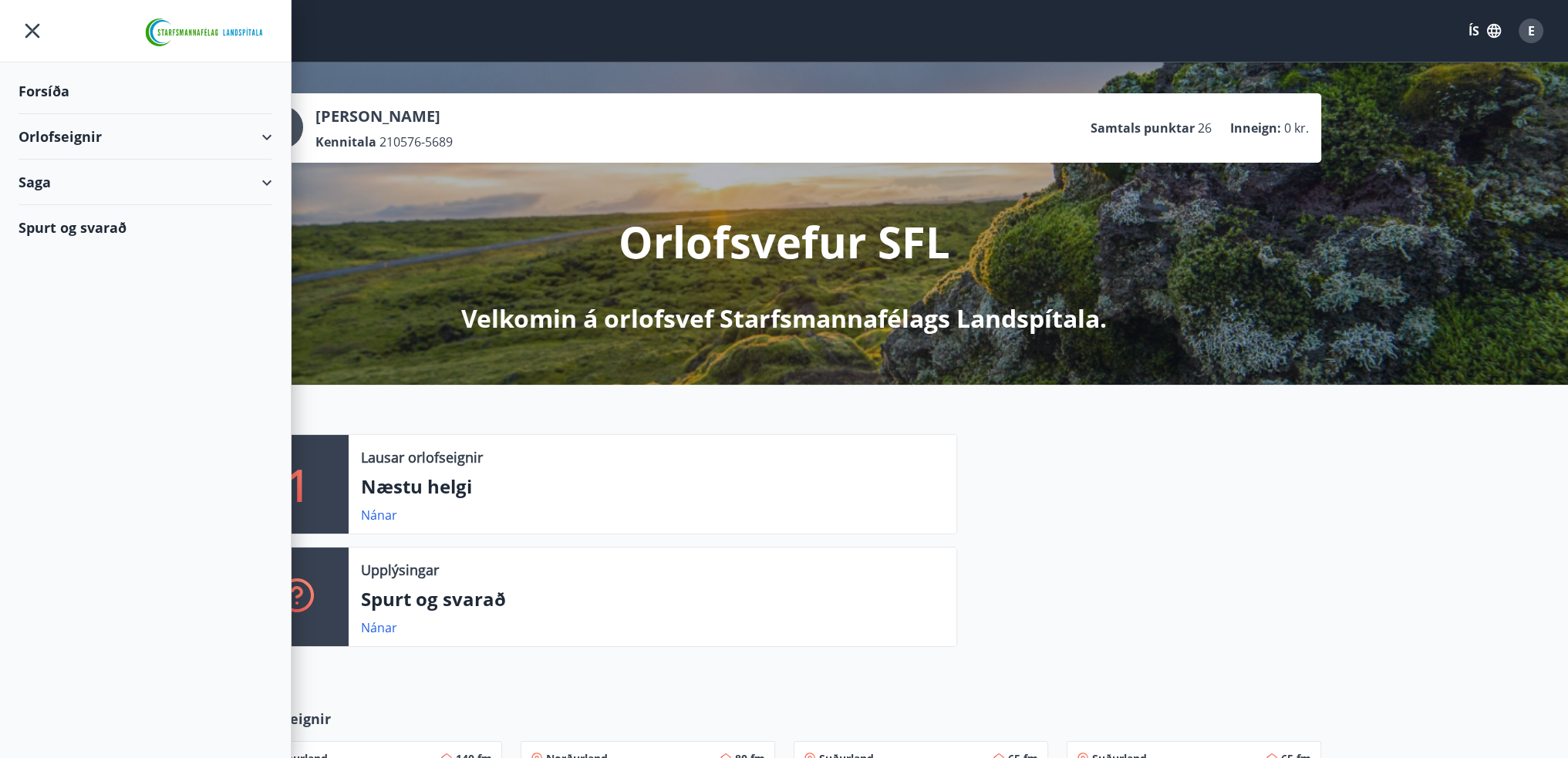
click at [54, 135] on div "Orlofseignir" at bounding box center [145, 136] width 254 height 46
click at [59, 202] on div "Bókunardagatal" at bounding box center [145, 208] width 229 height 33
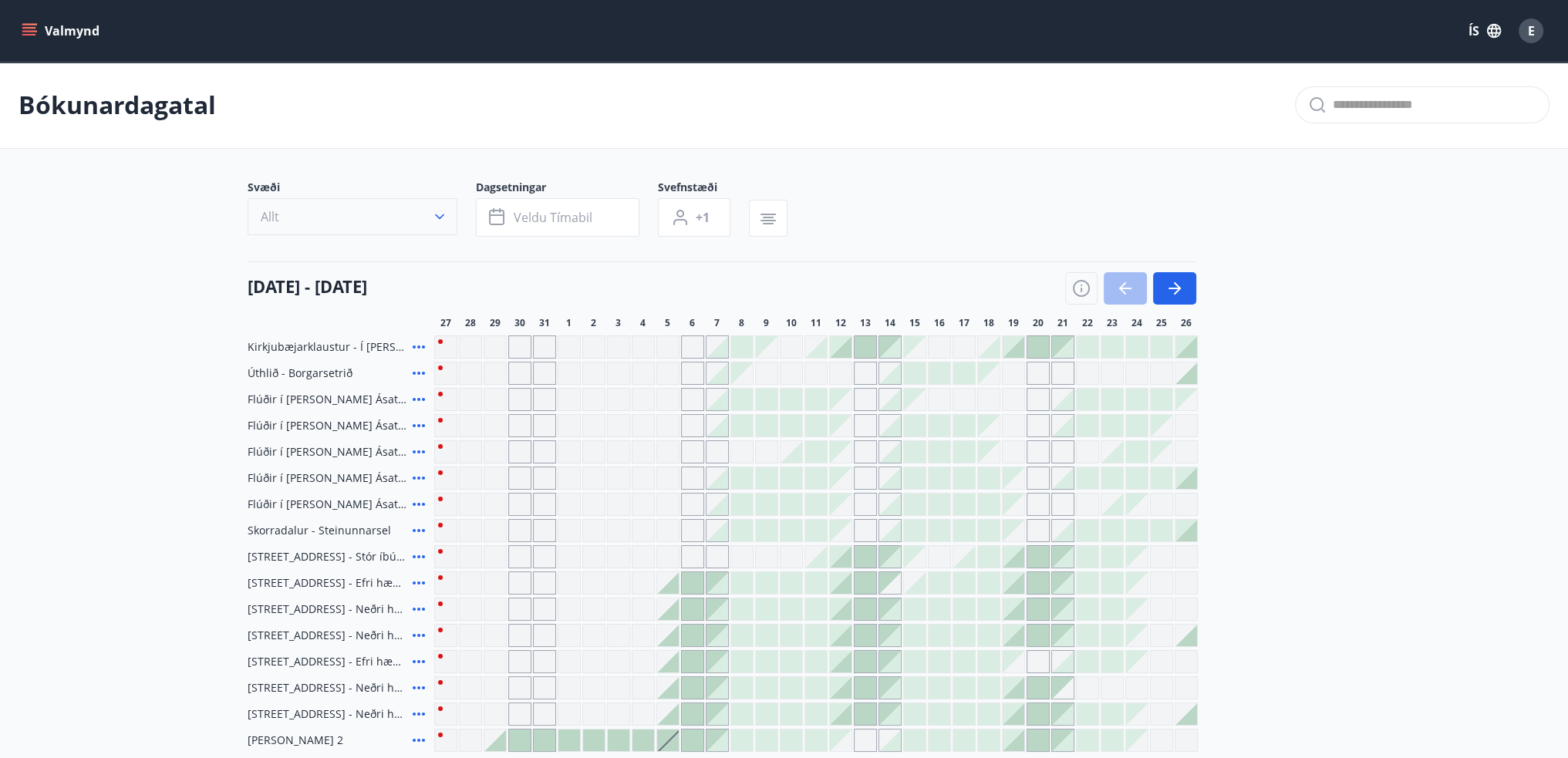
click at [436, 217] on icon "button" at bounding box center [439, 217] width 16 height 16
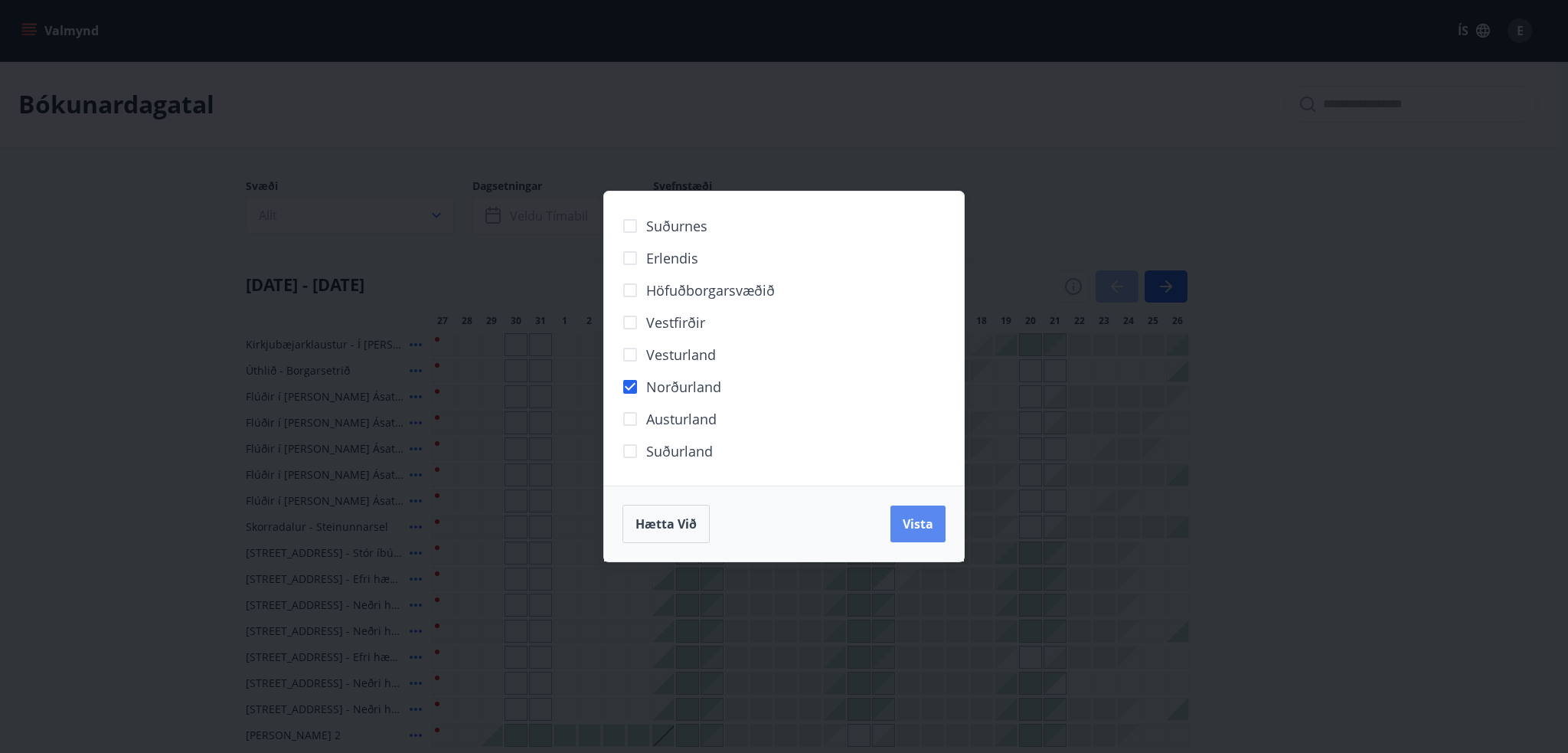
click at [904, 513] on button "Vista" at bounding box center [918, 523] width 55 height 37
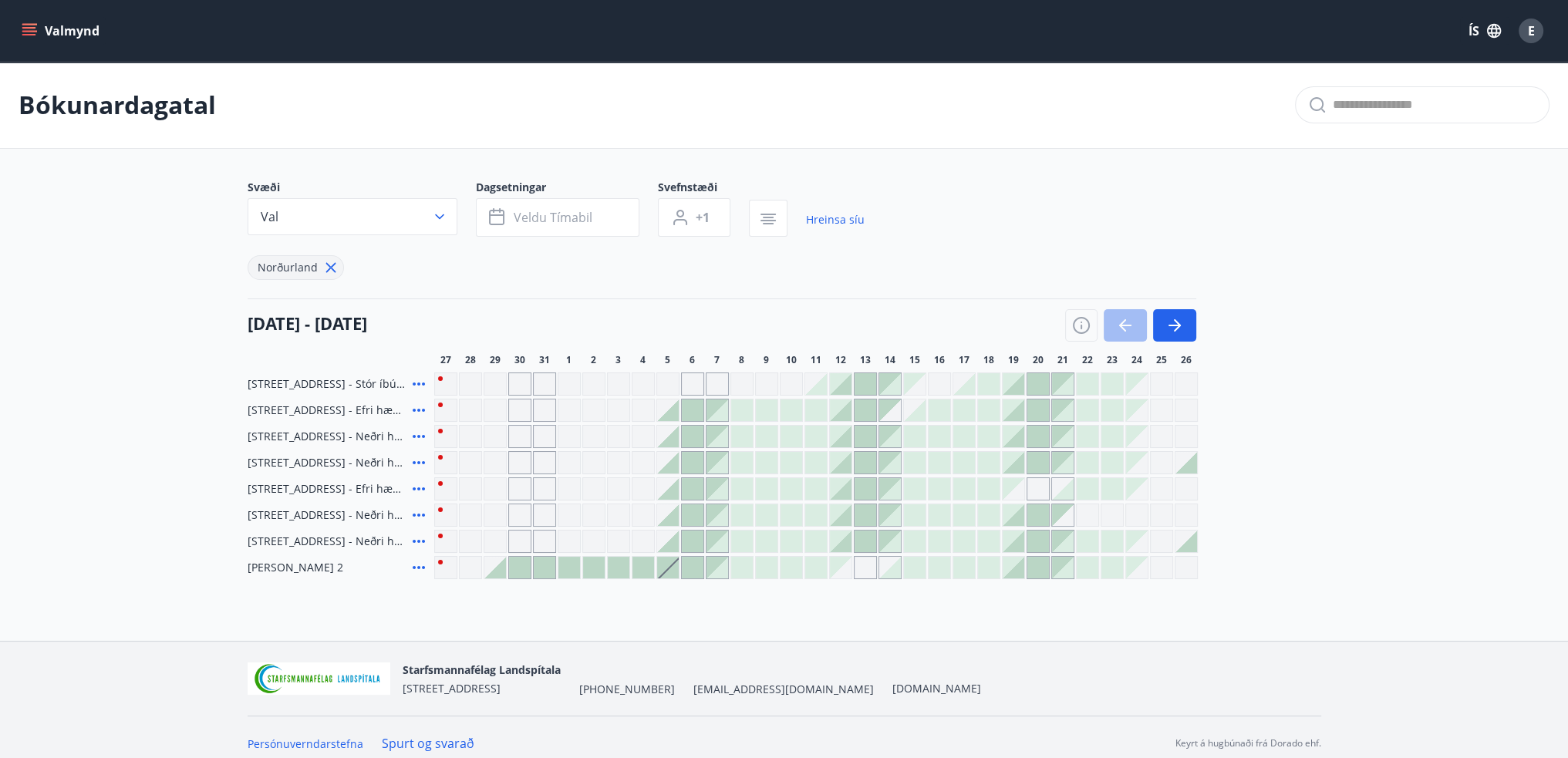
scroll to position [11, 0]
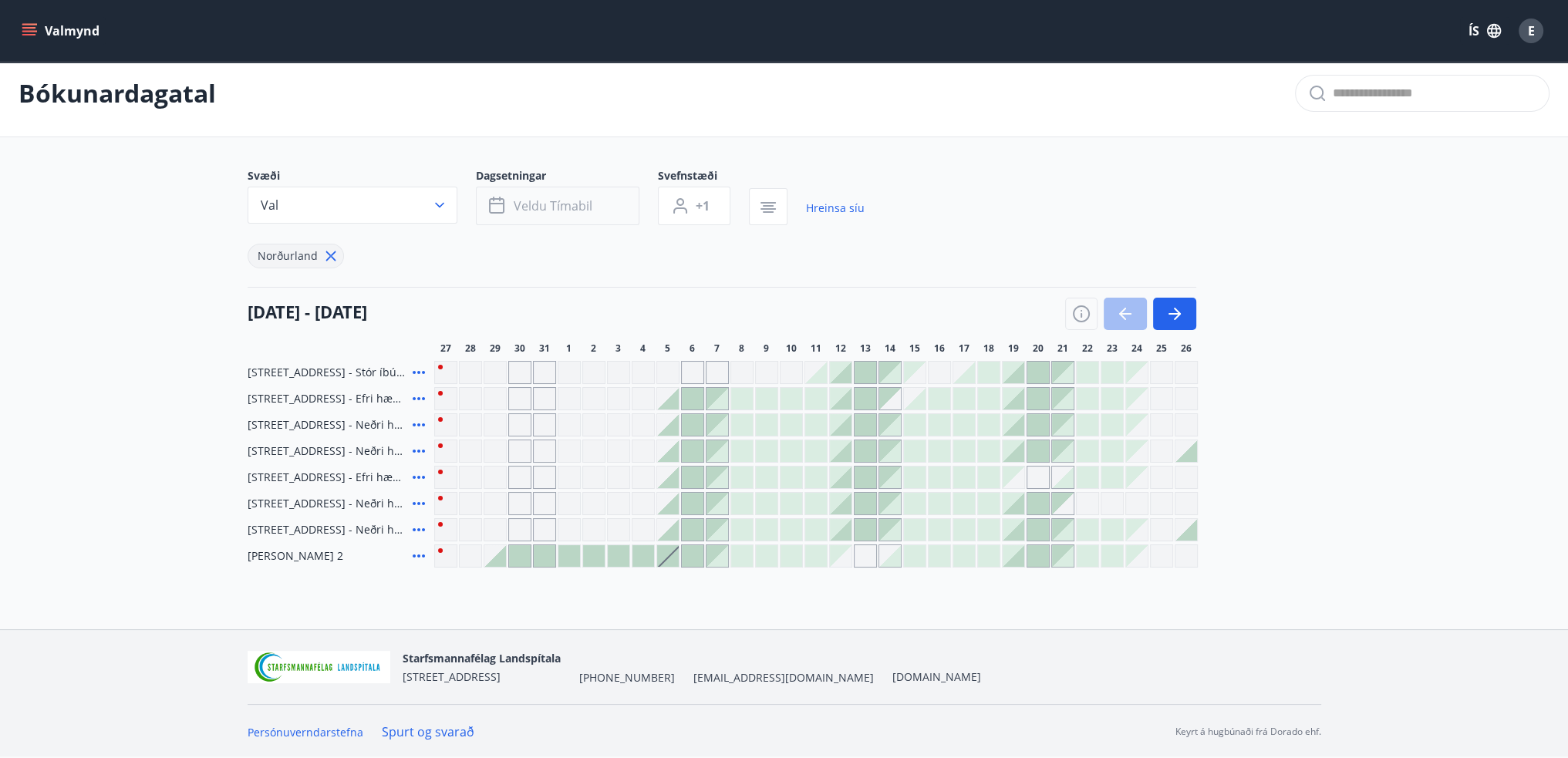
click at [530, 212] on span "Veldu tímabil" at bounding box center [553, 206] width 79 height 17
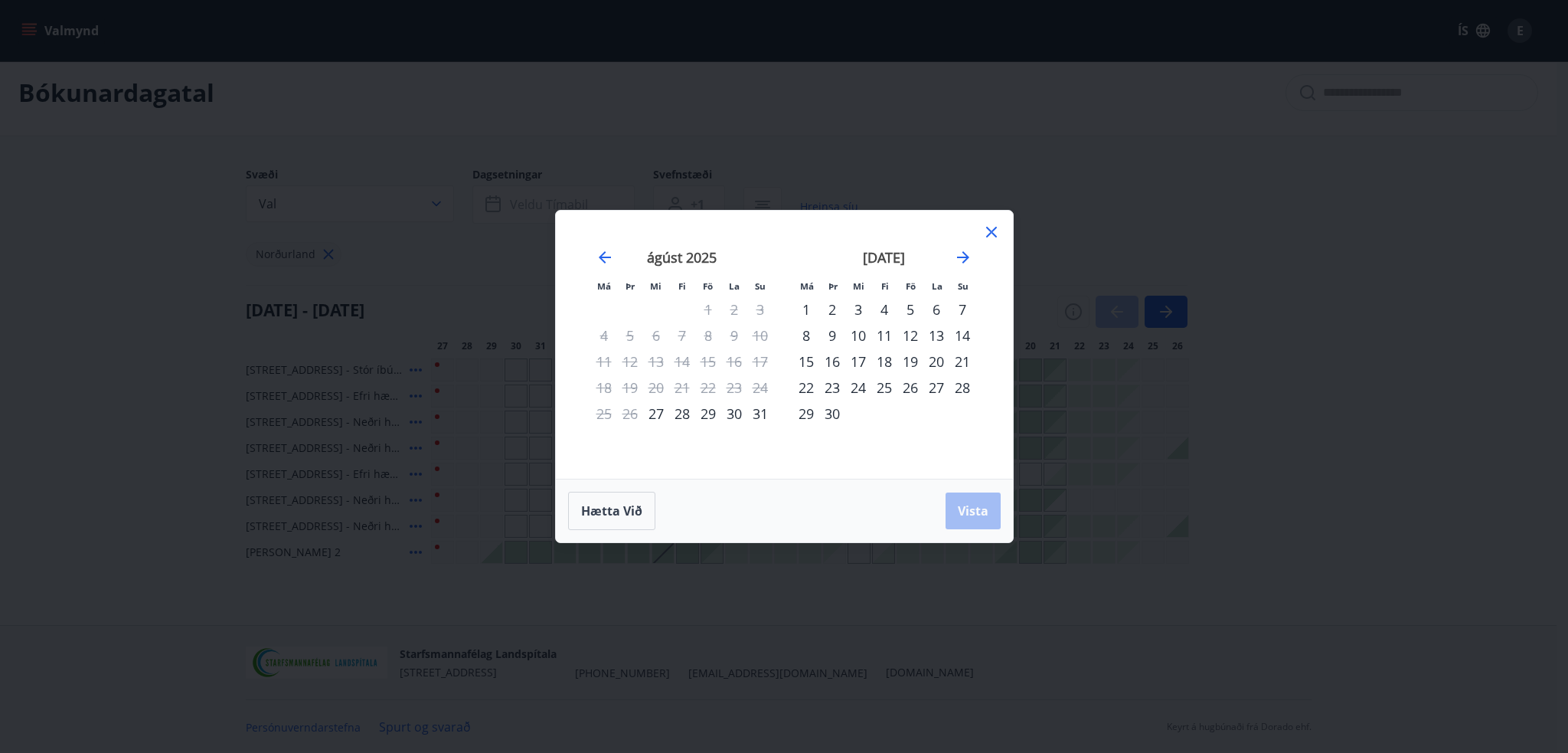
click at [909, 386] on div "26" at bounding box center [910, 388] width 26 height 26
click at [956, 386] on div "28" at bounding box center [962, 388] width 26 height 26
click at [958, 509] on span "Vista" at bounding box center [973, 511] width 31 height 17
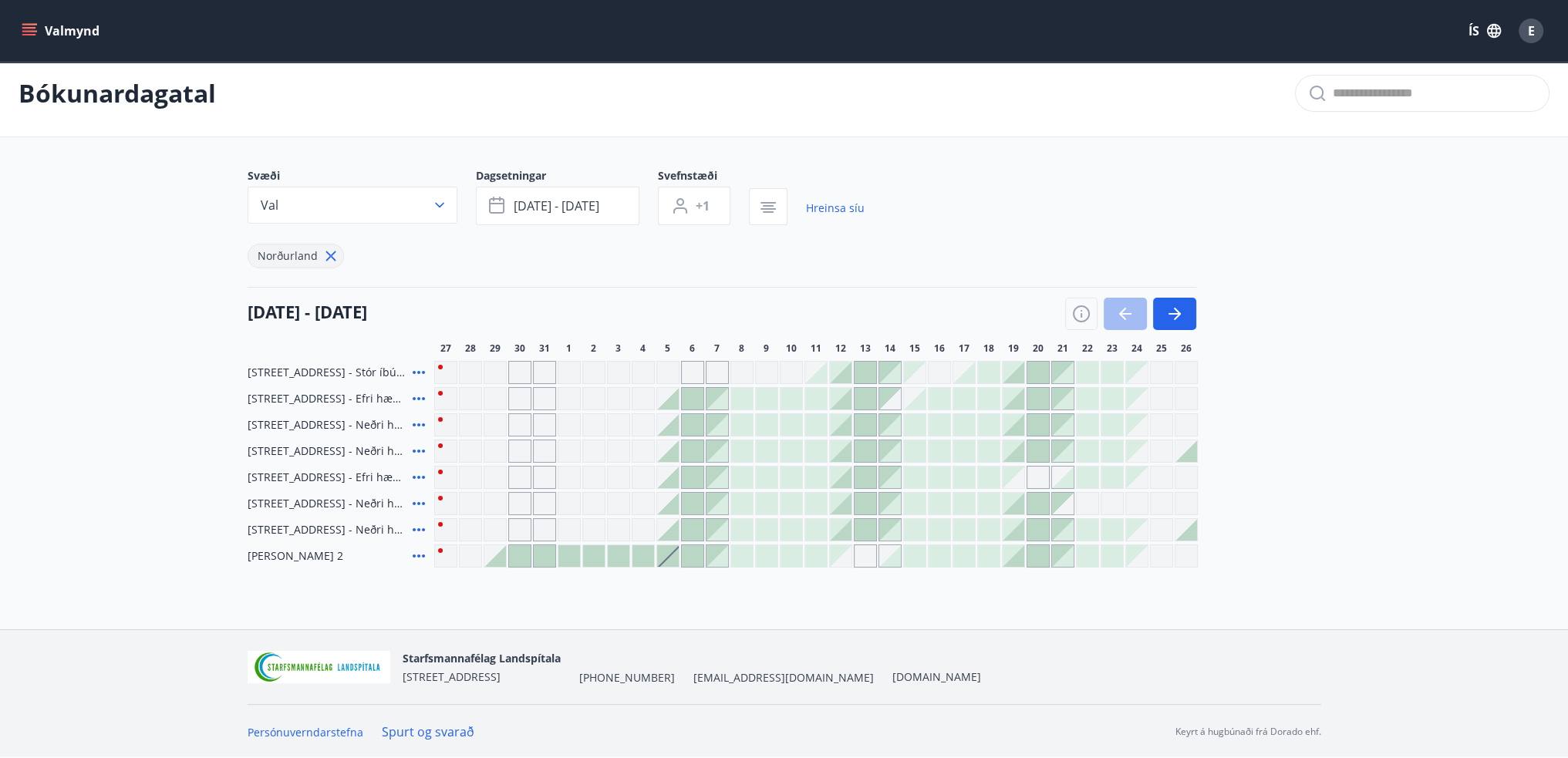
scroll to position [2, 0]
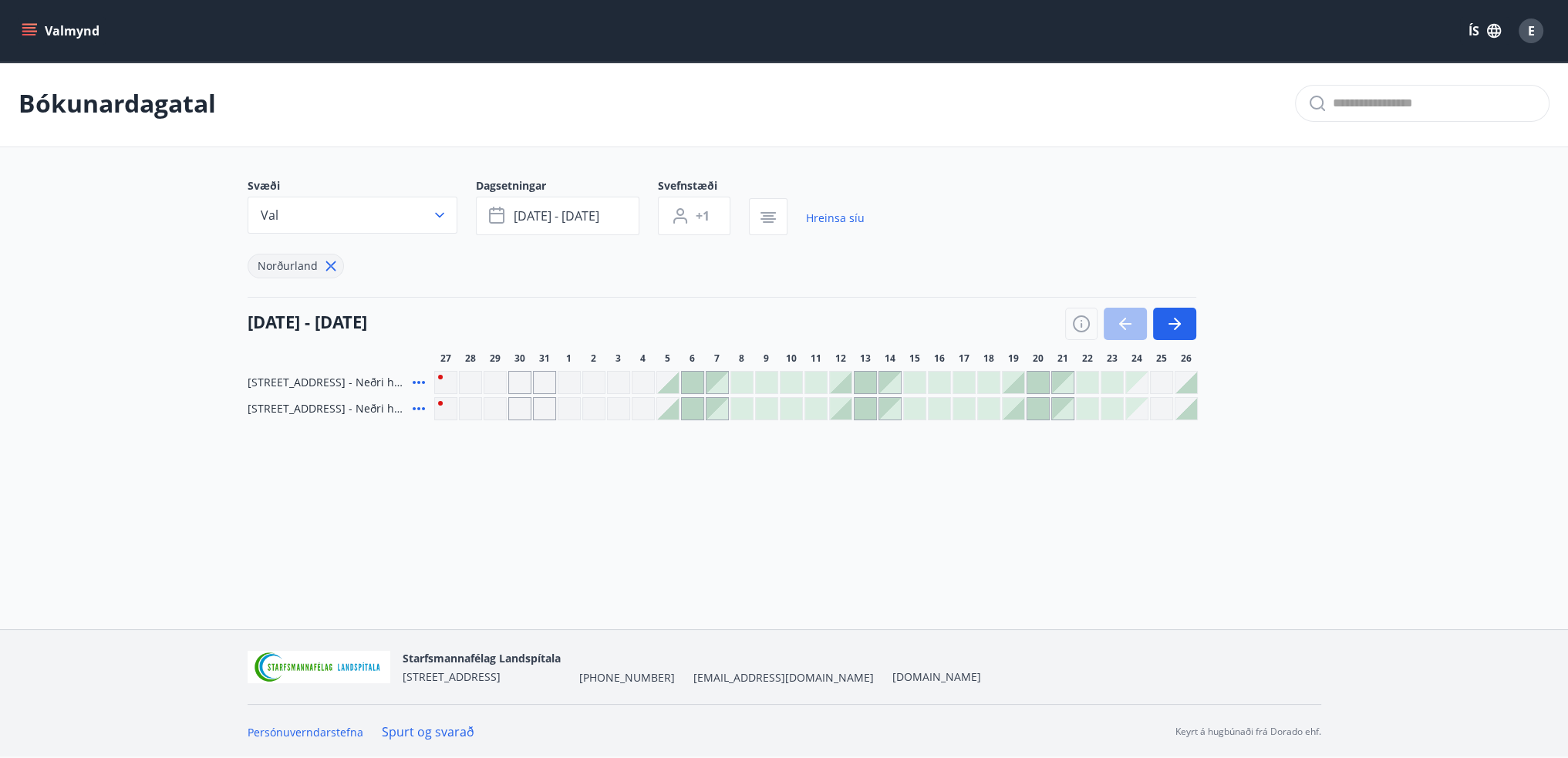
click at [415, 379] on icon at bounding box center [418, 382] width 18 height 18
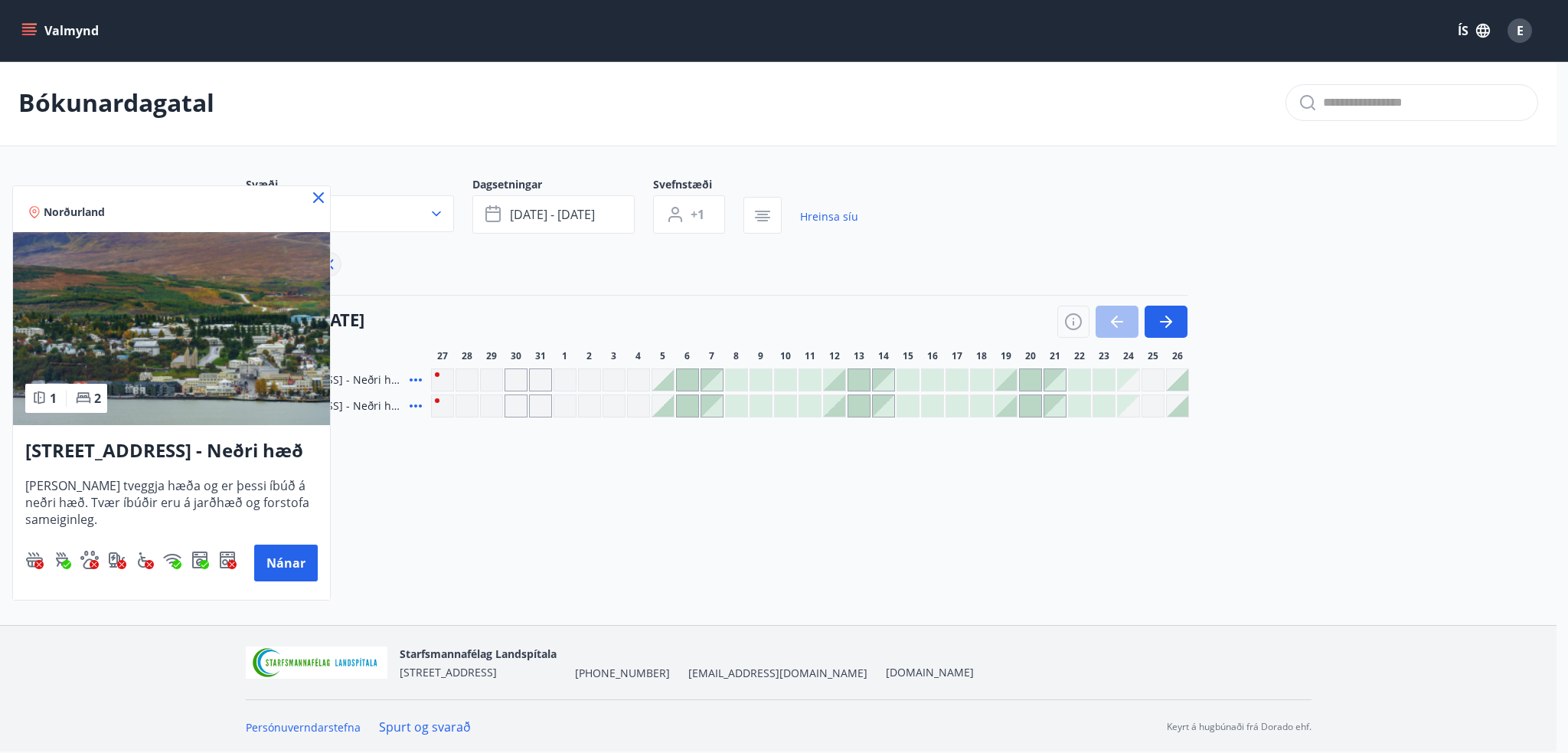
click at [316, 191] on icon at bounding box center [318, 197] width 18 height 18
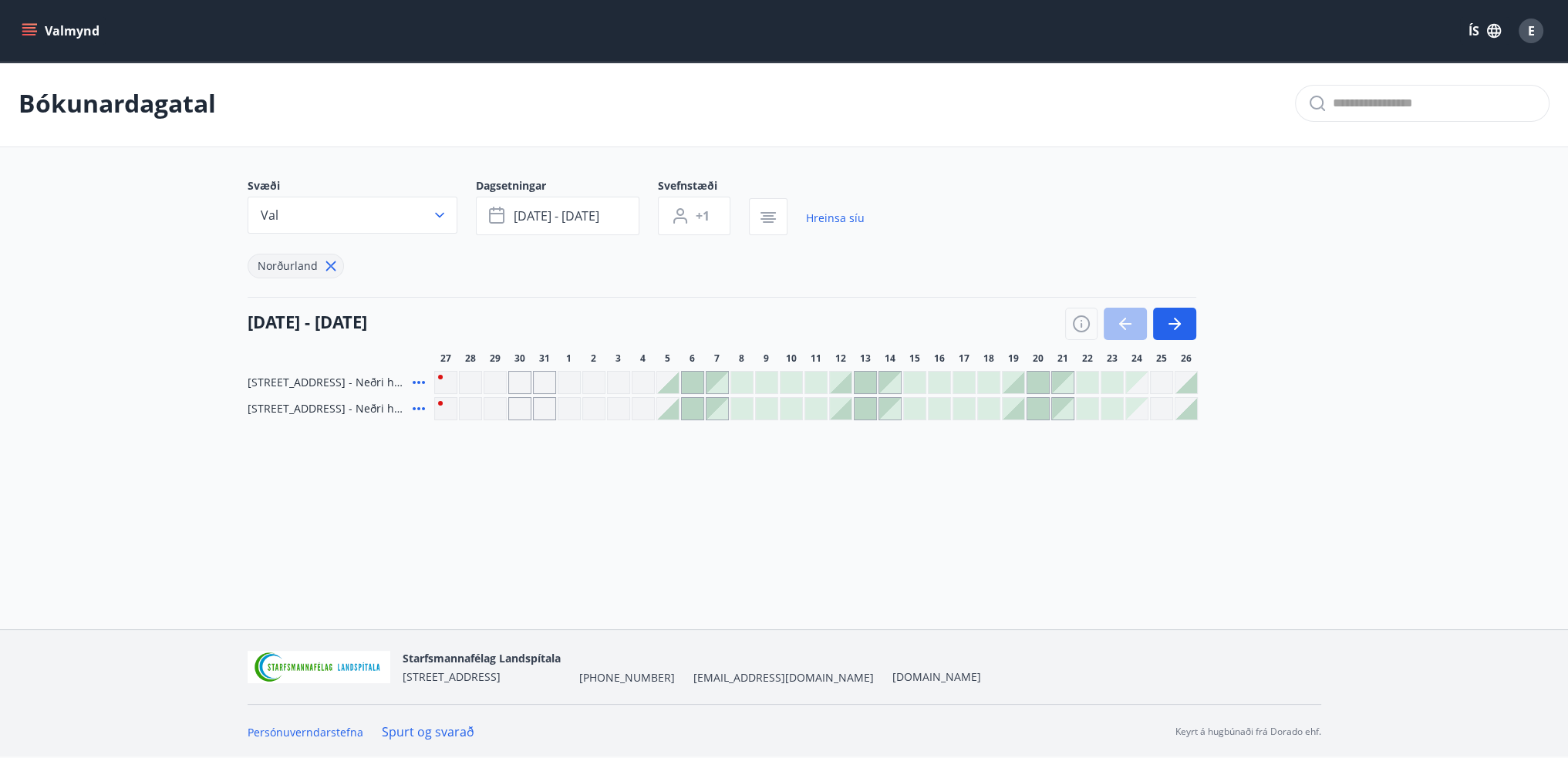
click at [421, 403] on icon at bounding box center [418, 408] width 18 height 18
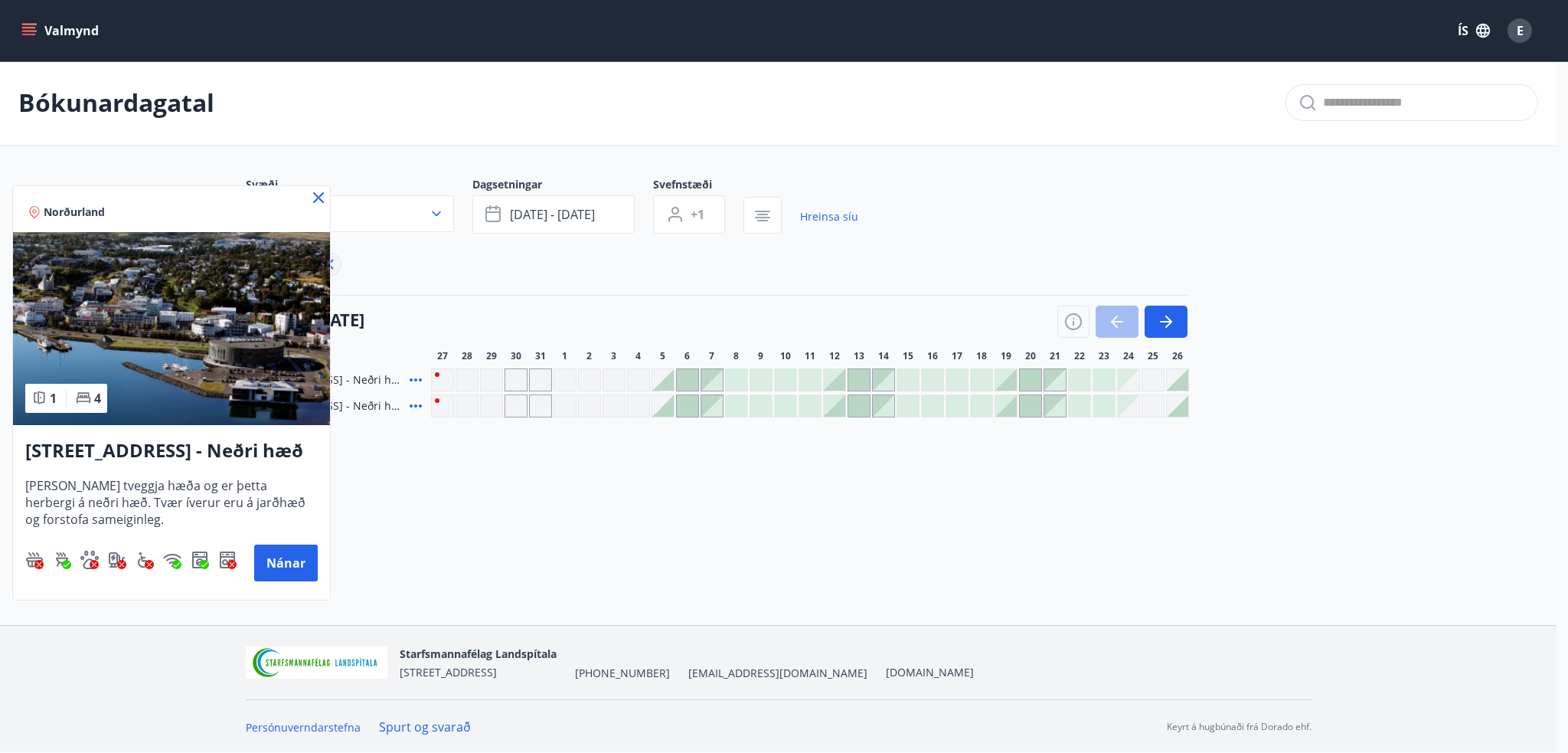
click at [325, 196] on icon at bounding box center [318, 197] width 18 height 18
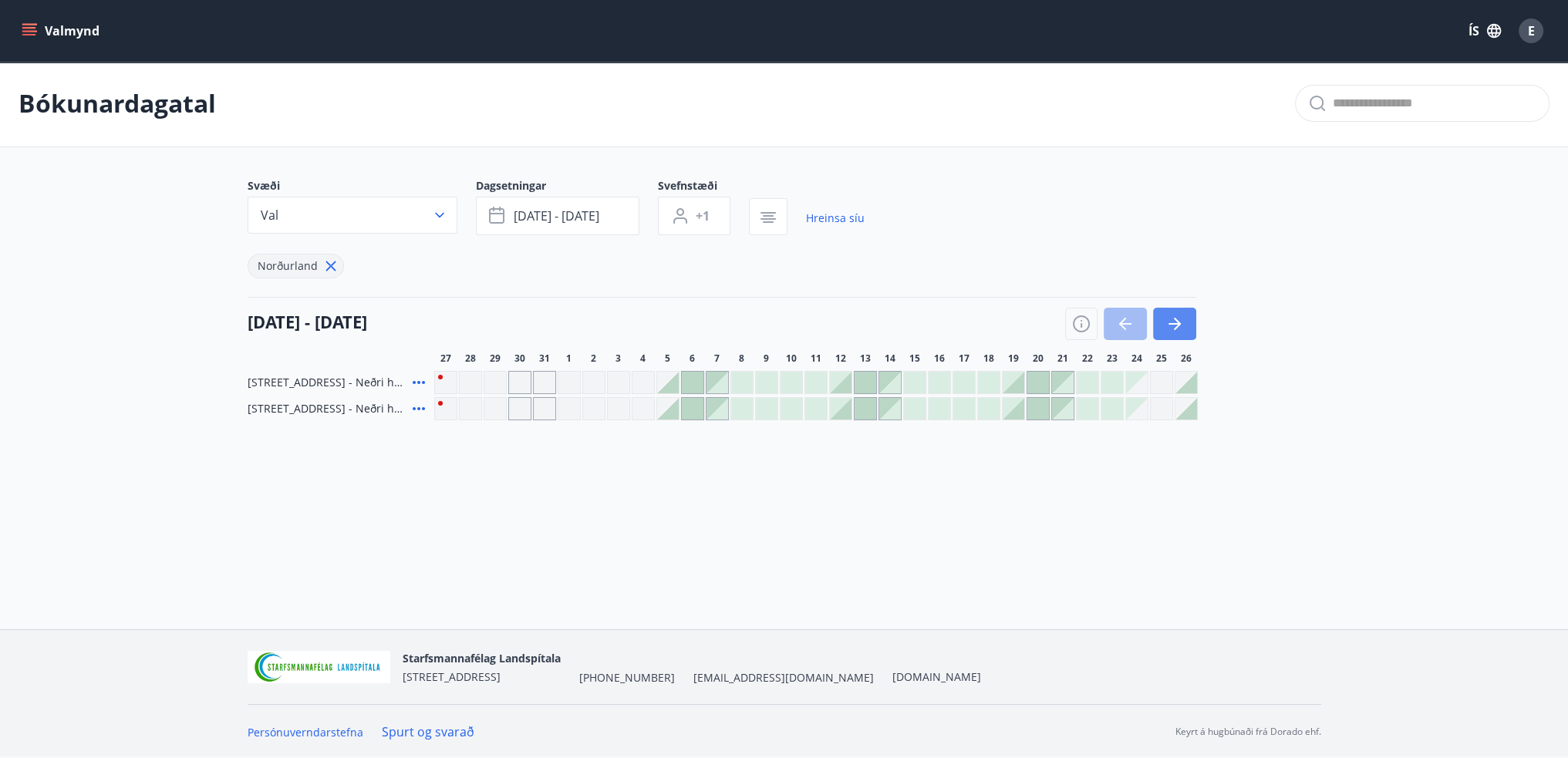
click at [1181, 320] on icon "button" at bounding box center [1173, 323] width 18 height 18
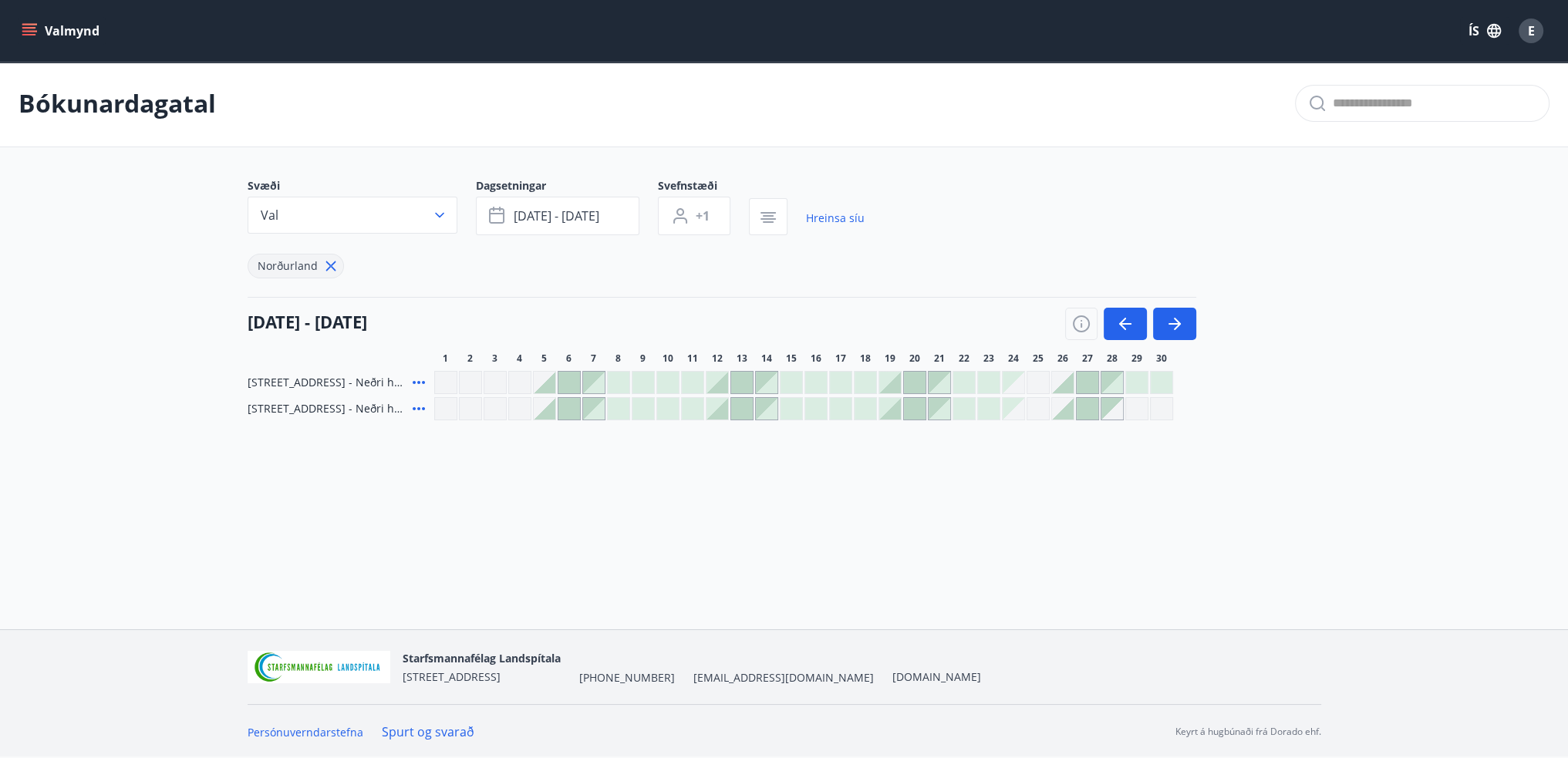
click at [412, 381] on icon at bounding box center [418, 382] width 18 height 18
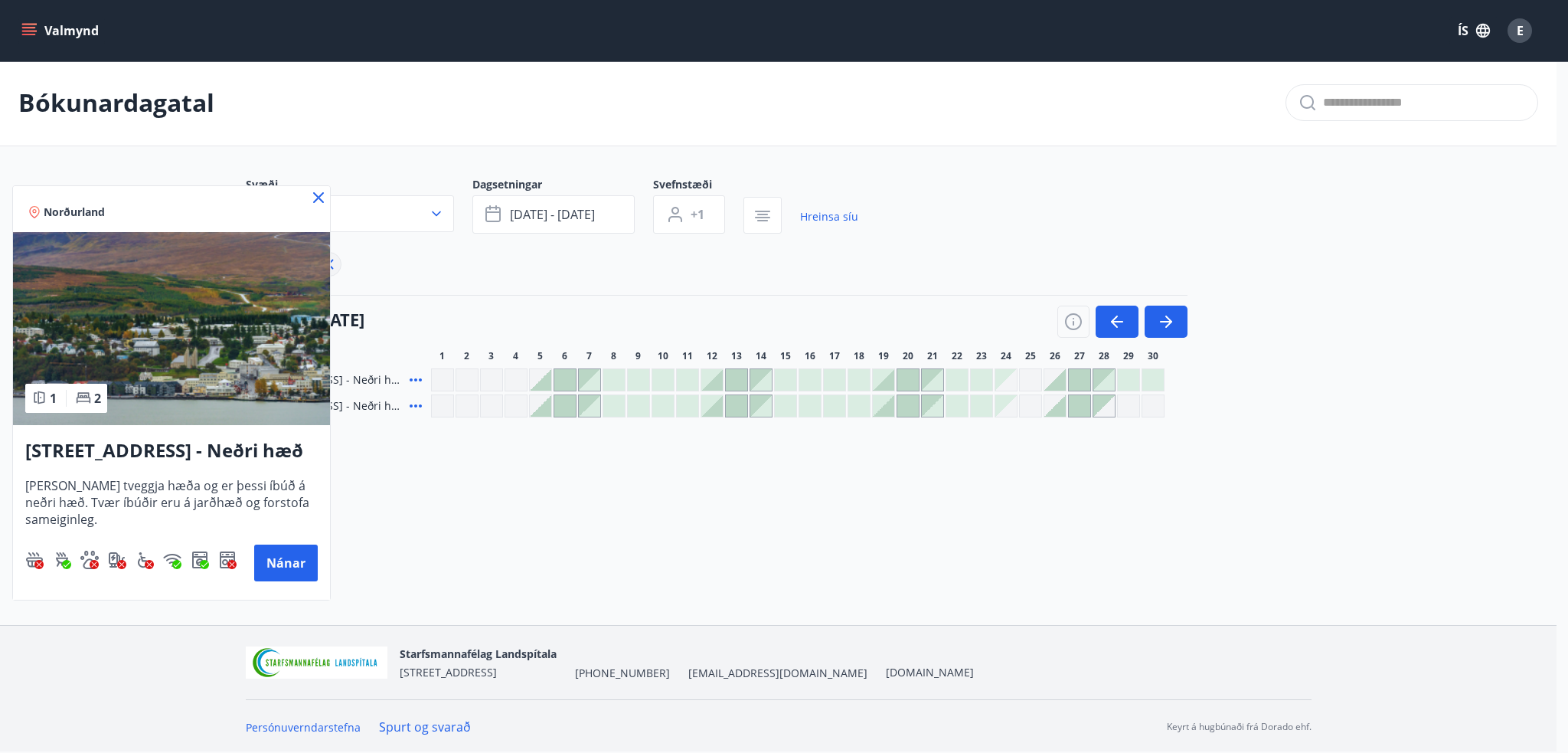
click at [321, 197] on icon at bounding box center [318, 197] width 18 height 18
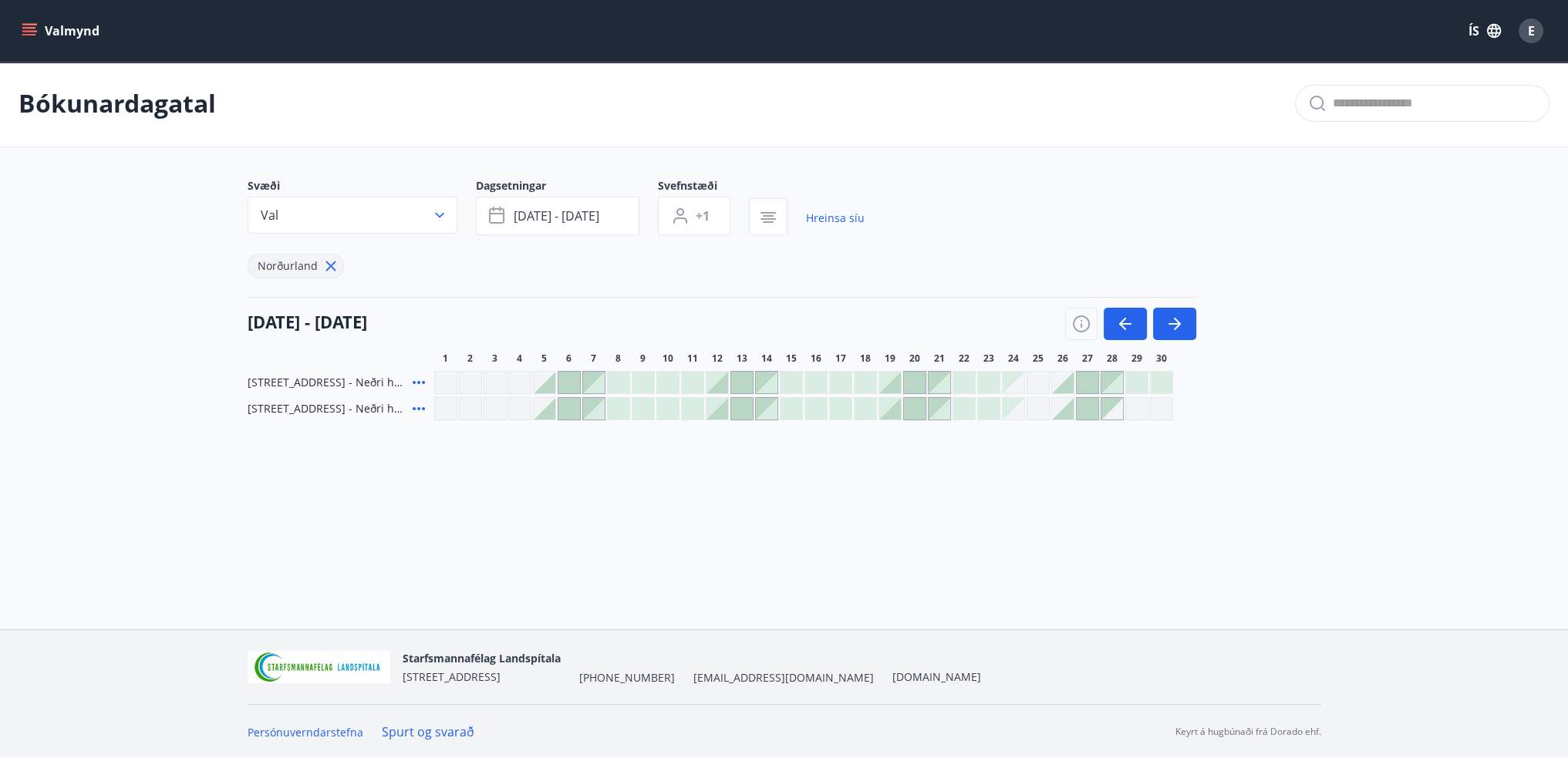
click at [1065, 385] on div at bounding box center [1062, 382] width 22 height 22
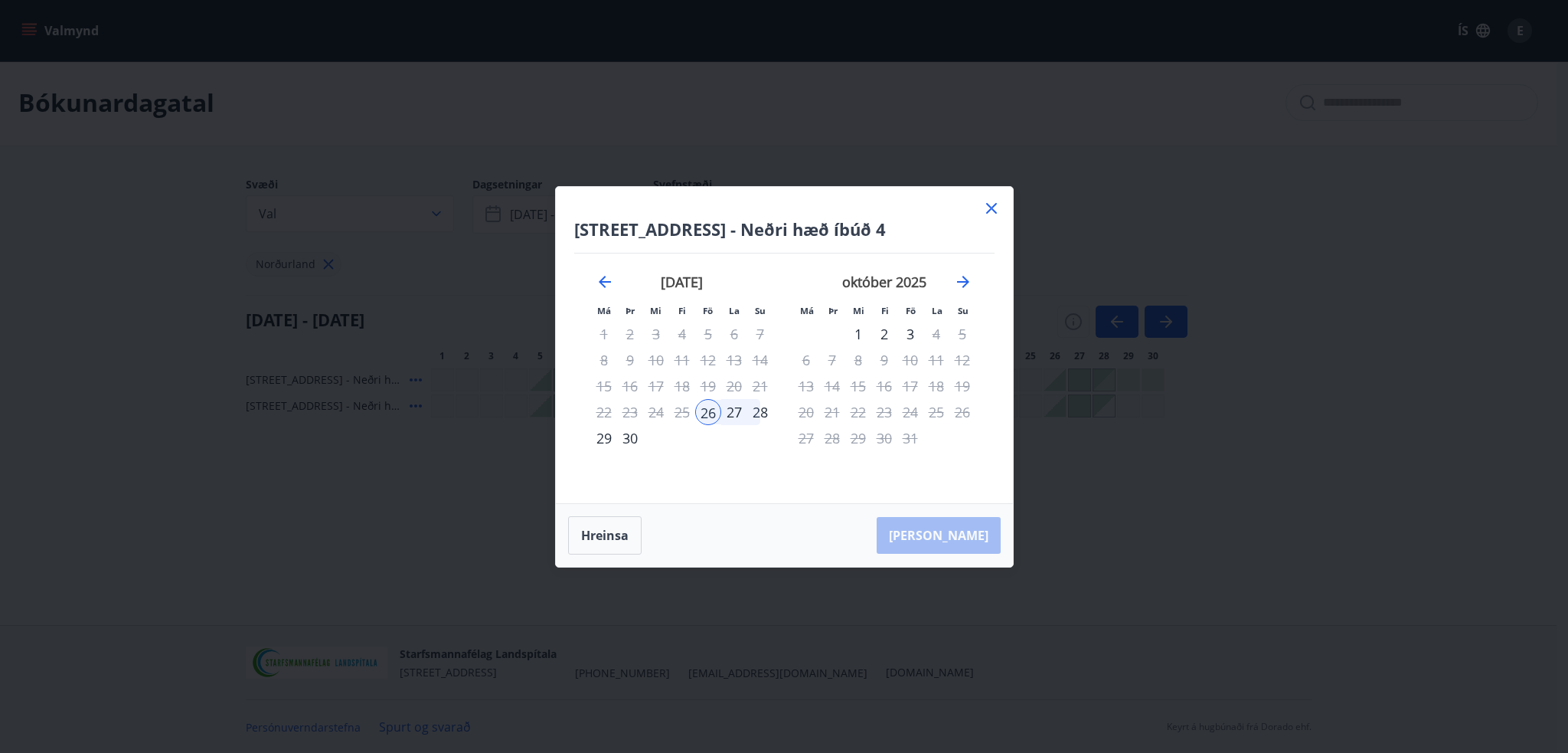
click at [992, 208] on icon at bounding box center [991, 208] width 11 height 11
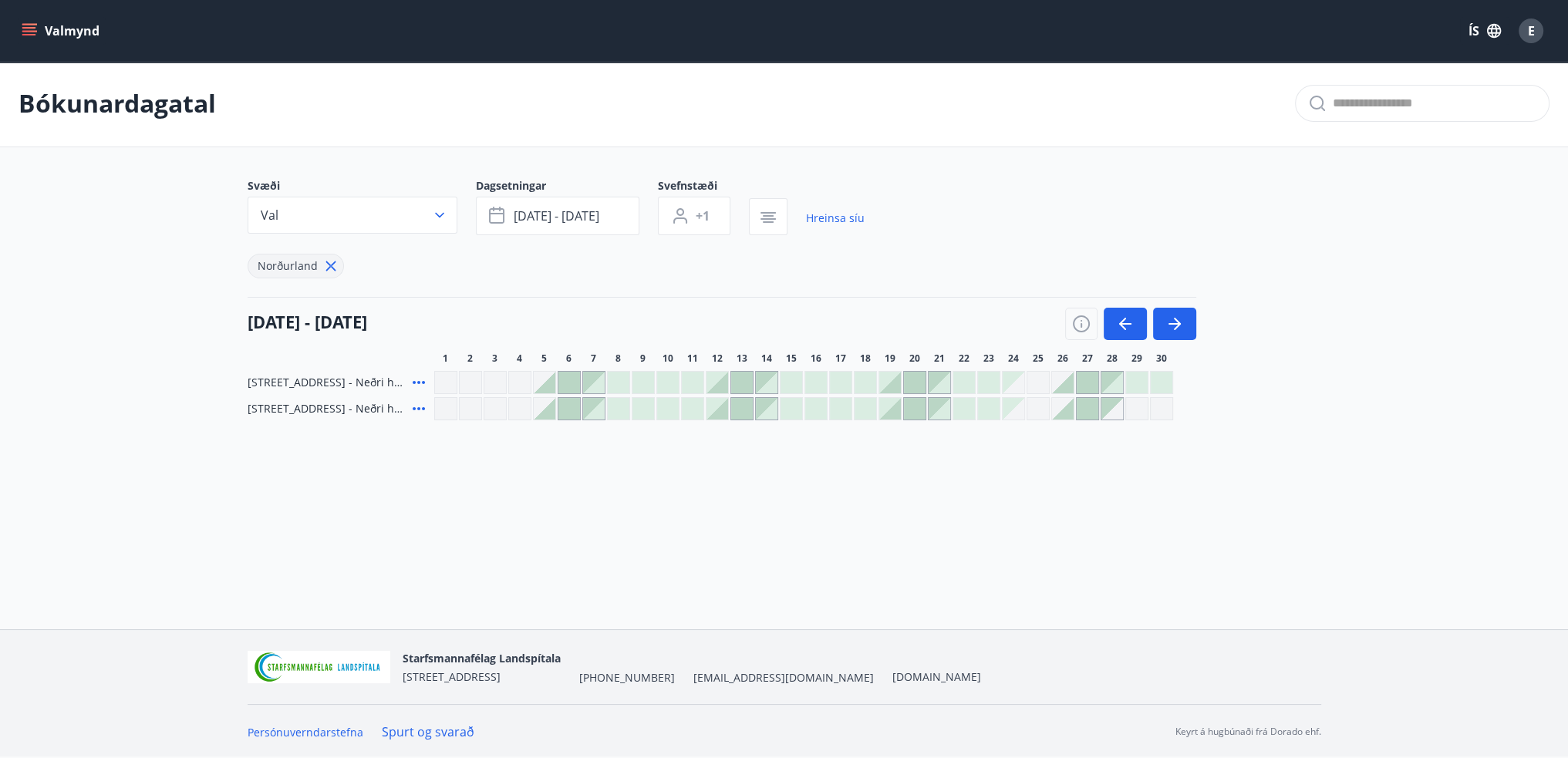
click at [1071, 407] on div at bounding box center [1062, 408] width 22 height 22
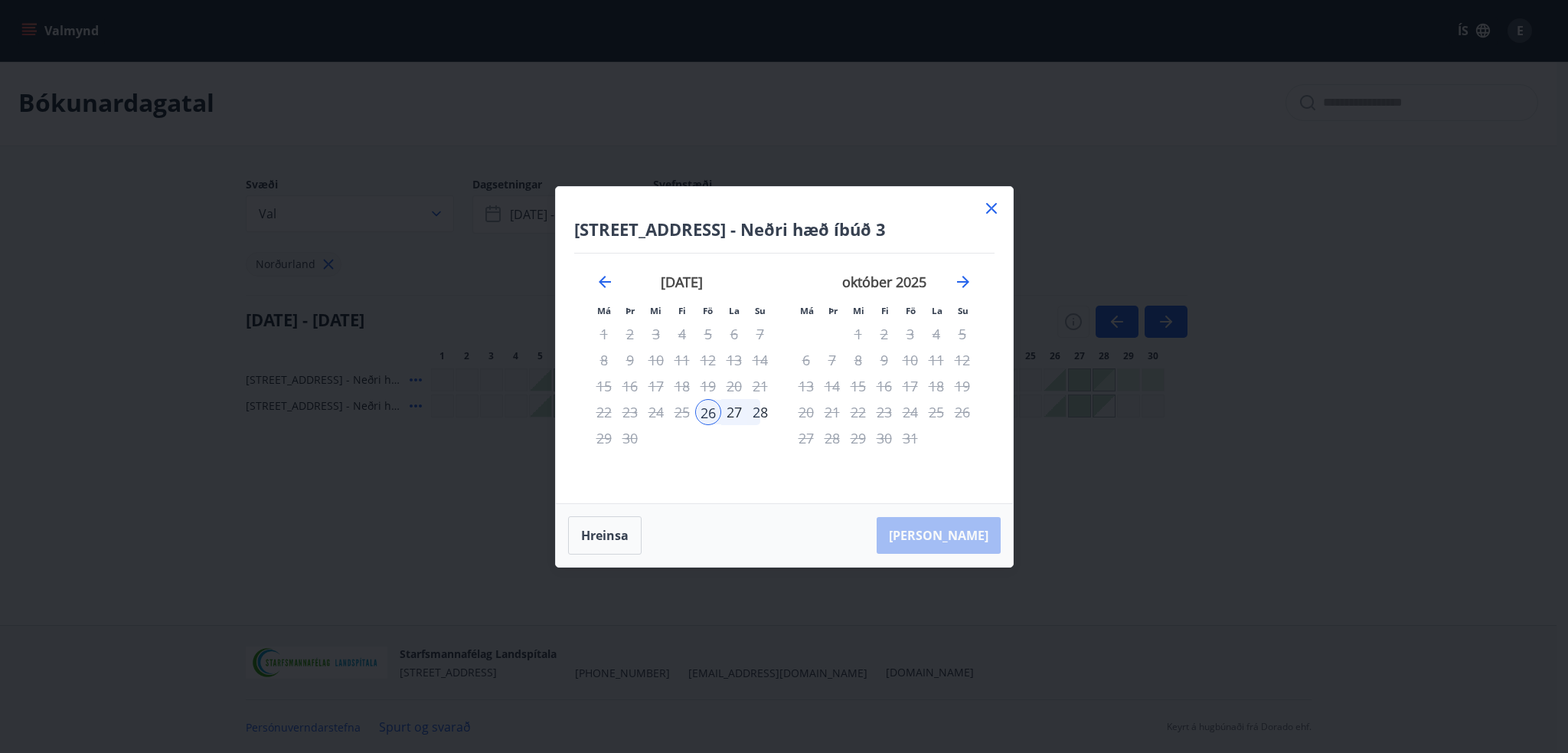
click at [994, 204] on icon at bounding box center [991, 208] width 11 height 11
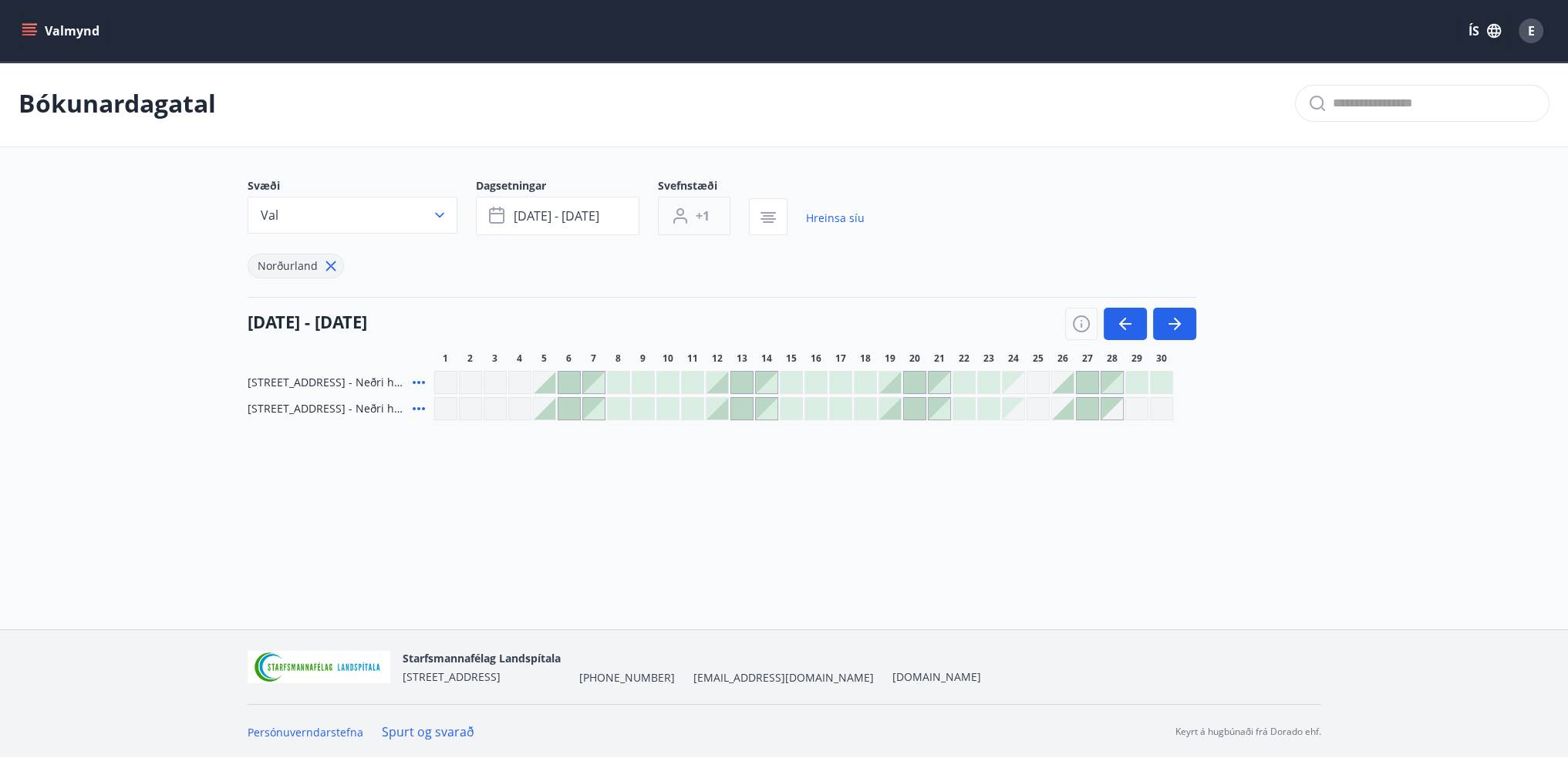
click at [709, 212] on span "+1" at bounding box center [703, 216] width 14 height 17
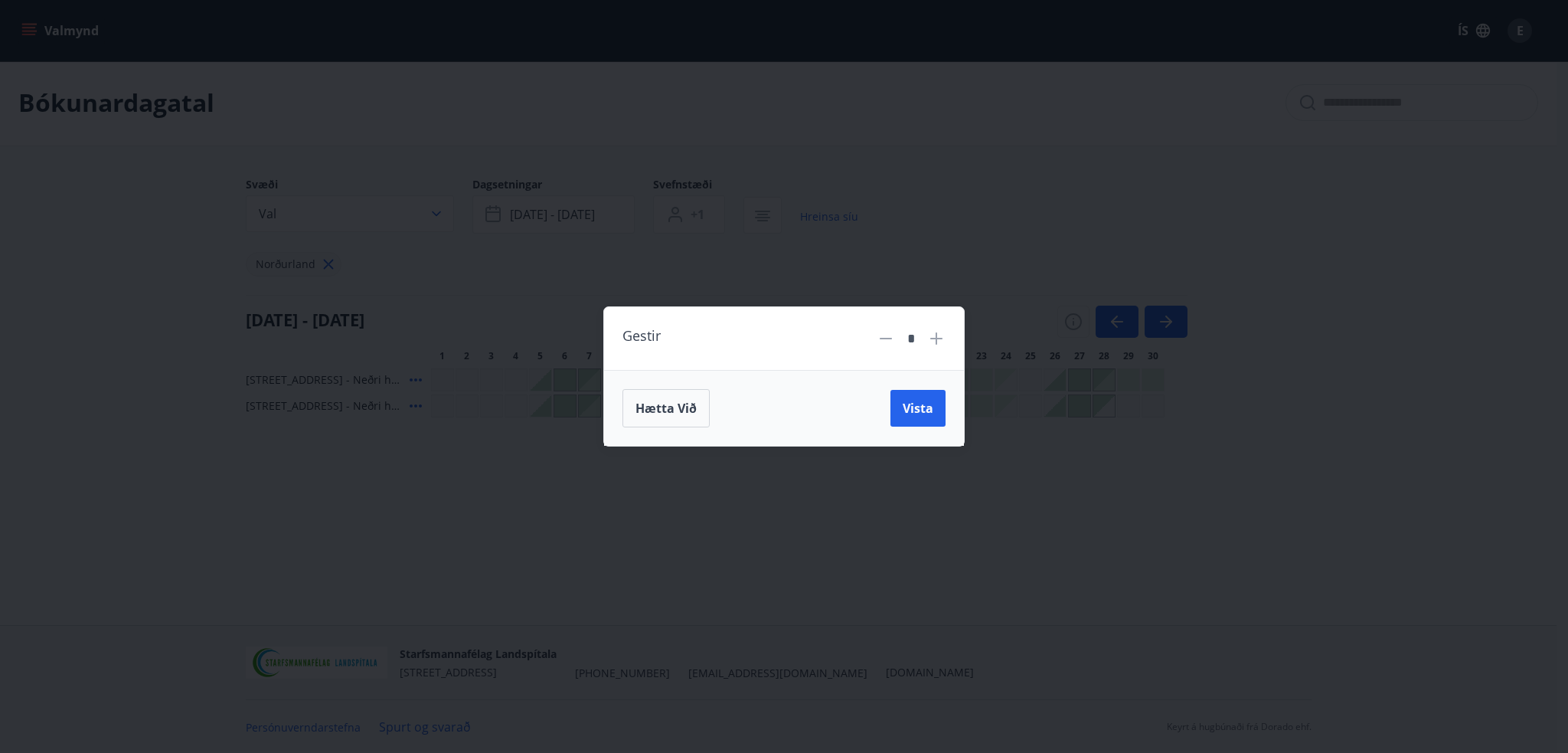
click at [940, 334] on icon at bounding box center [936, 338] width 18 height 18
click at [916, 429] on div "Hætta við Vista" at bounding box center [784, 407] width 360 height 75
click at [912, 417] on button "Vista" at bounding box center [918, 408] width 55 height 37
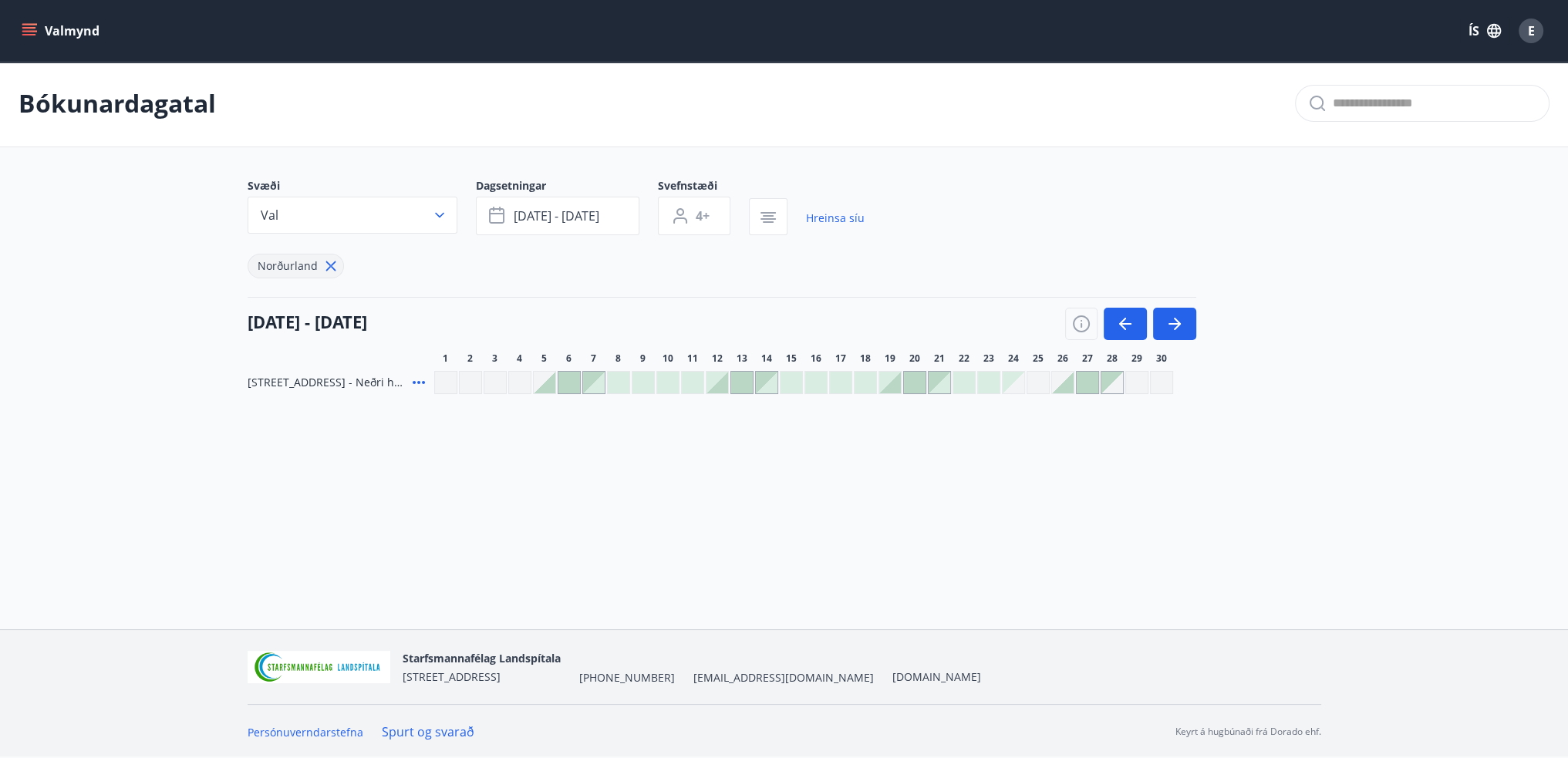
click at [1086, 384] on div at bounding box center [1087, 382] width 22 height 22
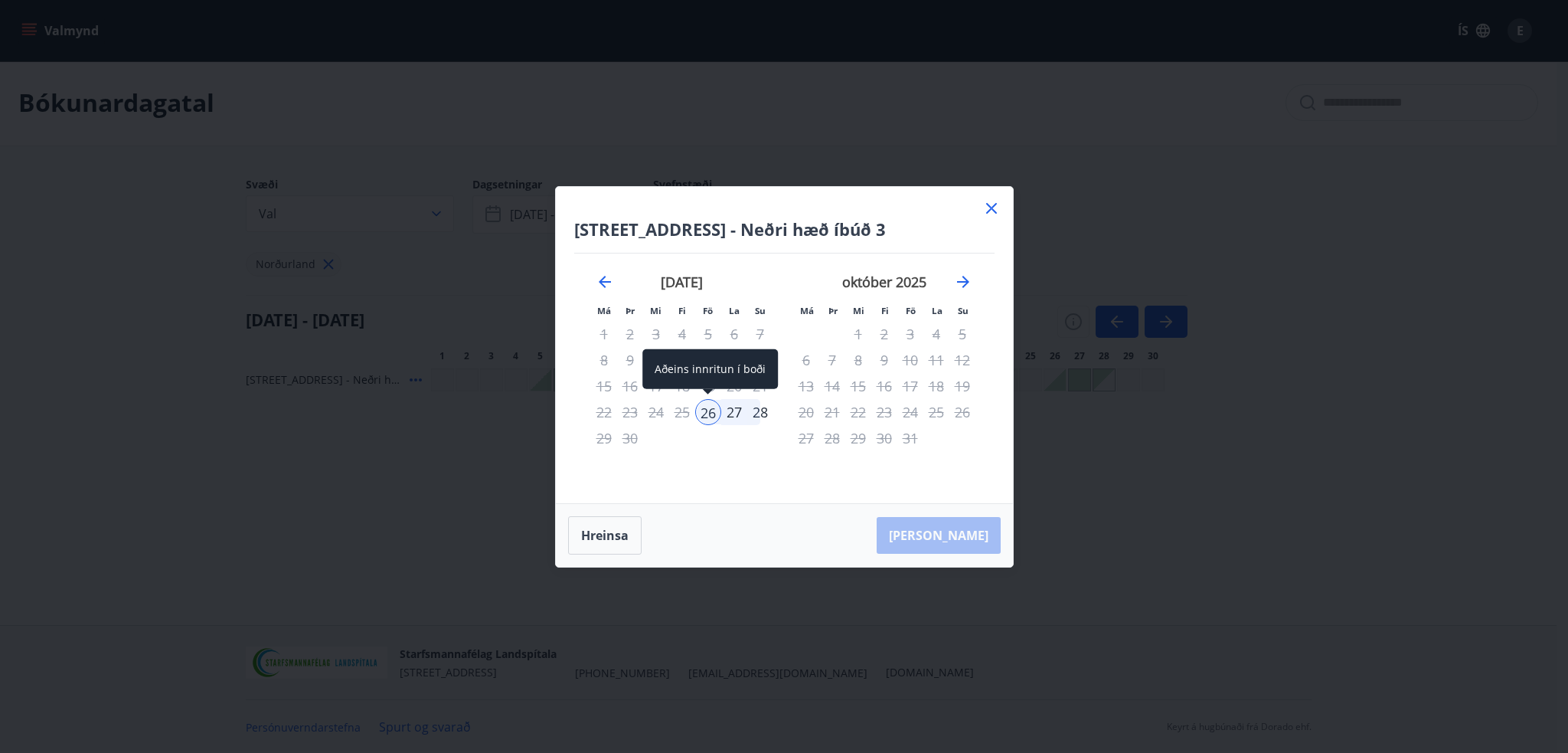
click at [706, 416] on div "26" at bounding box center [708, 412] width 26 height 26
click at [994, 204] on icon at bounding box center [991, 208] width 11 height 11
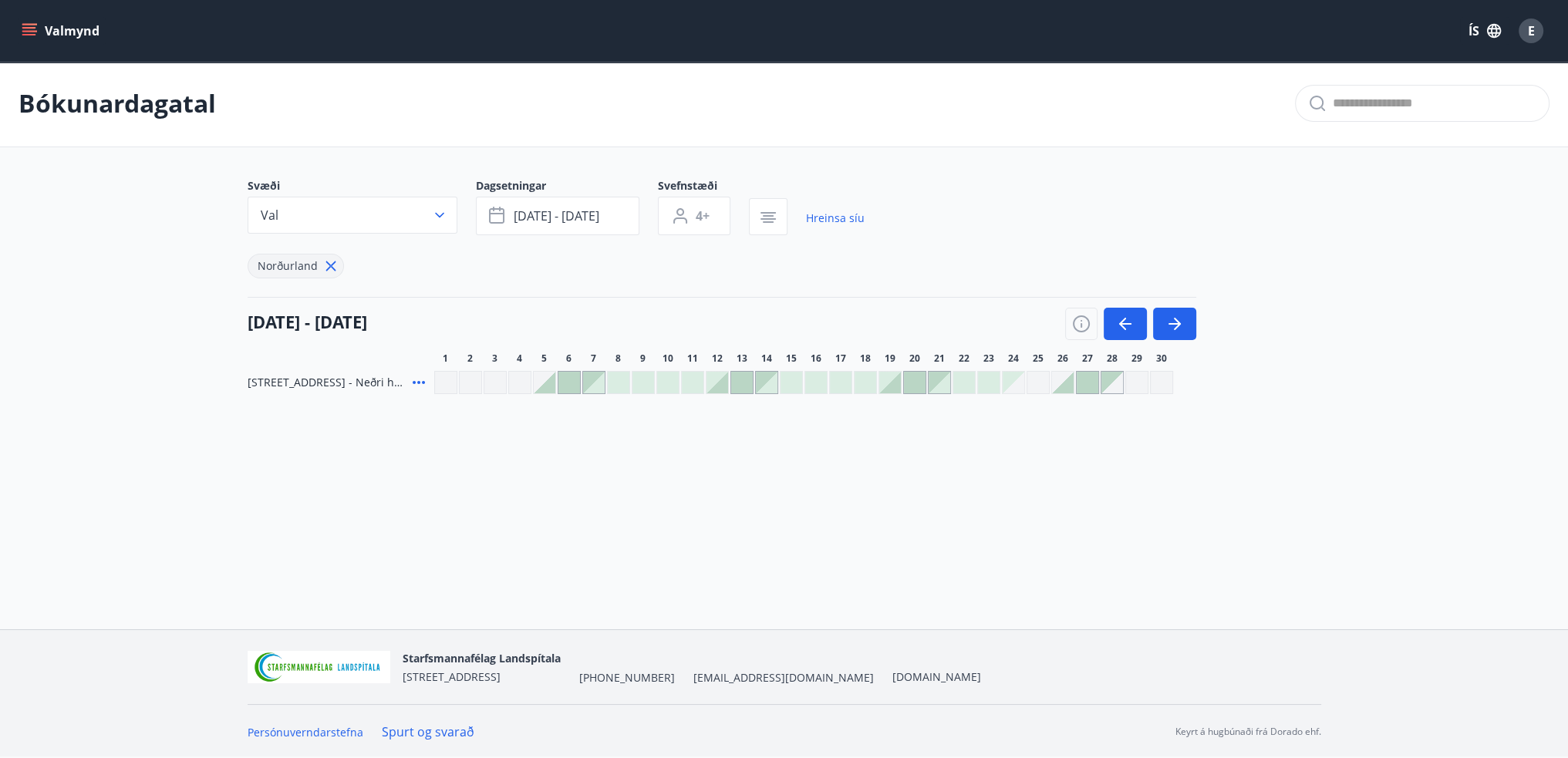
click at [22, 22] on button "Valmynd" at bounding box center [61, 31] width 87 height 28
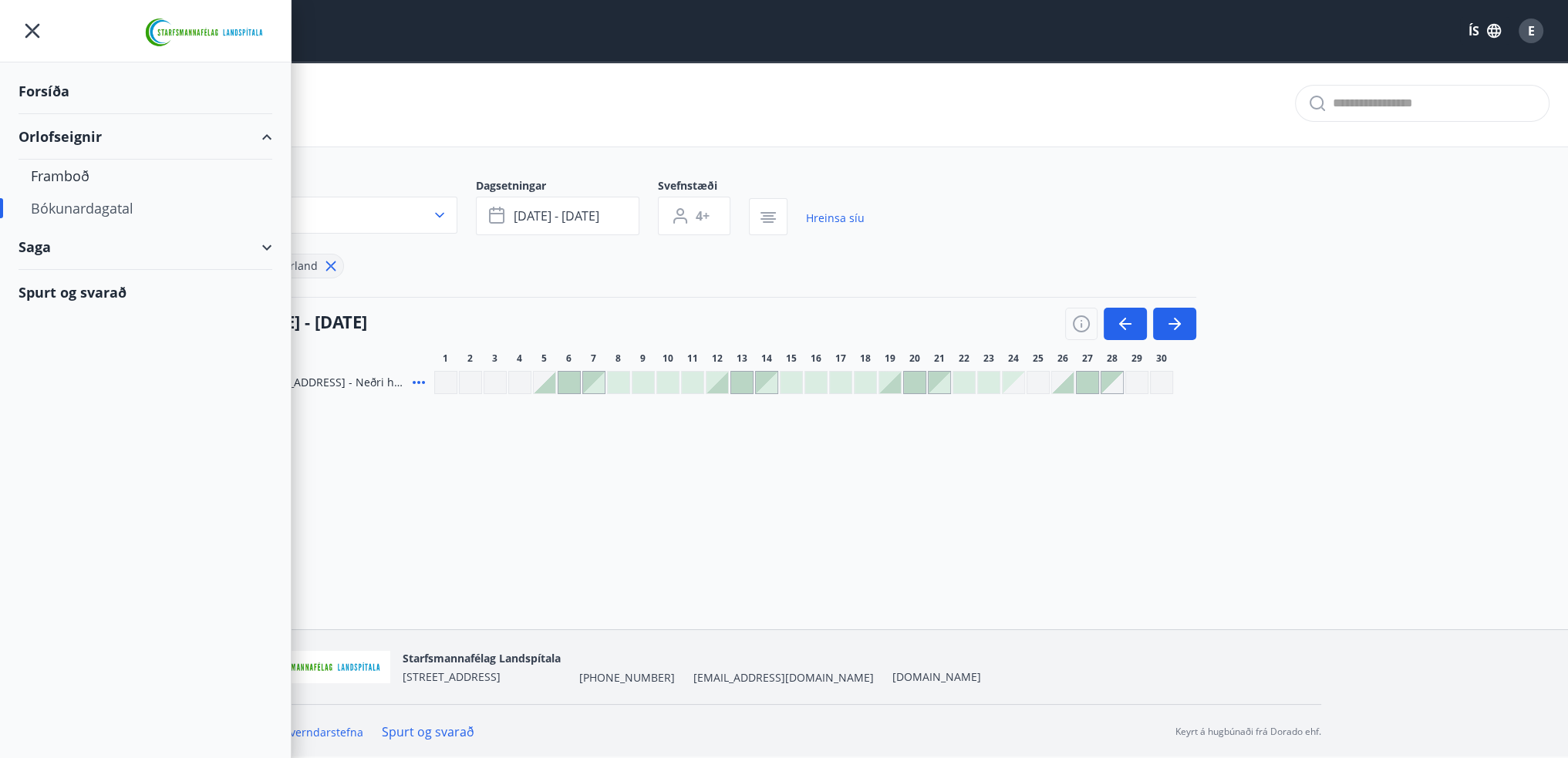
click at [86, 138] on div "Orlofseignir" at bounding box center [145, 136] width 254 height 46
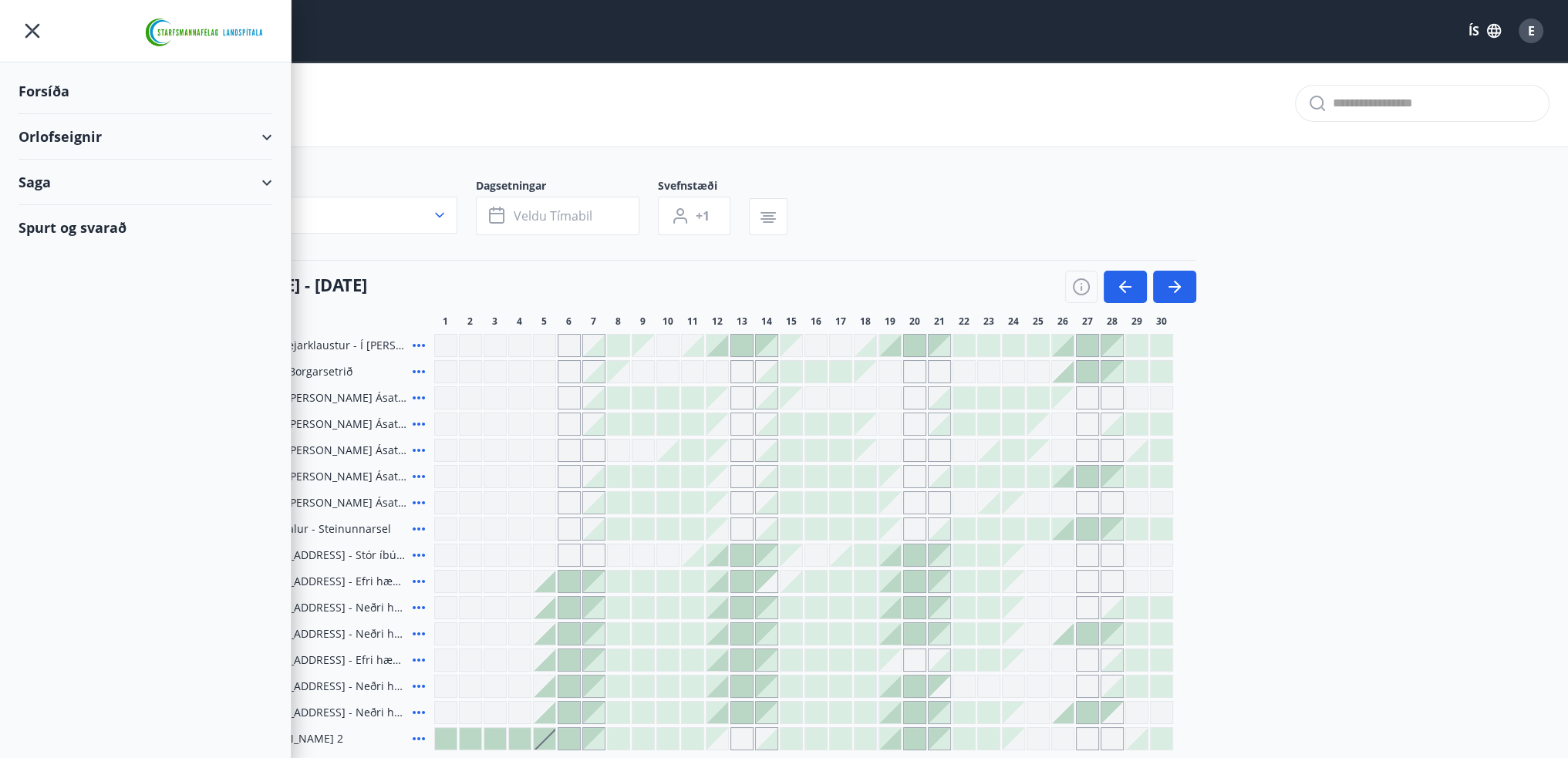
click at [79, 174] on div "Saga" at bounding box center [145, 182] width 254 height 46
type input "*"
click at [59, 285] on div "Punktar" at bounding box center [145, 287] width 229 height 33
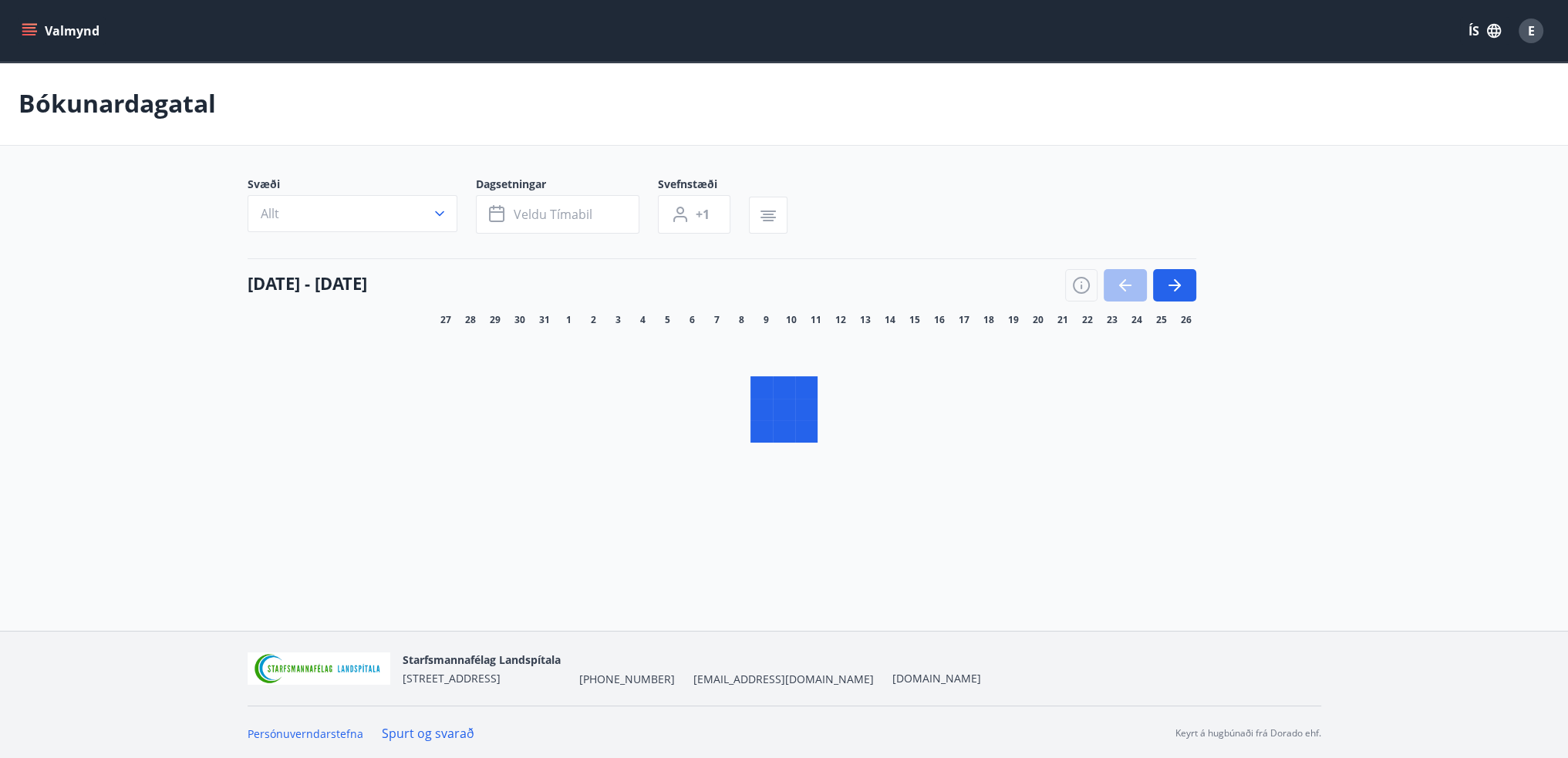
scroll to position [2, 0]
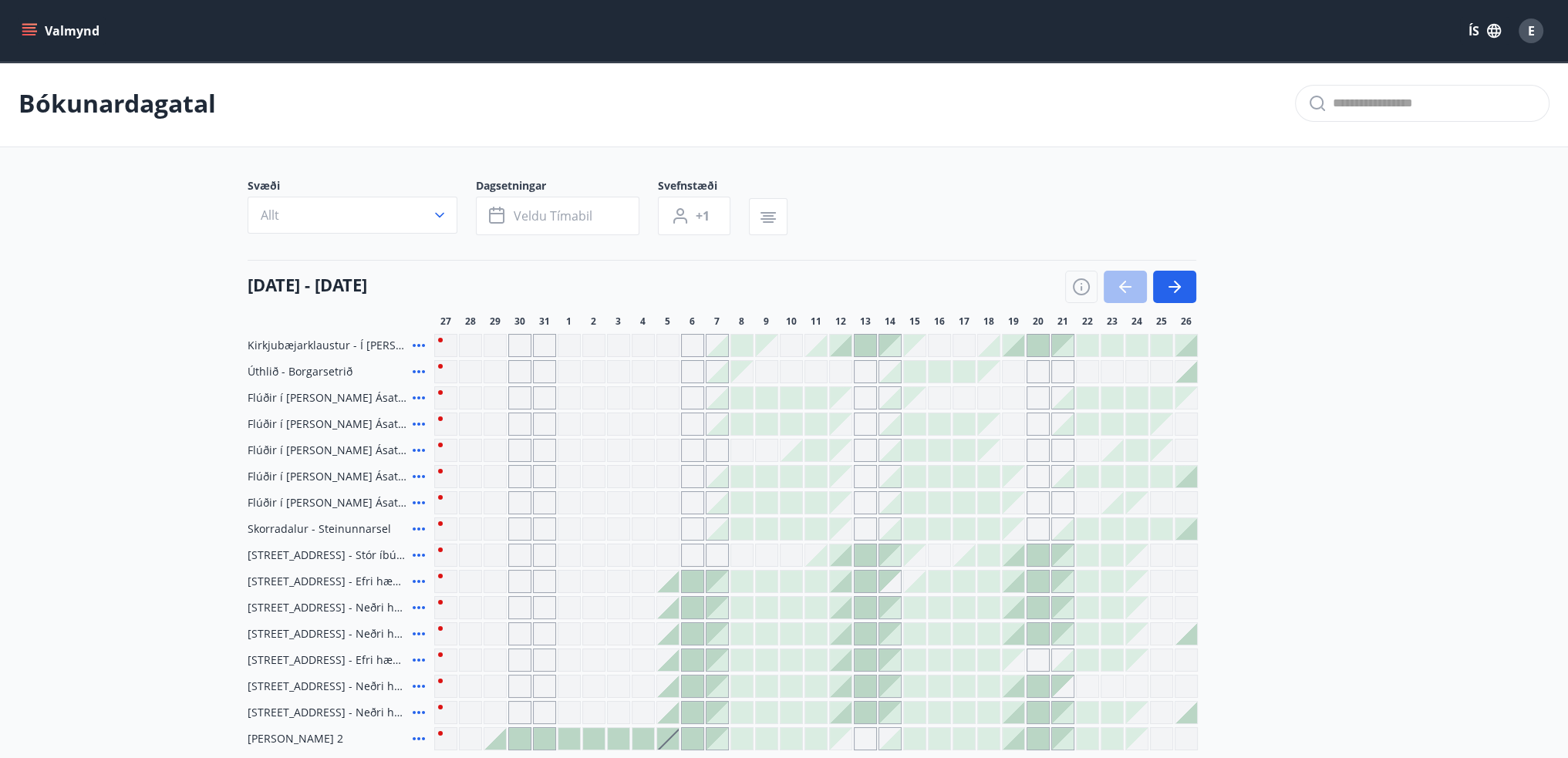
click at [39, 31] on button "Valmynd" at bounding box center [61, 31] width 87 height 28
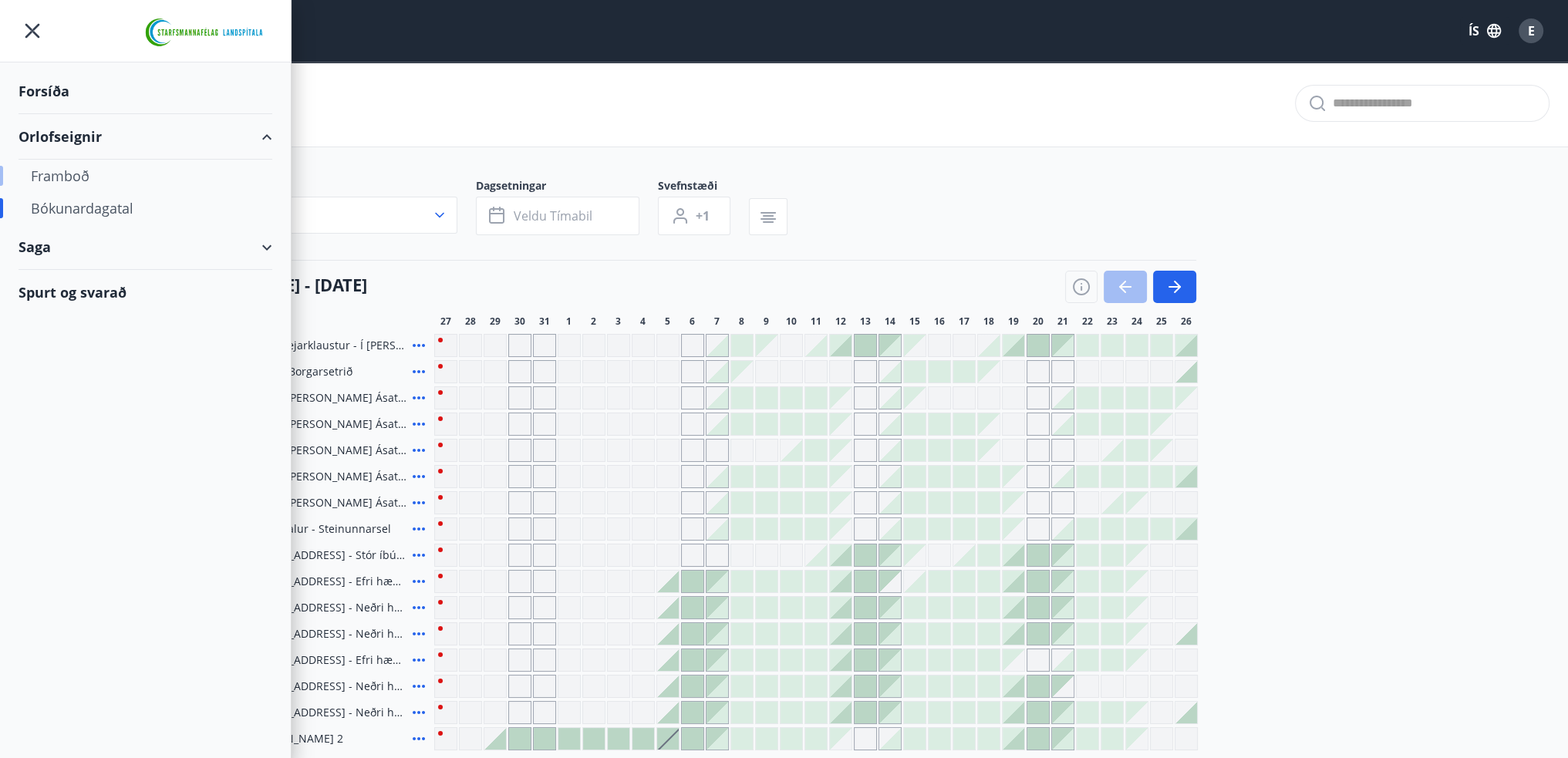
click at [48, 169] on div "Framboð" at bounding box center [145, 176] width 229 height 33
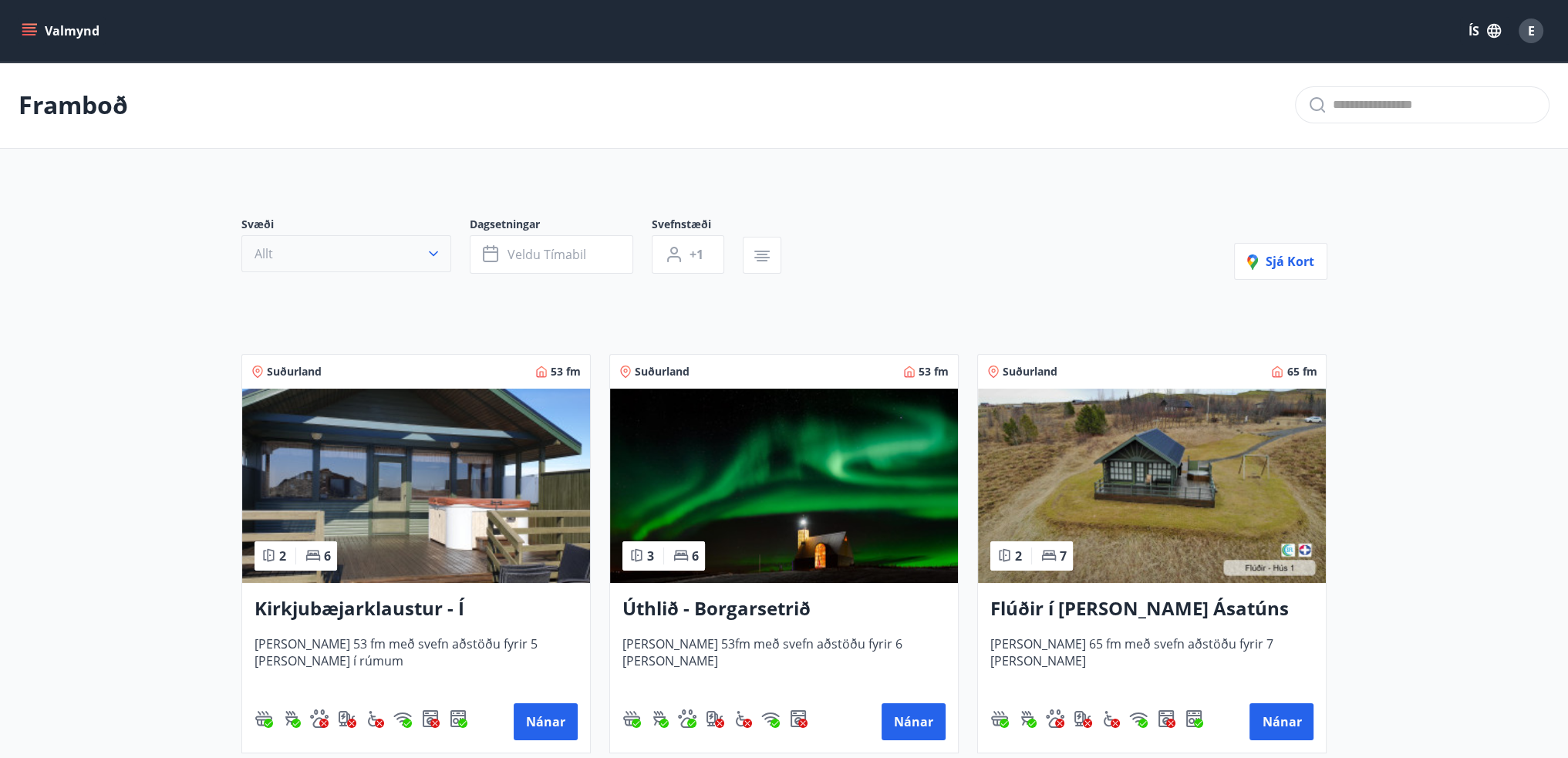
click at [438, 252] on icon "button" at bounding box center [433, 254] width 16 height 16
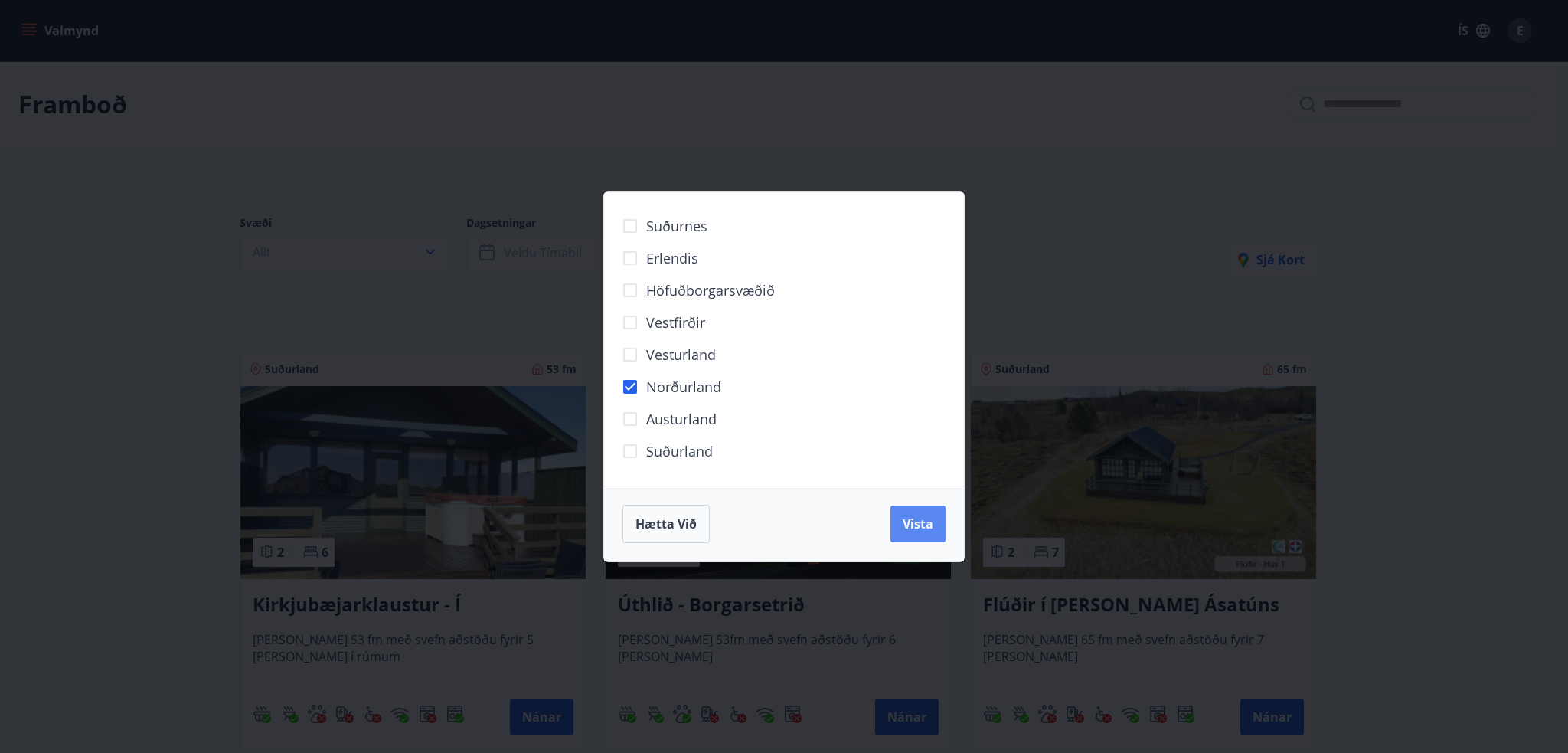
click at [906, 516] on span "Vista" at bounding box center [918, 524] width 31 height 17
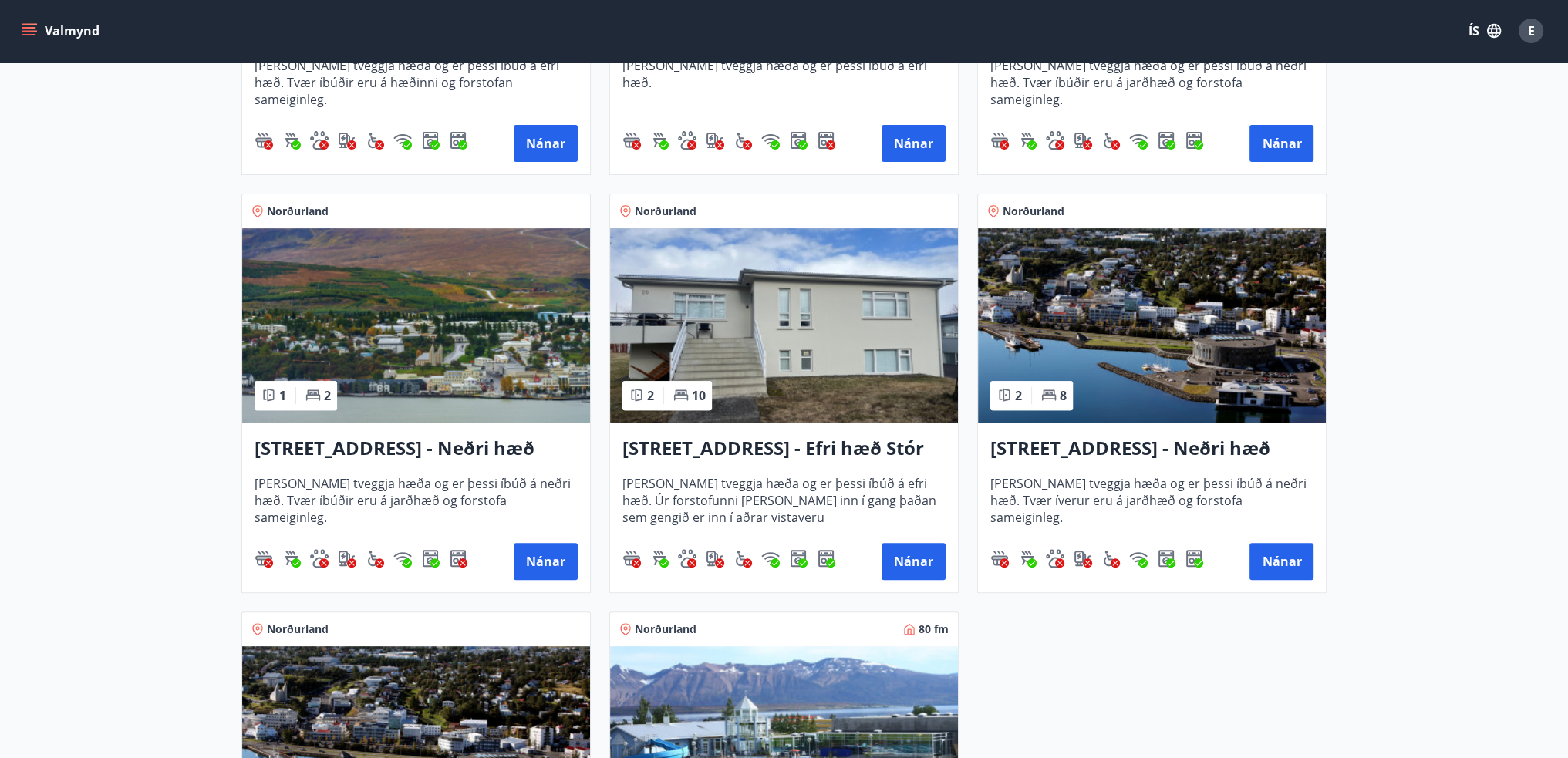
scroll to position [616, 0]
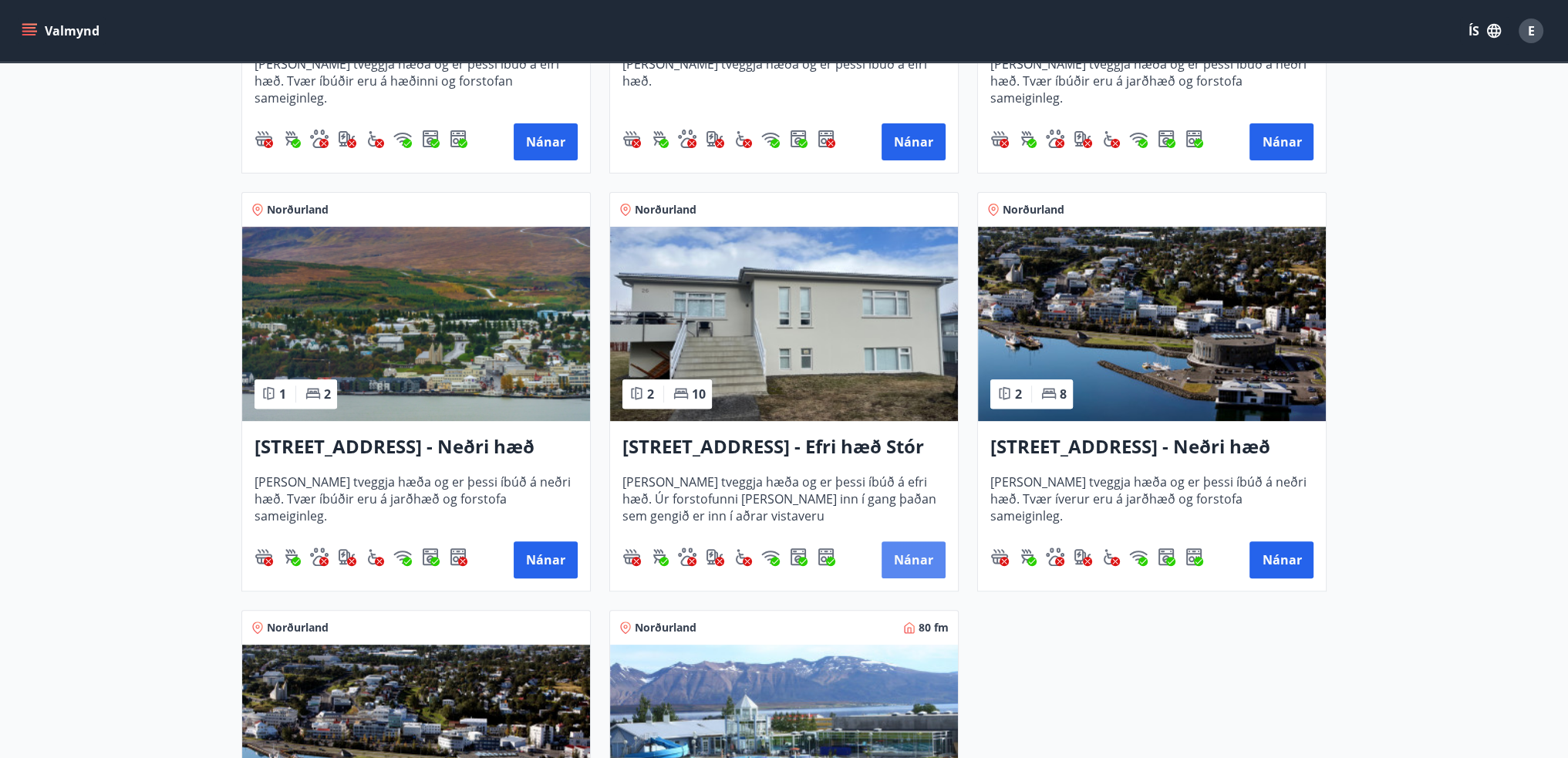
click at [898, 559] on button "Nánar" at bounding box center [914, 559] width 64 height 37
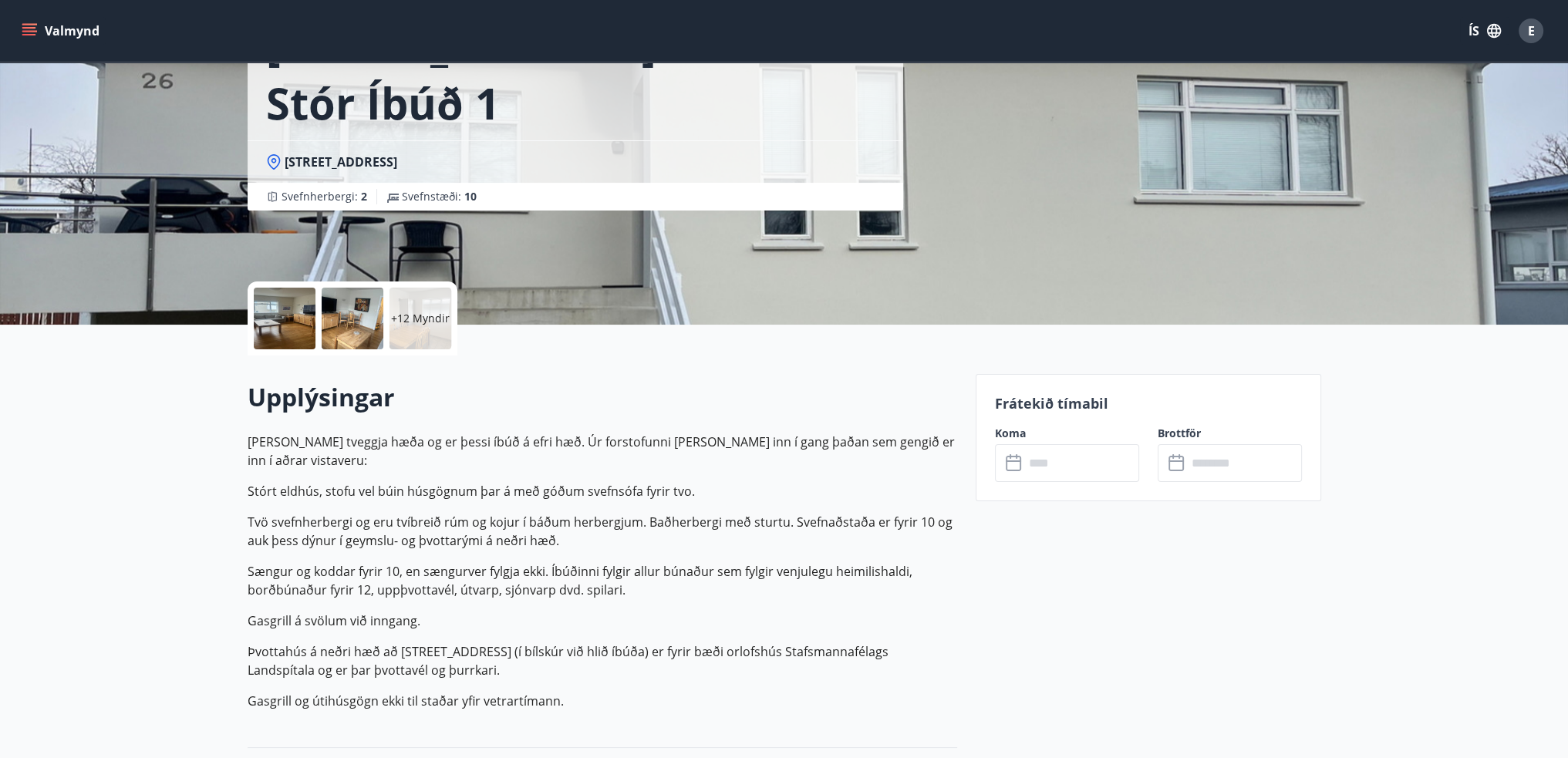
scroll to position [231, 0]
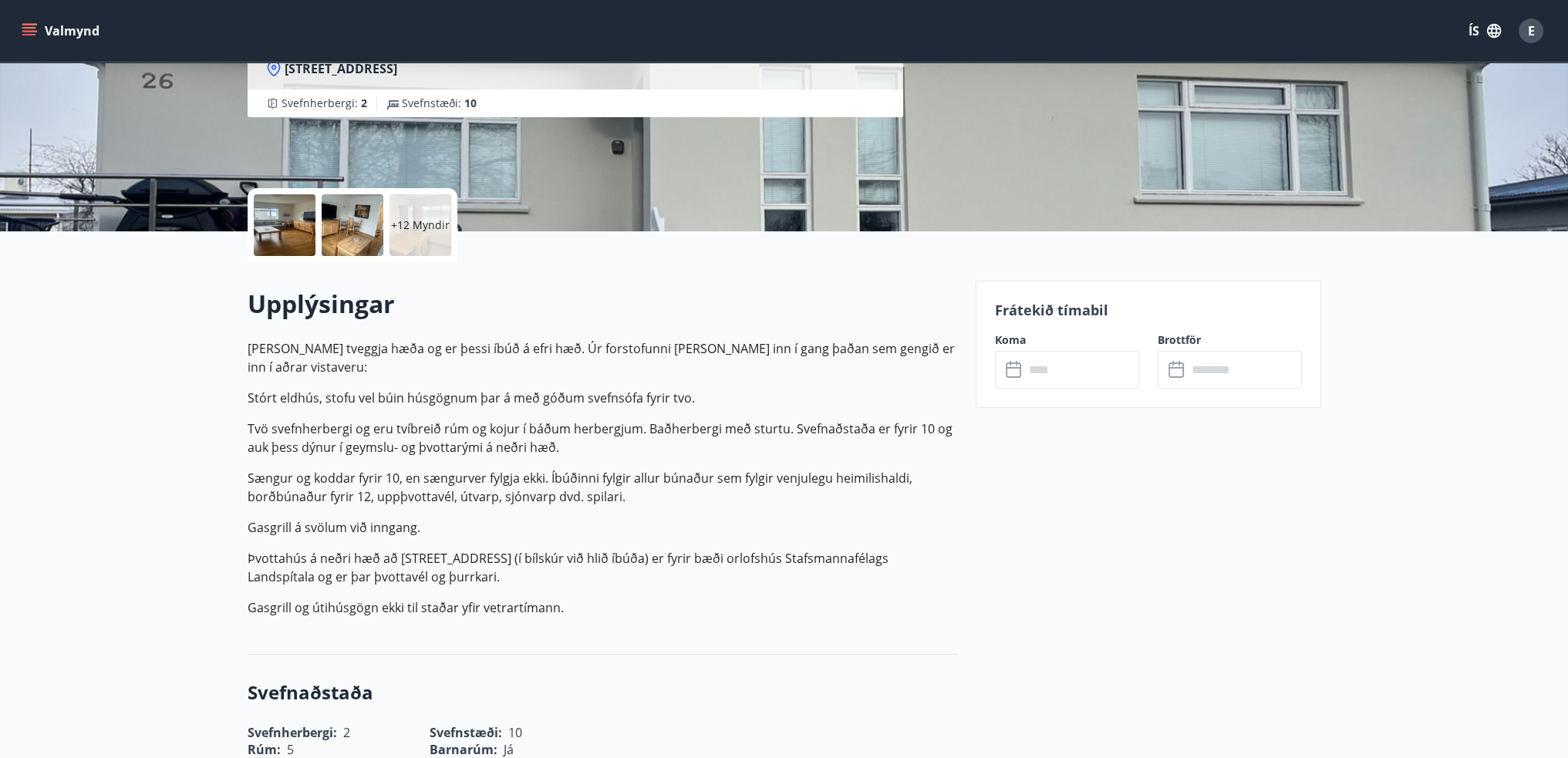
click at [1036, 376] on input "text" at bounding box center [1081, 370] width 115 height 38
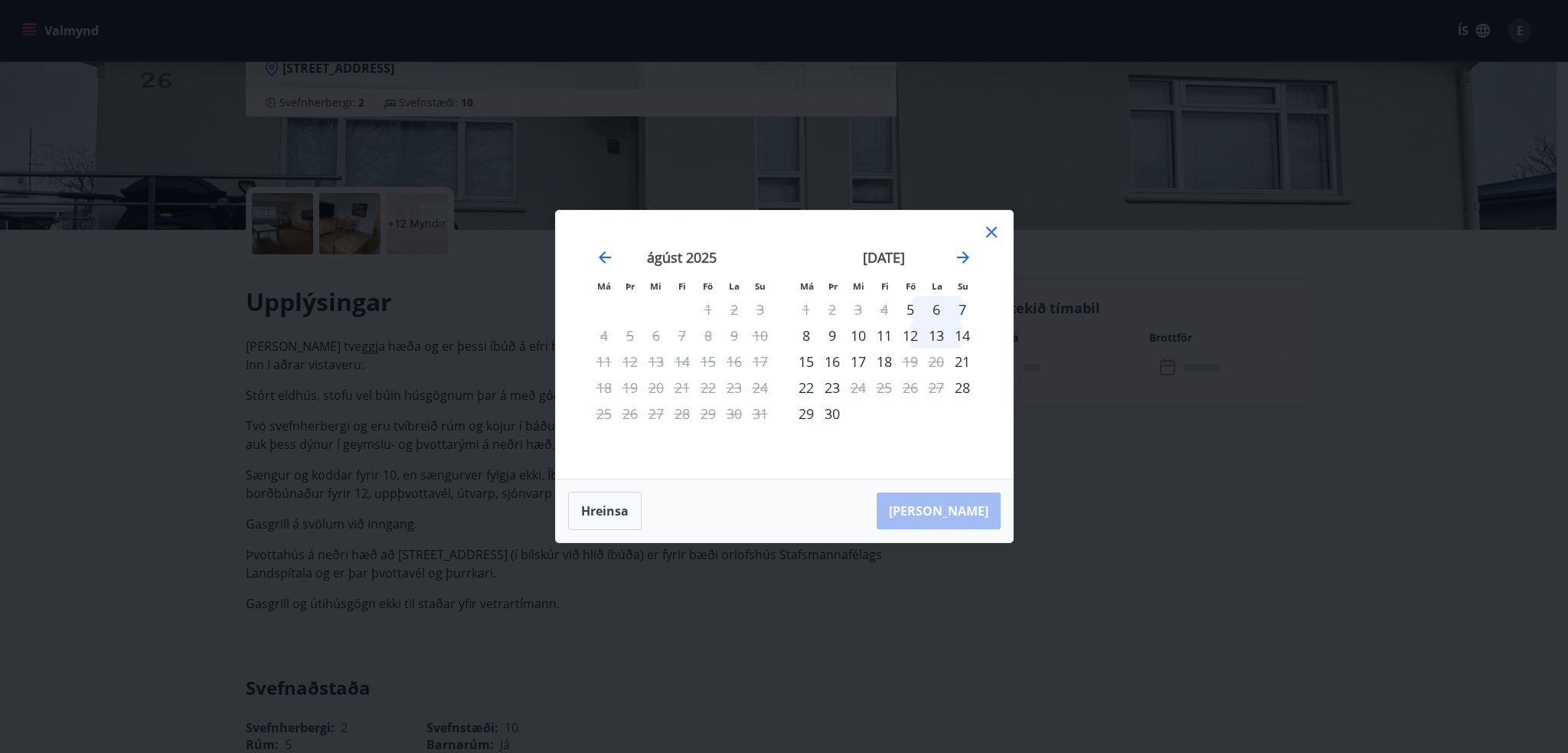
click at [987, 220] on div "Má Þr Mi Fi Fö La Su Má Þr Mi Fi Fö La Su júlí 2025 1 2 3 4 5 6 7 8 9 10 11 12 …" at bounding box center [784, 345] width 457 height 268
click at [988, 232] on icon at bounding box center [991, 232] width 18 height 18
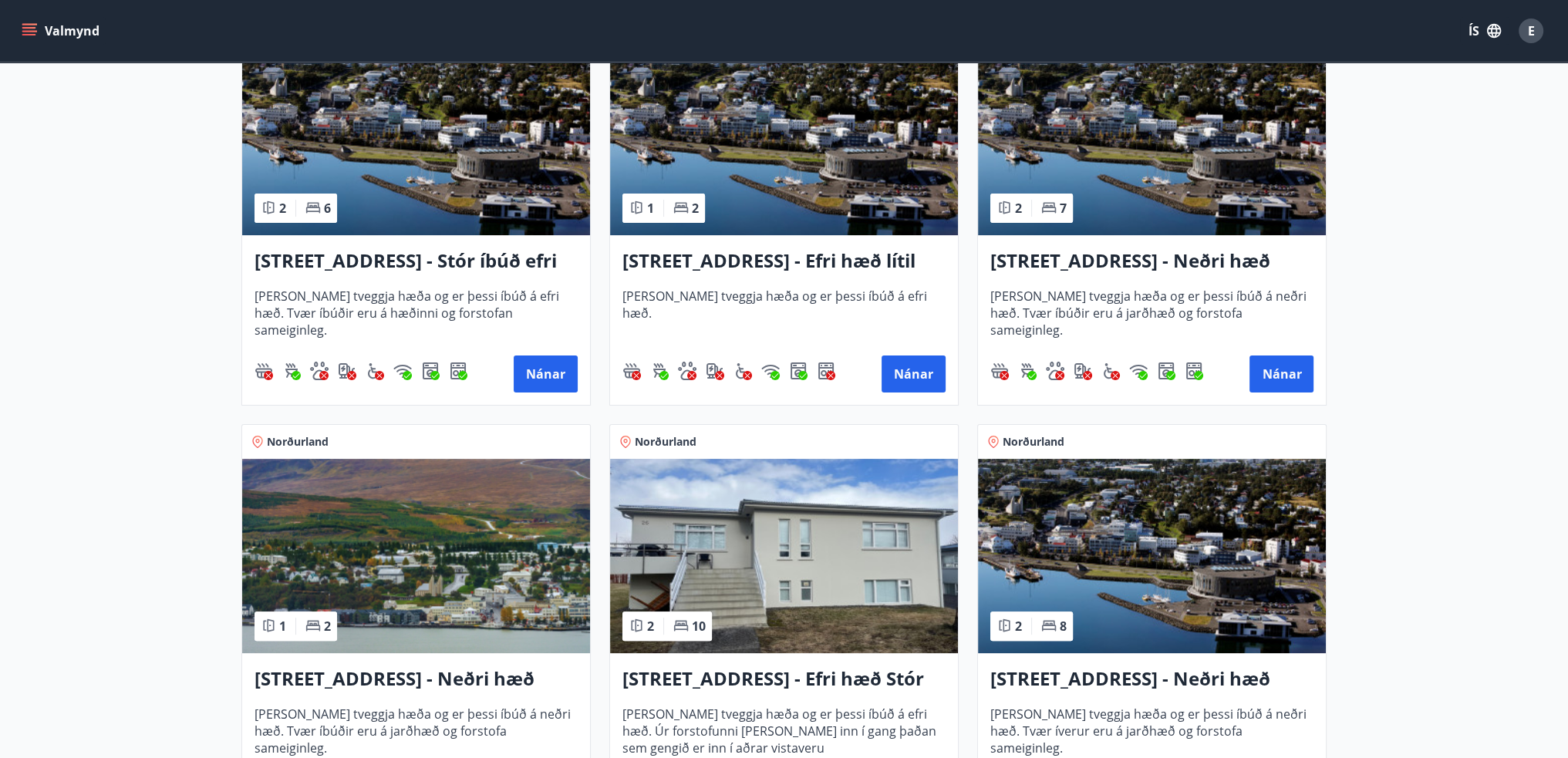
scroll to position [386, 0]
click at [540, 362] on button "Nánar" at bounding box center [546, 373] width 64 height 37
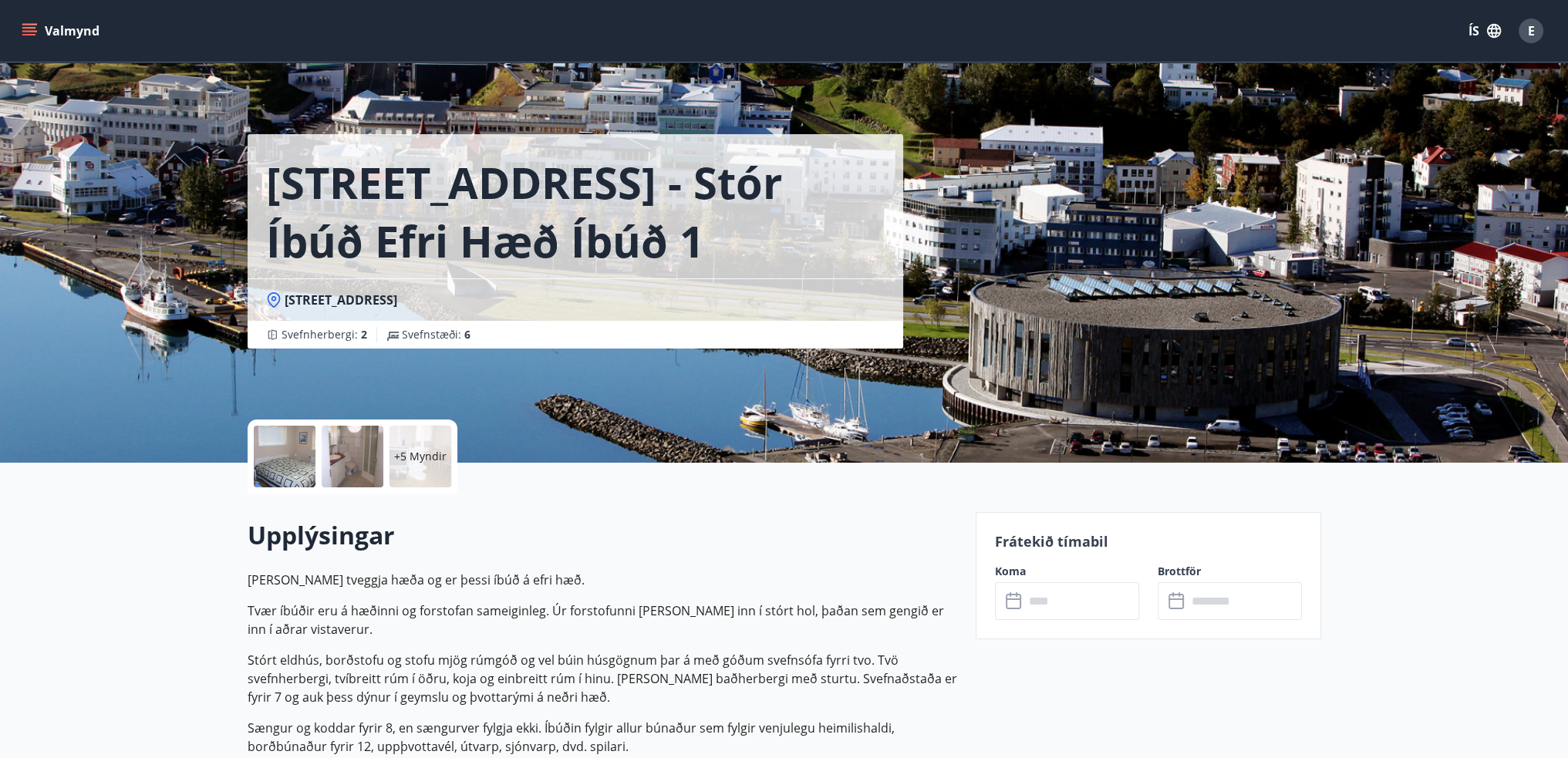
click at [1072, 619] on div "Frátekið tímabil Koma ​ ​ Brottför ​ ​" at bounding box center [1148, 575] width 345 height 127
click at [1072, 604] on input "text" at bounding box center [1081, 601] width 115 height 38
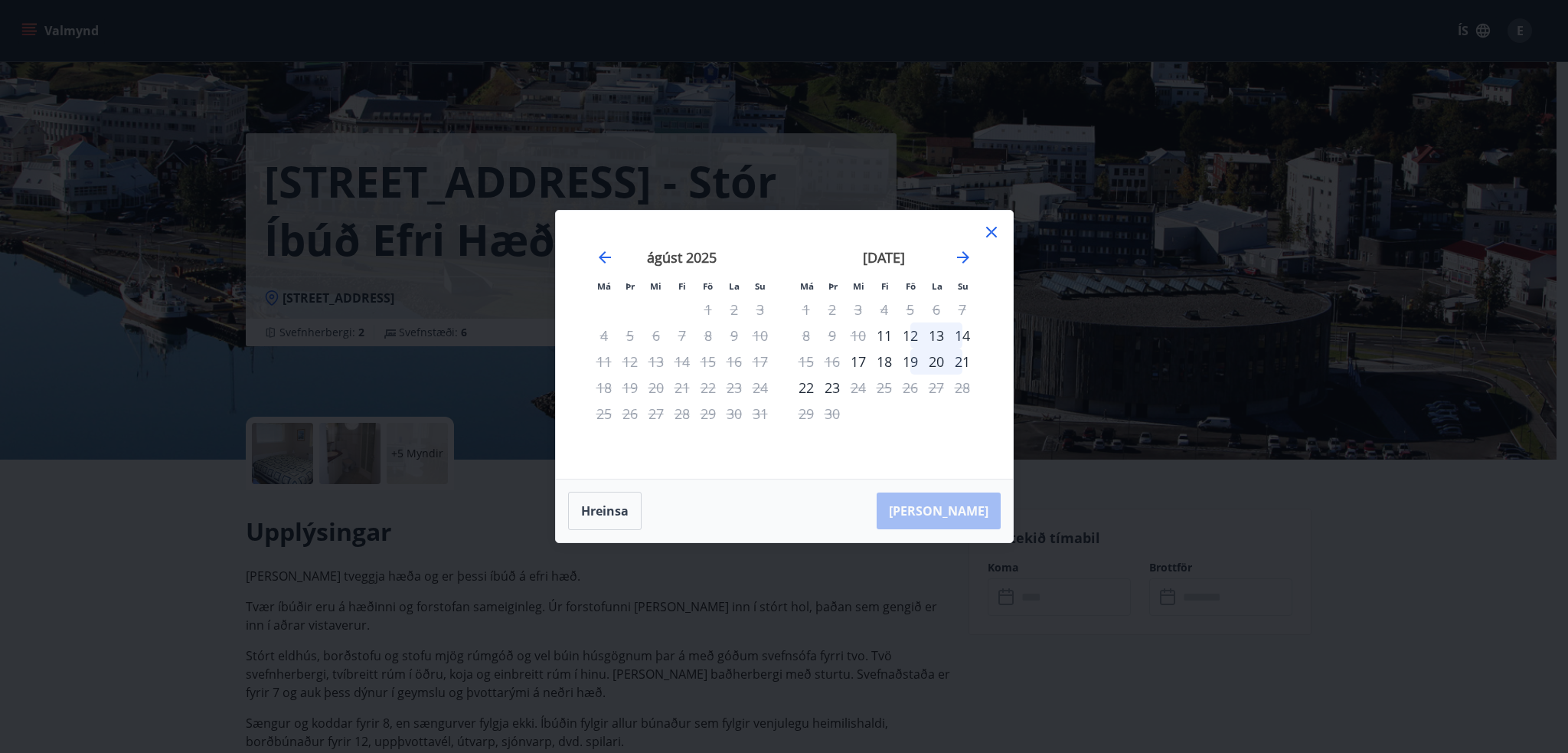
click at [989, 226] on icon at bounding box center [991, 232] width 18 height 18
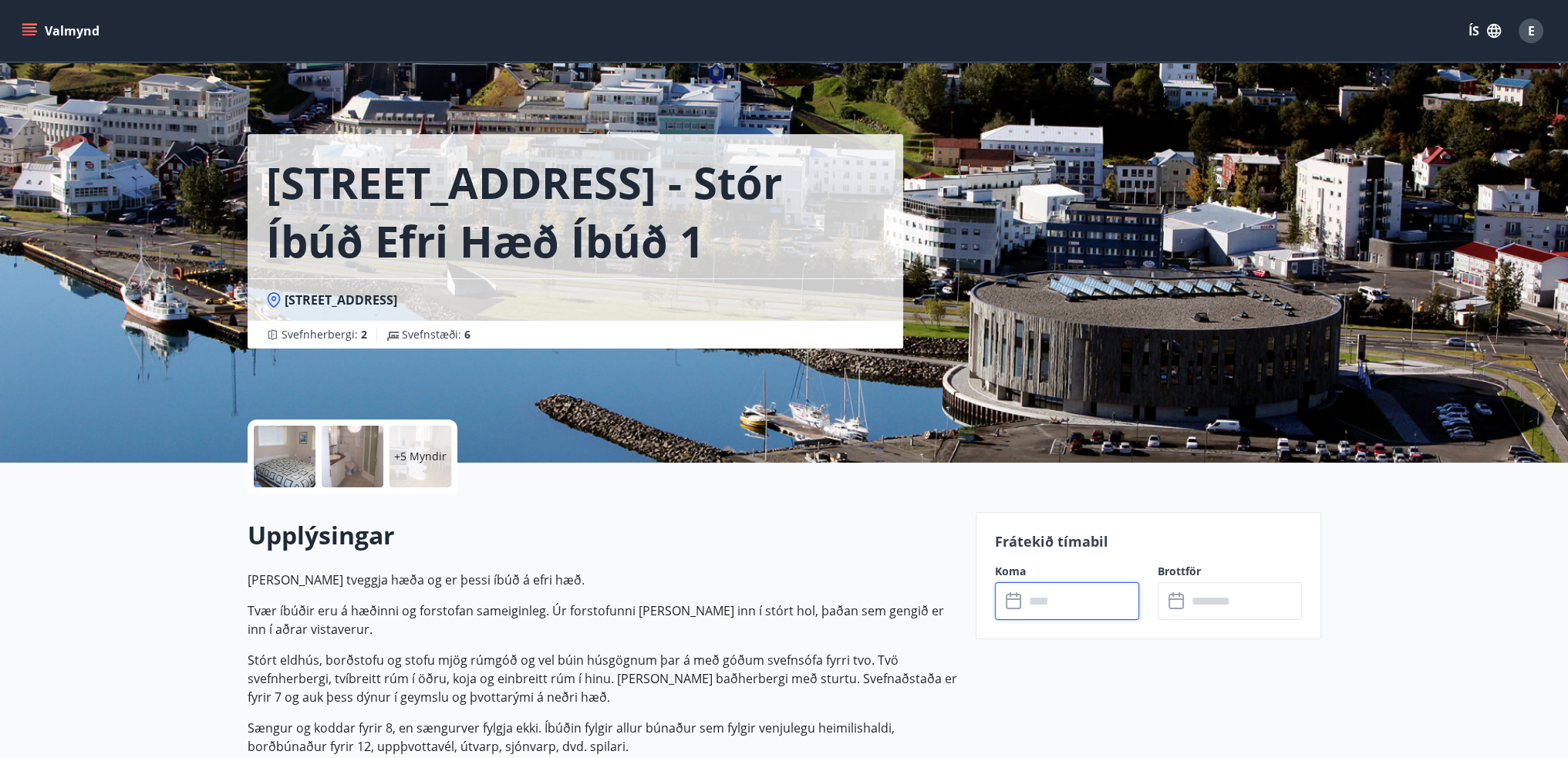
click at [294, 461] on div at bounding box center [284, 456] width 61 height 61
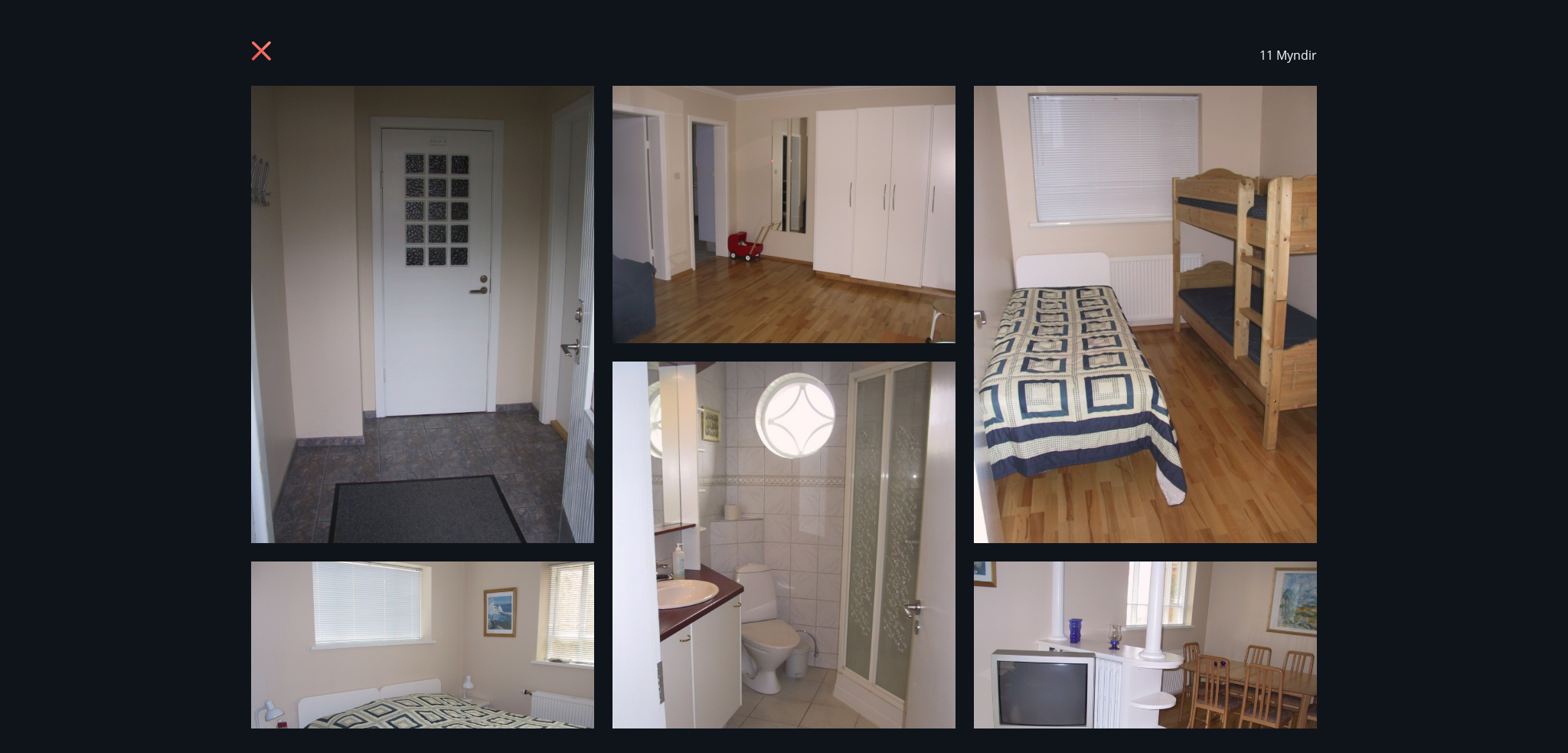
click at [264, 46] on icon at bounding box center [261, 51] width 19 height 19
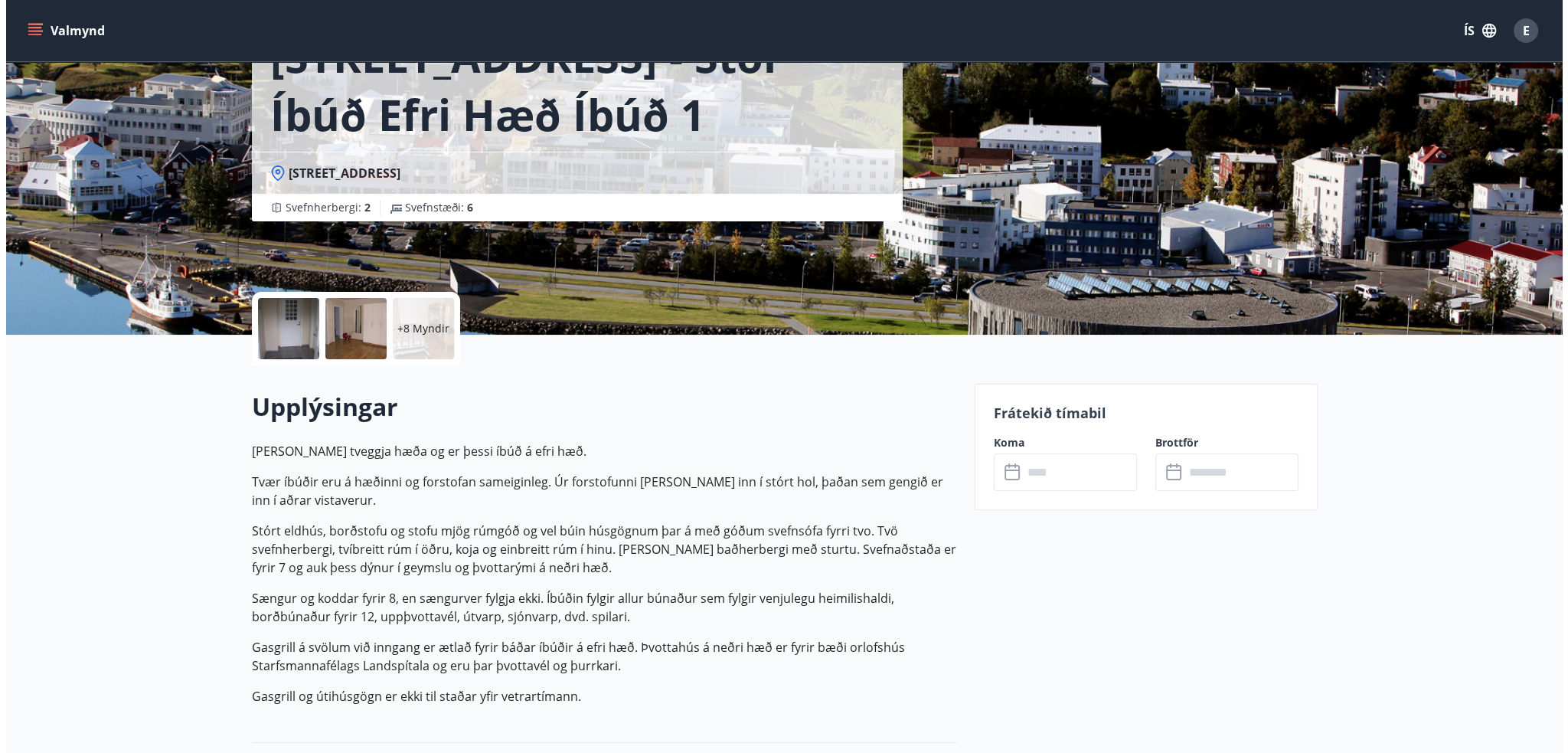
scroll to position [154, 0]
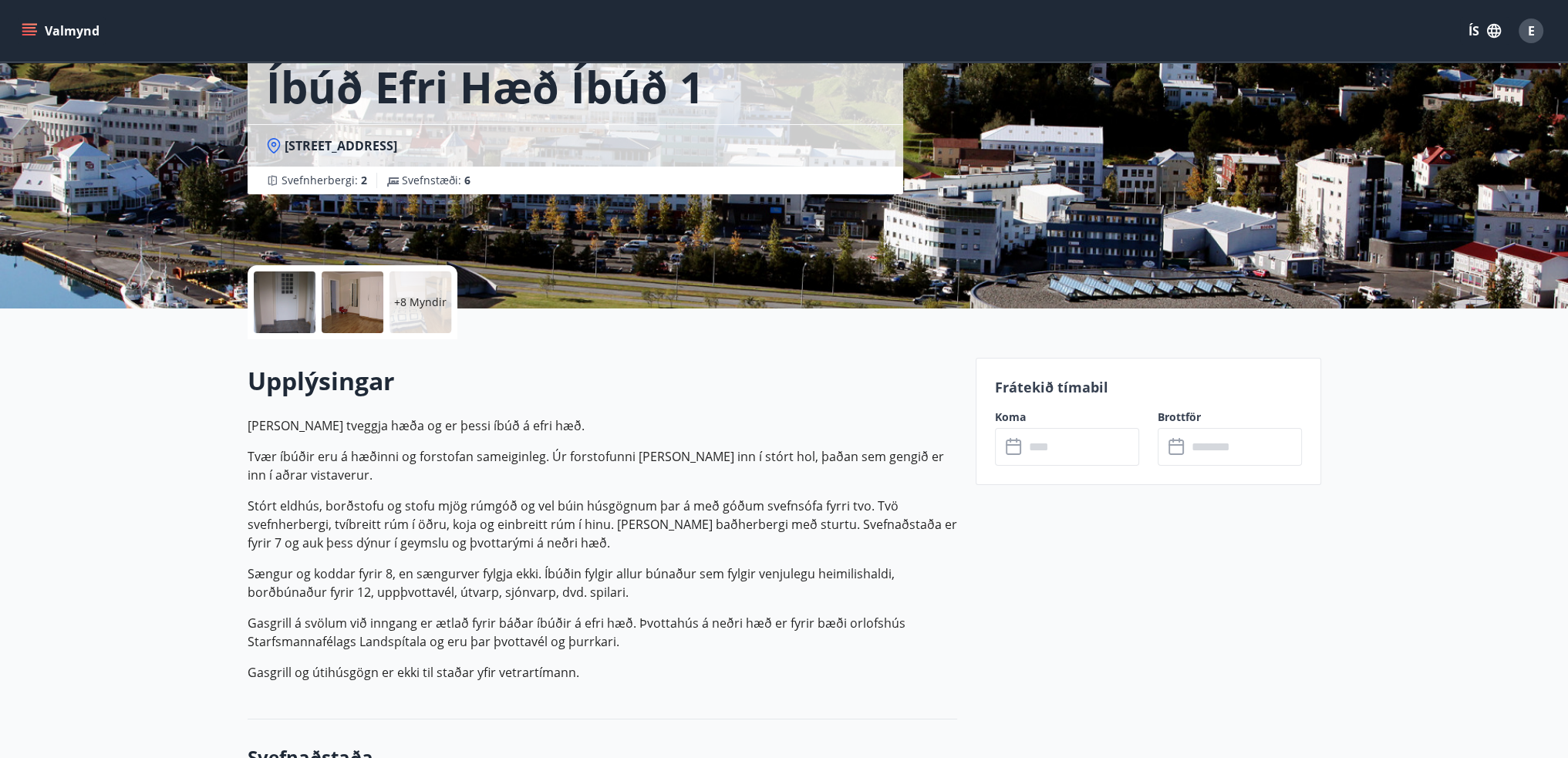
click at [420, 306] on p "+8 Myndir" at bounding box center [420, 302] width 53 height 16
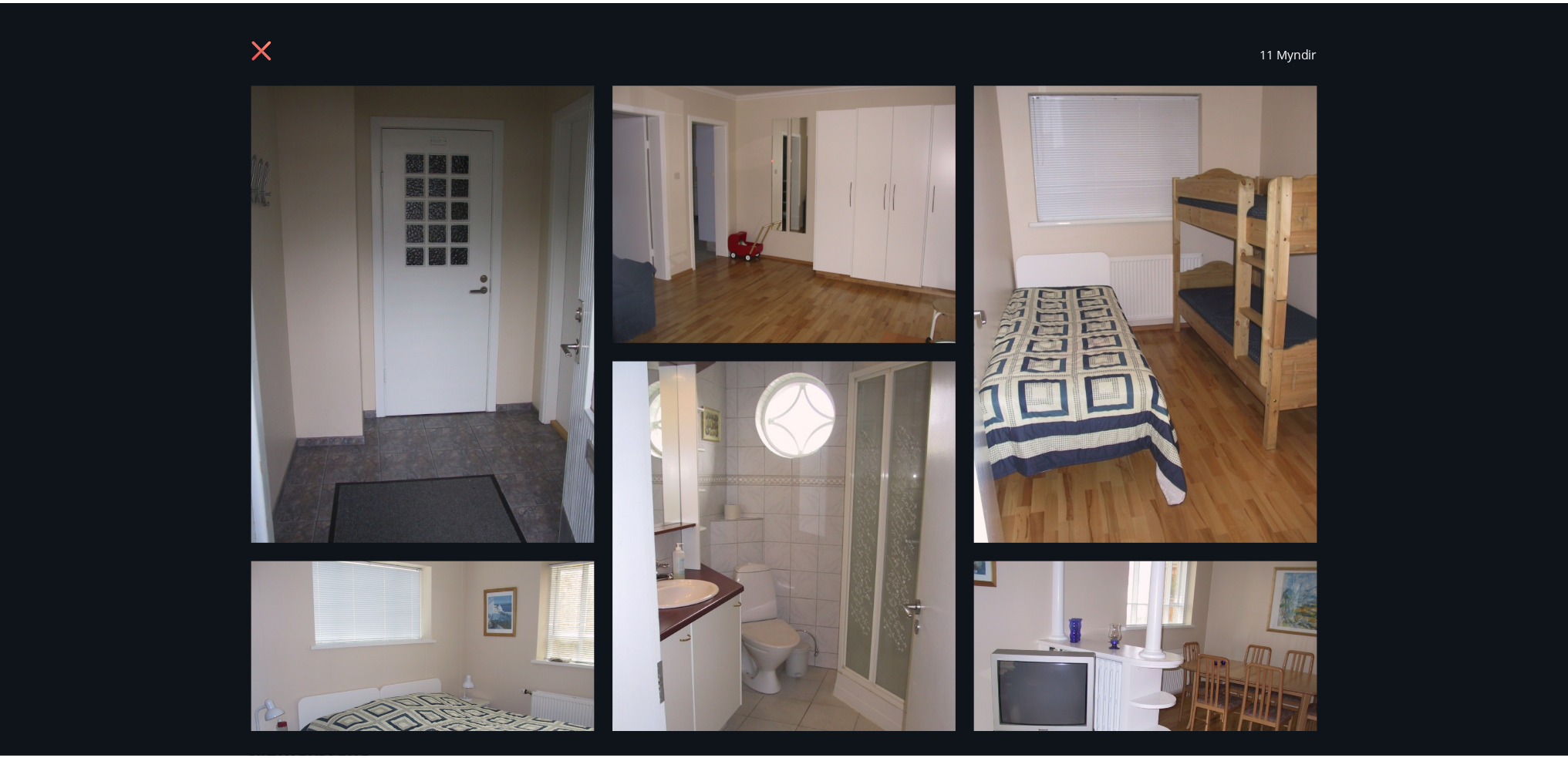
scroll to position [0, 0]
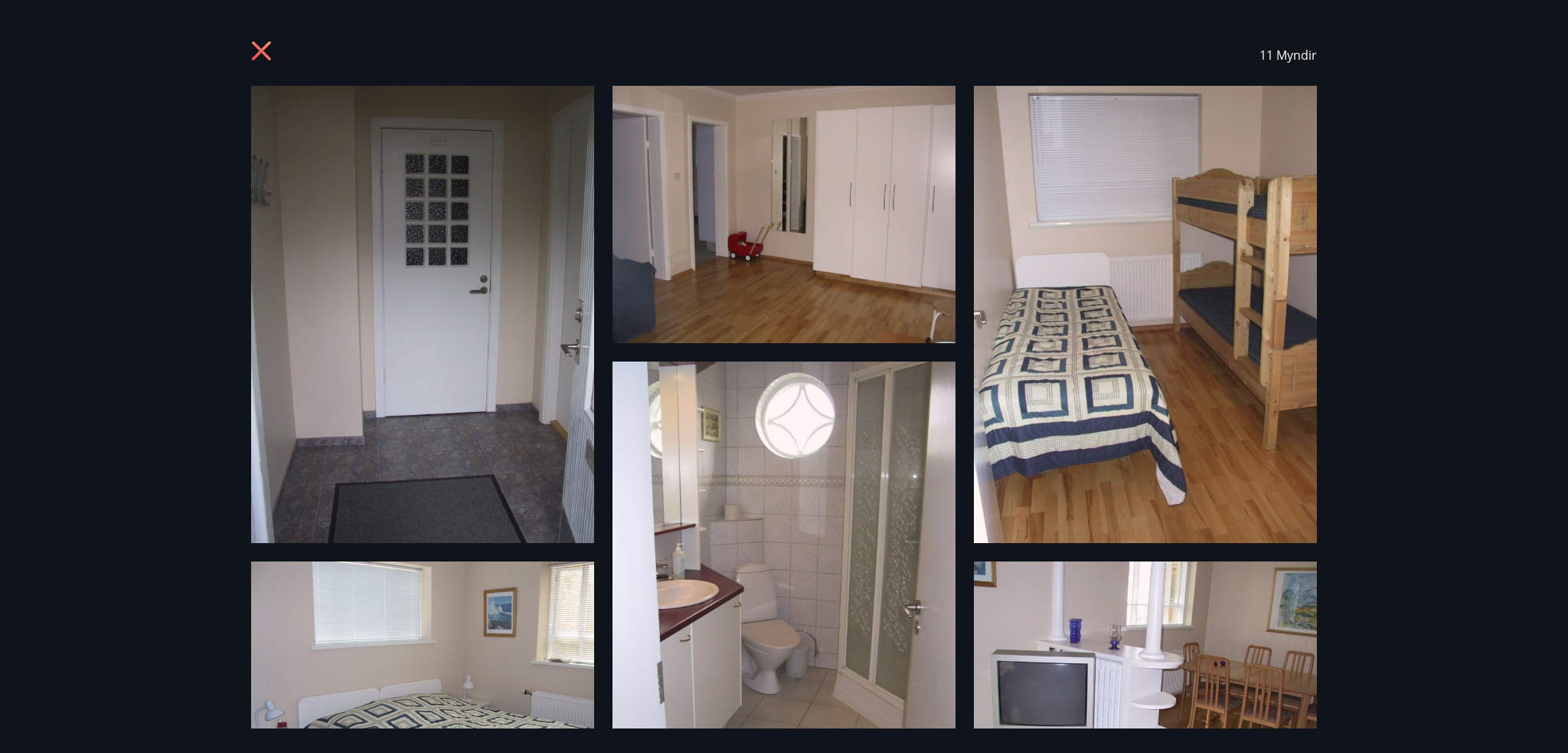
click at [263, 46] on icon at bounding box center [261, 51] width 19 height 19
